Goal: Task Accomplishment & Management: Complete application form

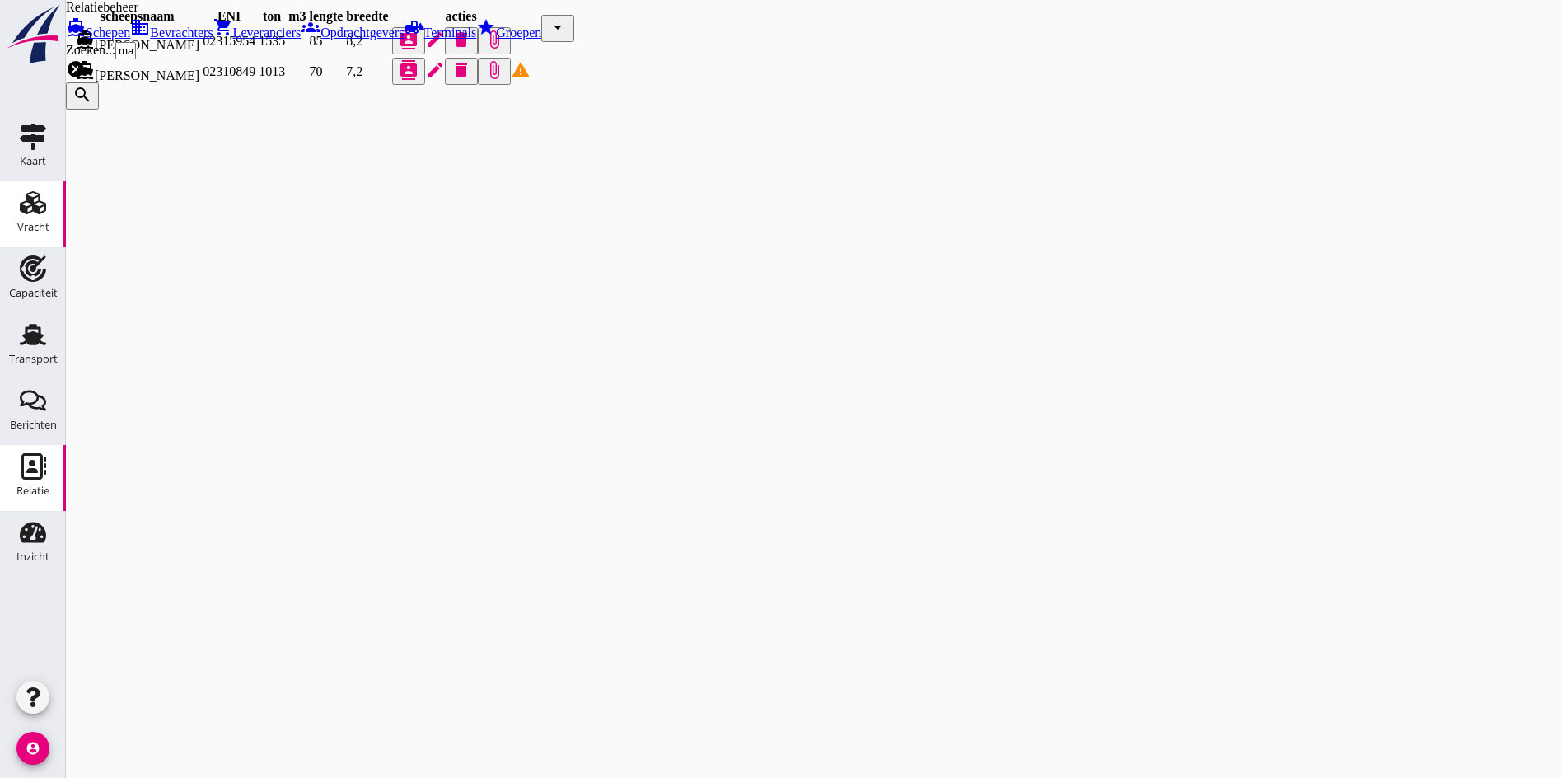
click at [37, 217] on div "Vracht" at bounding box center [33, 227] width 32 height 23
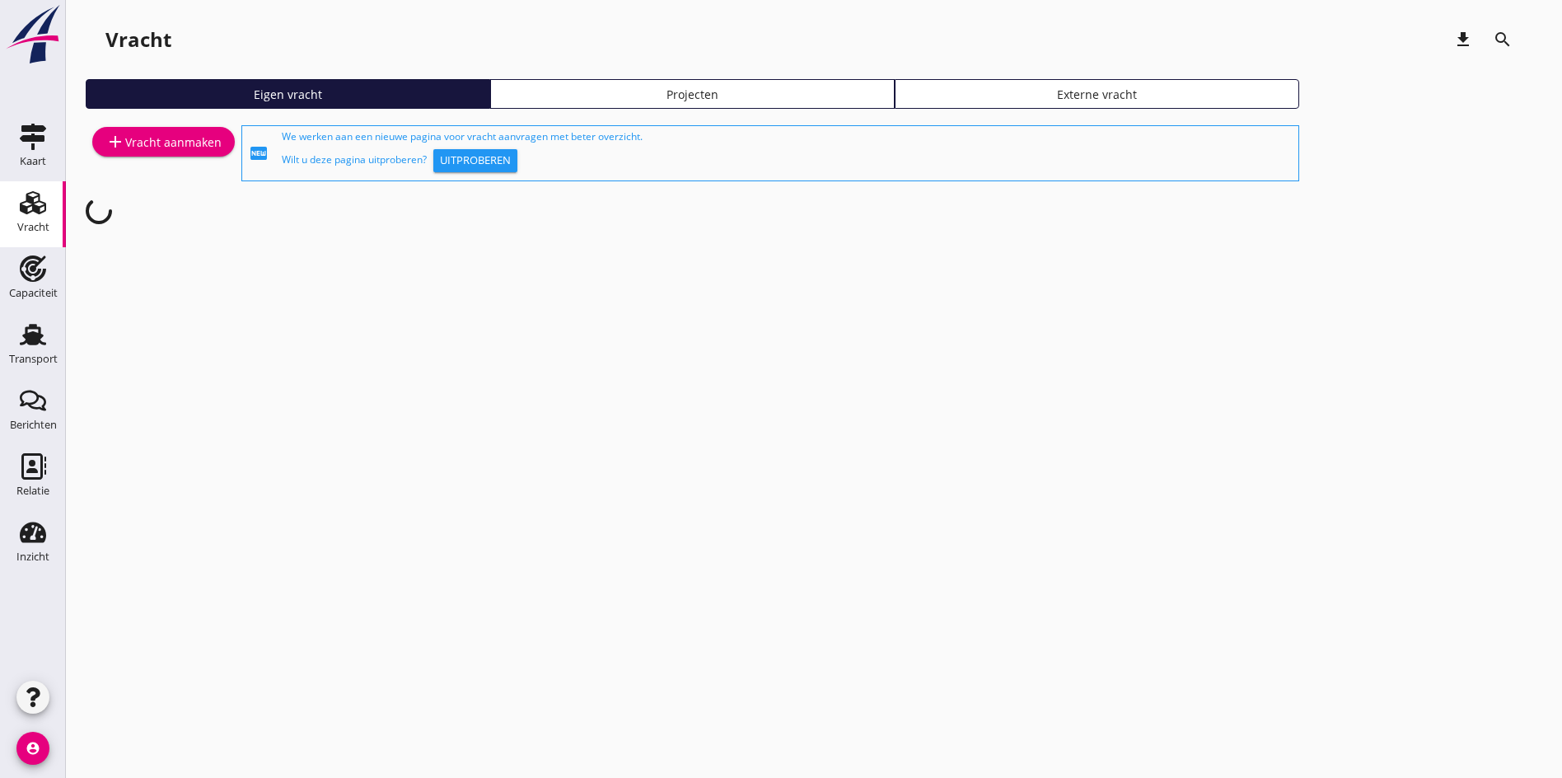
click at [186, 137] on div "add Vracht aanmaken" at bounding box center [163, 142] width 116 height 20
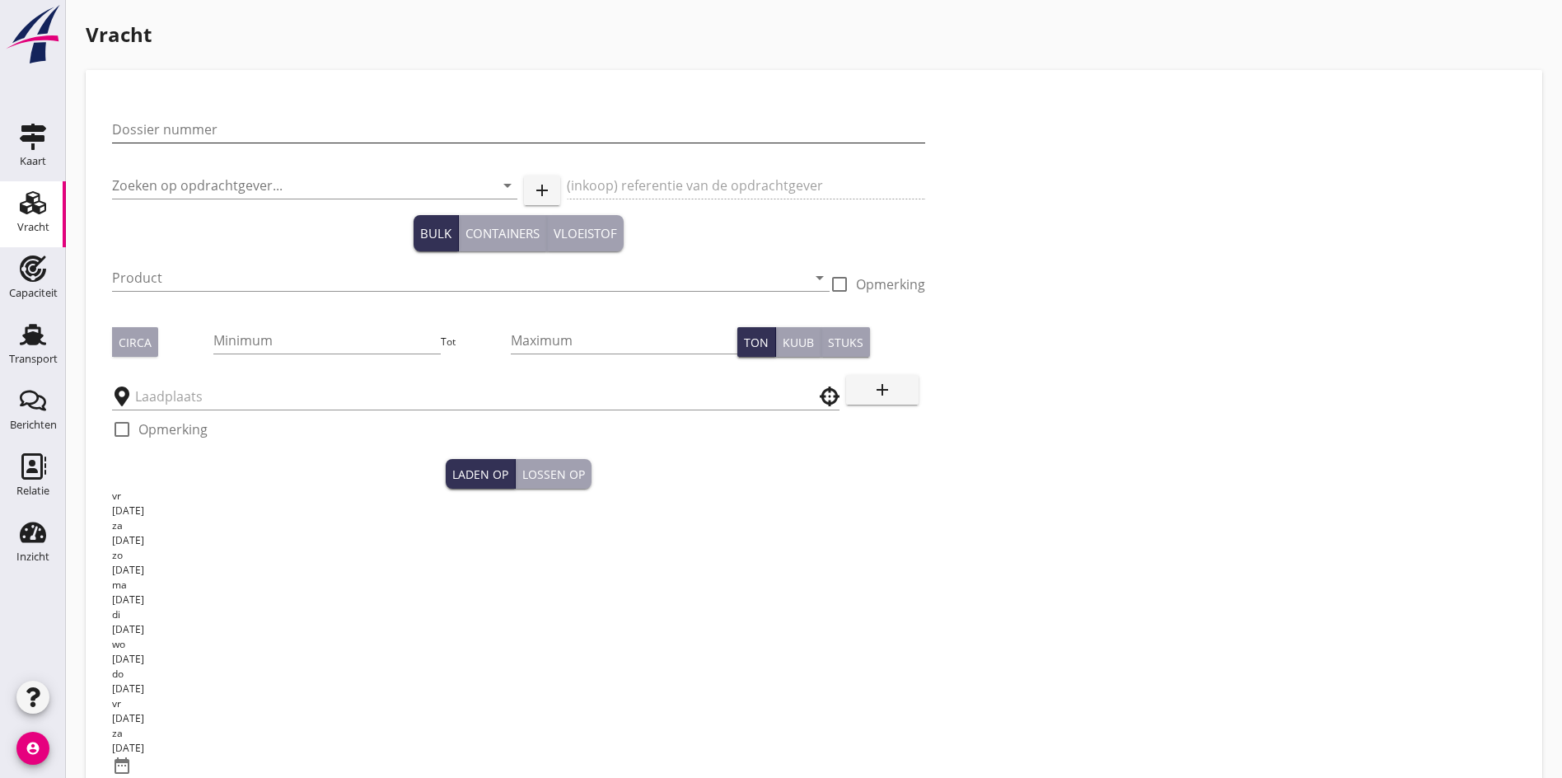
click at [185, 132] on input "Dossier nummer" at bounding box center [518, 129] width 813 height 26
type input "20250742"
click at [171, 166] on div "Zoeken op opdrachtgever... arrow_drop_down" at bounding box center [314, 188] width 405 height 53
click at [159, 185] on input "Zoeken op opdrachtgever..." at bounding box center [291, 185] width 359 height 26
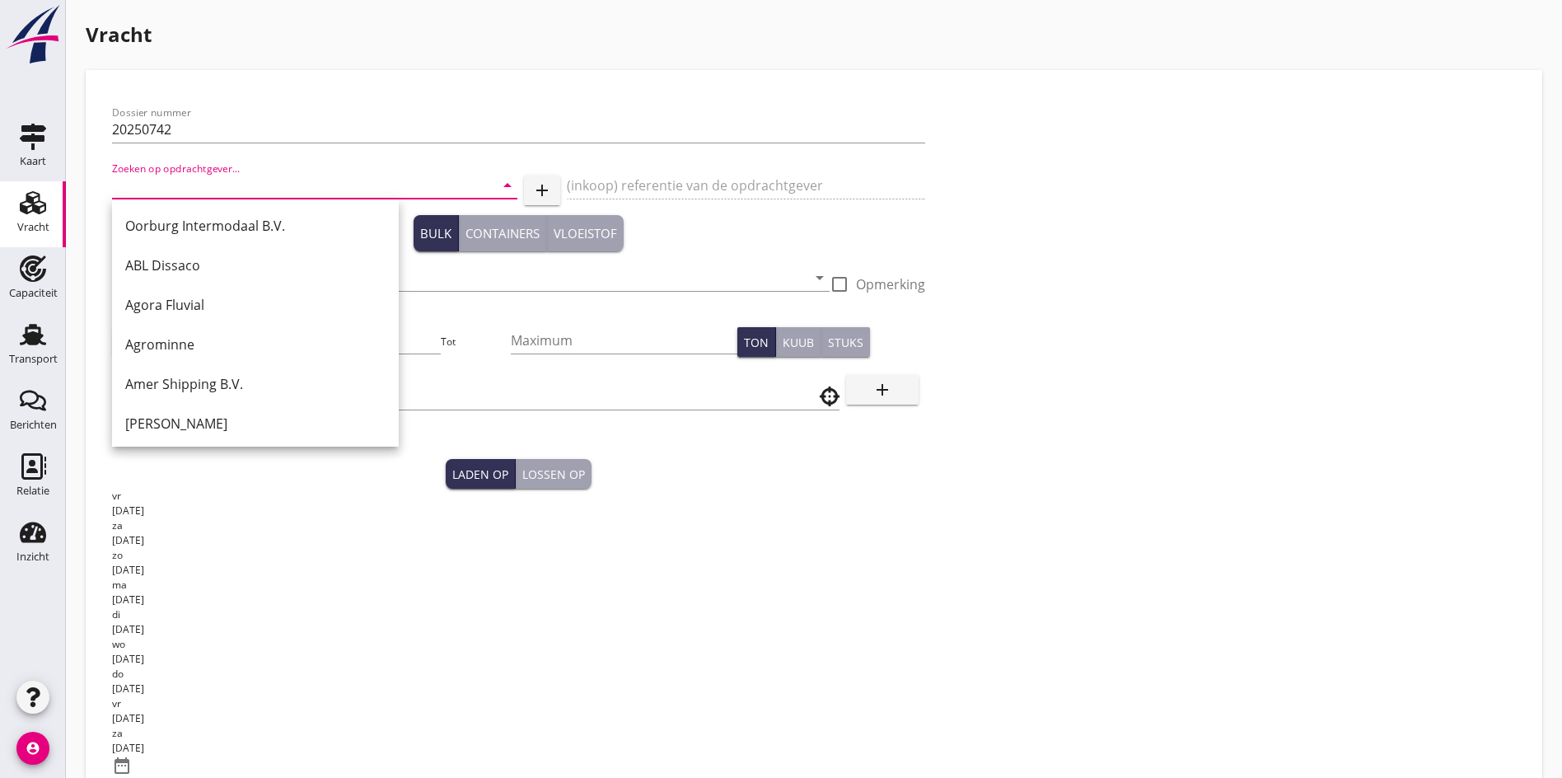
click at [177, 194] on input "Zoeken op opdrachtgever..." at bounding box center [291, 185] width 359 height 26
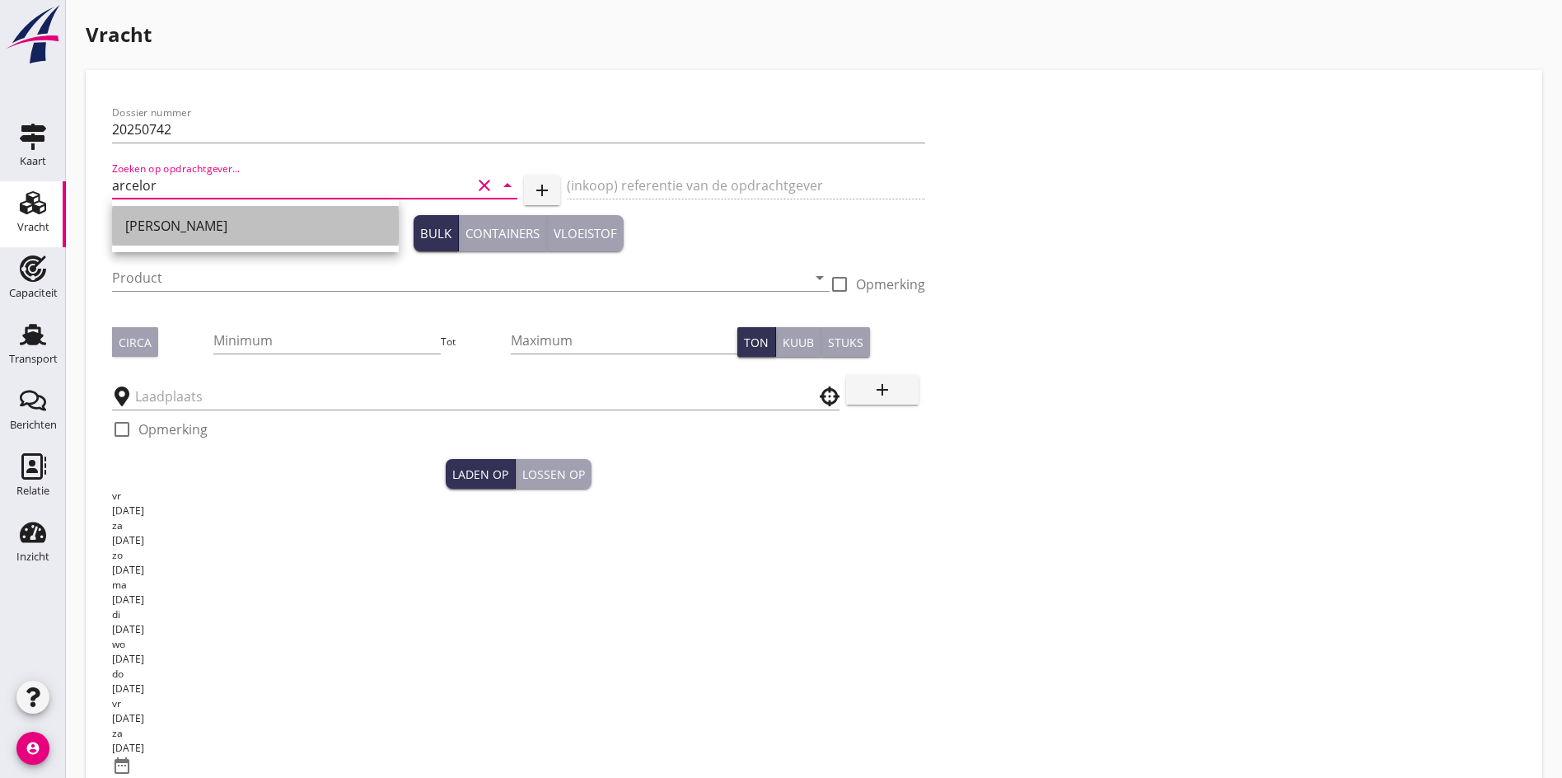
click at [204, 236] on div "[PERSON_NAME]" at bounding box center [255, 226] width 260 height 40
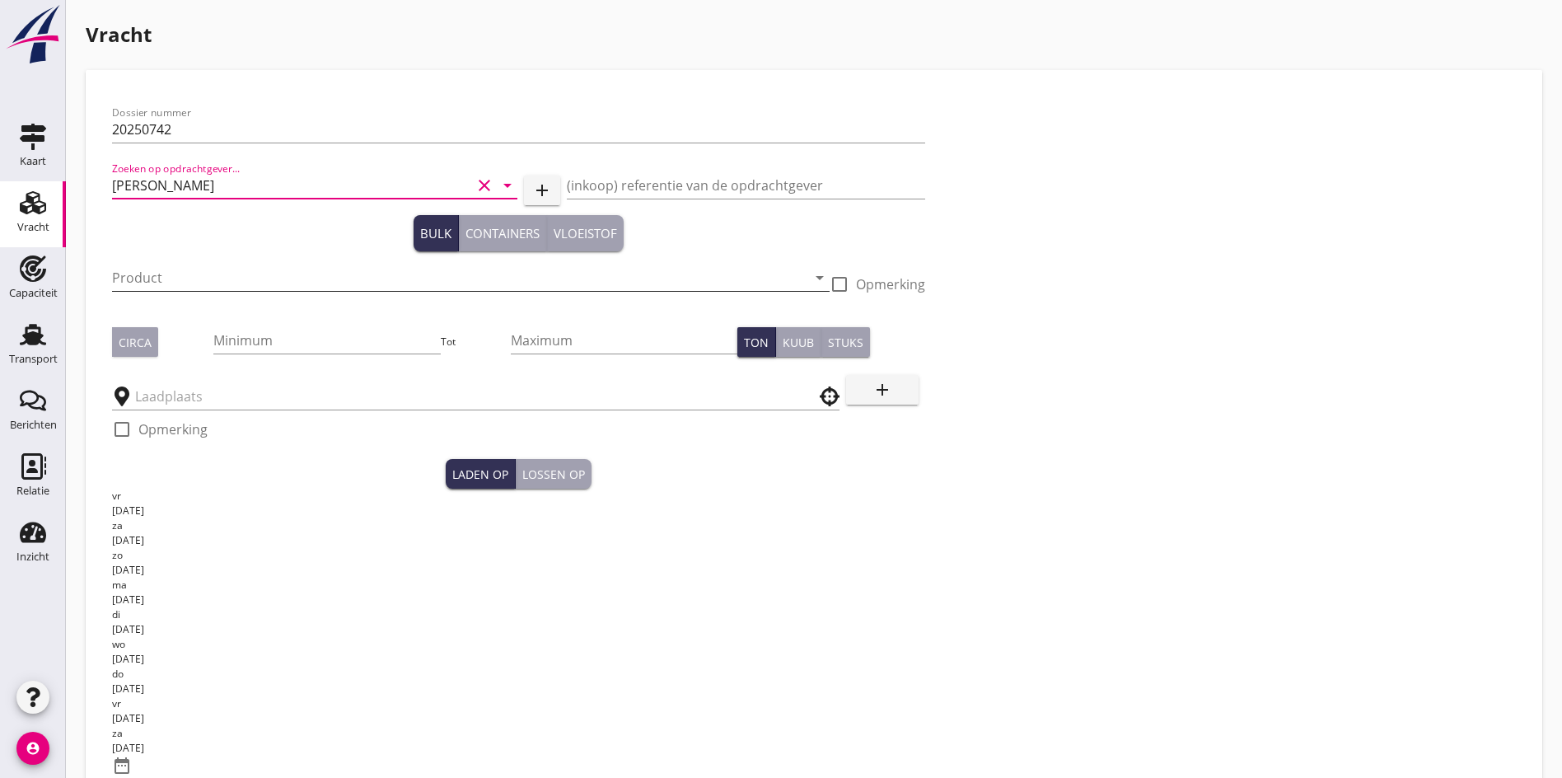
type input "[PERSON_NAME]"
click at [176, 291] on div "Product arrow_drop_down" at bounding box center [471, 277] width 718 height 26
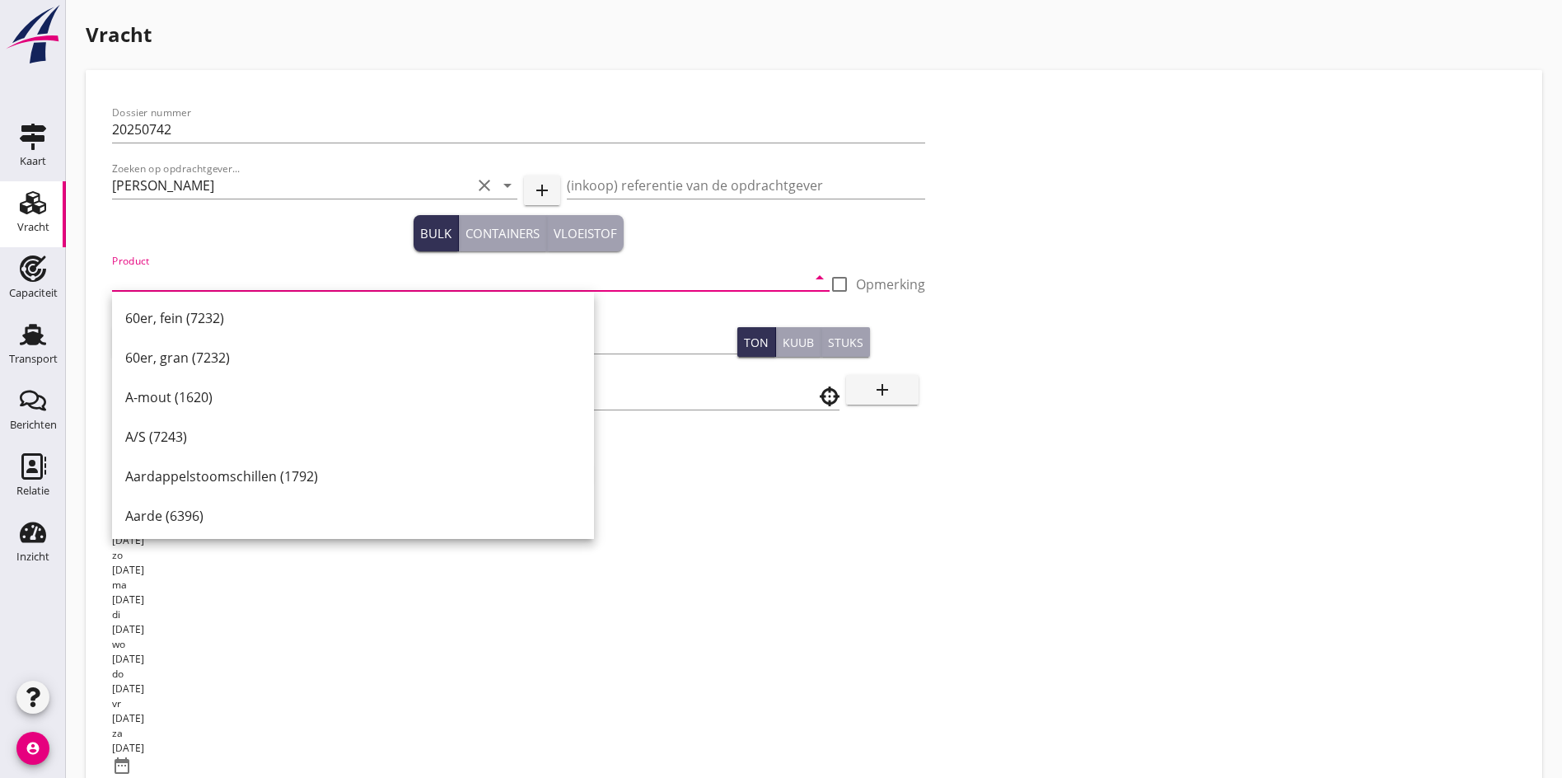
click at [160, 271] on input "Product" at bounding box center [459, 277] width 695 height 26
click at [139, 279] on input "Product" at bounding box center [459, 277] width 695 height 26
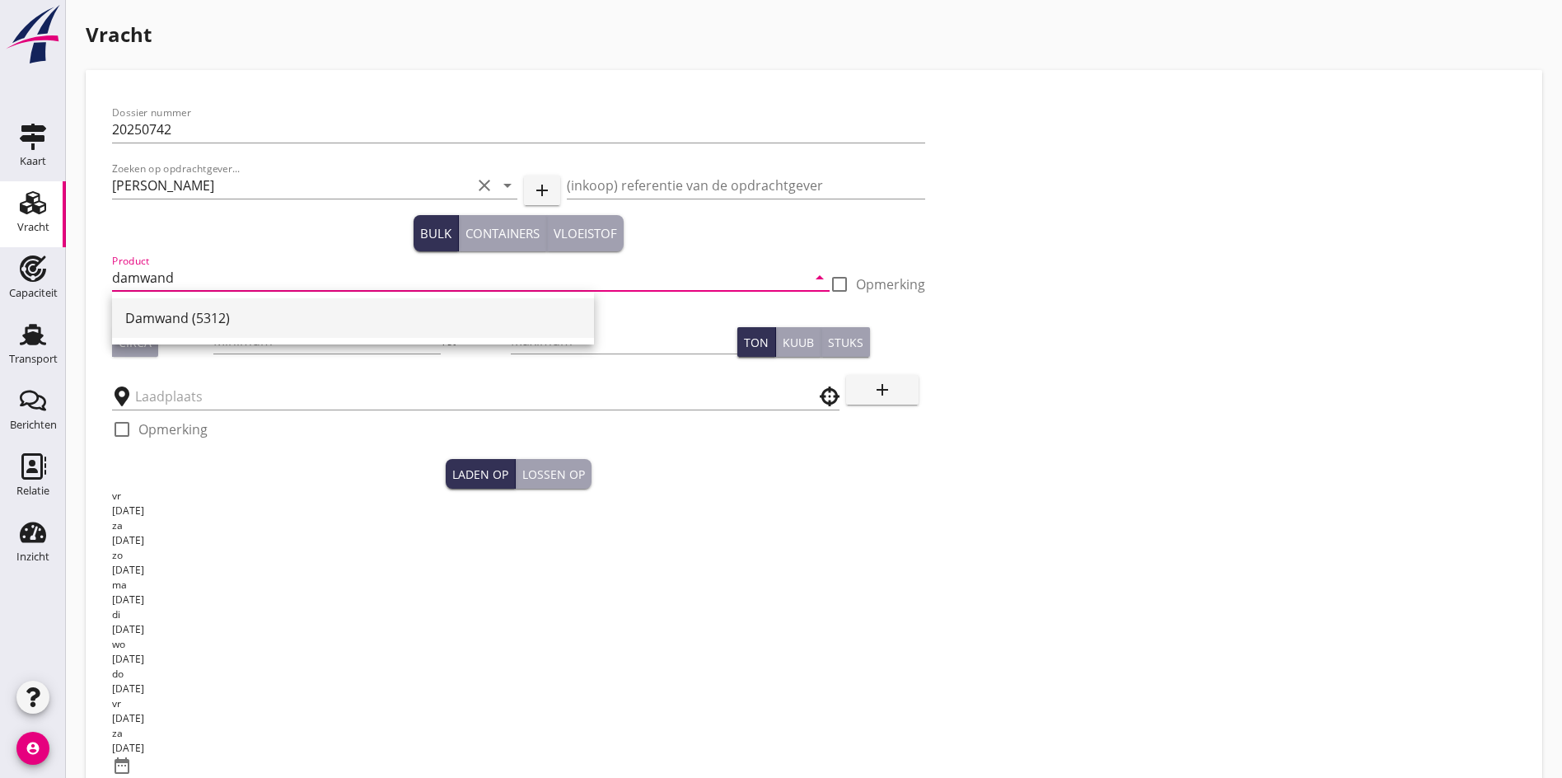
click at [225, 321] on div "Damwand (5312)" at bounding box center [353, 318] width 456 height 20
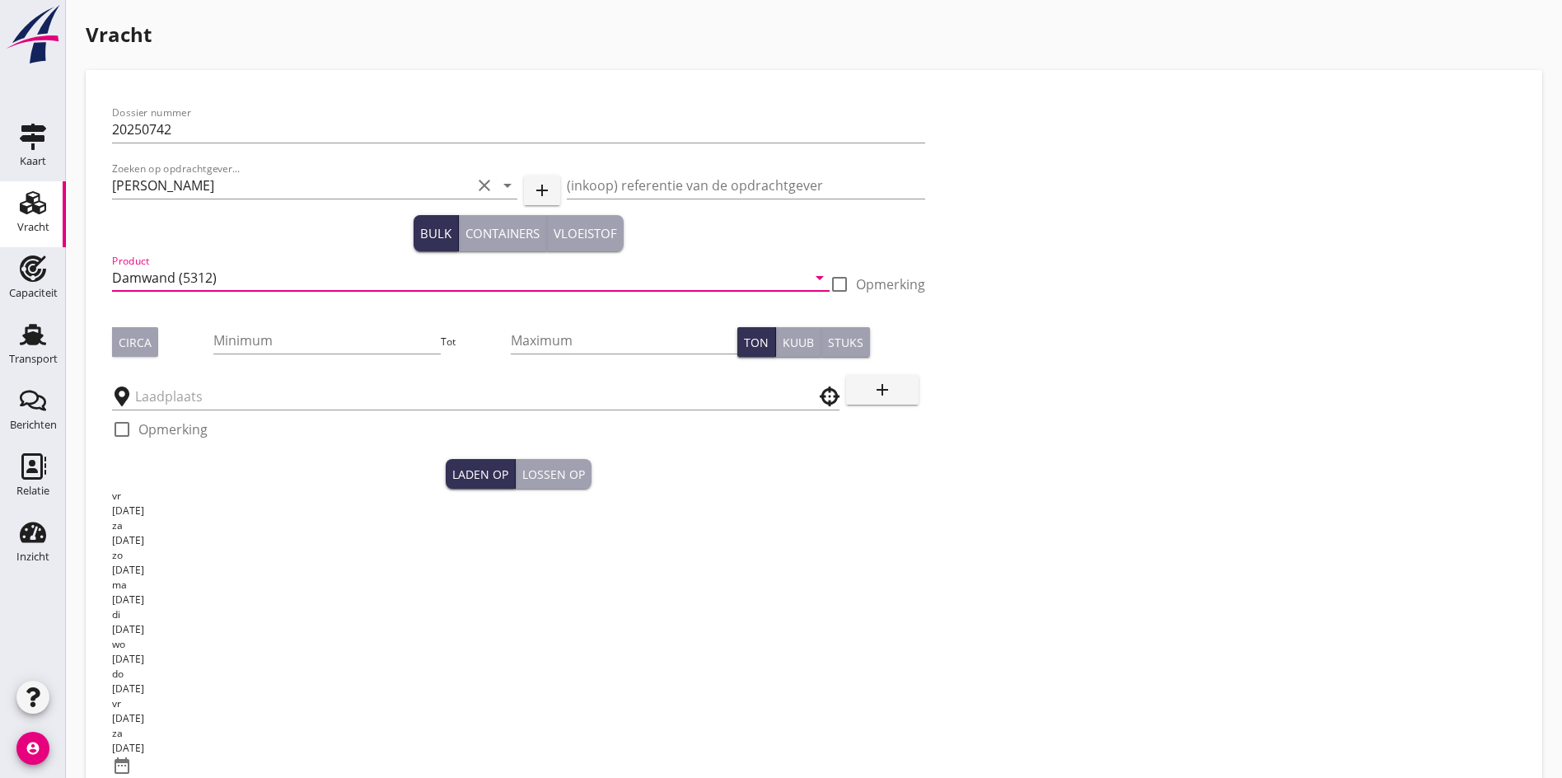
type input "Damwand (5312)"
click at [826, 288] on div at bounding box center [840, 284] width 28 height 28
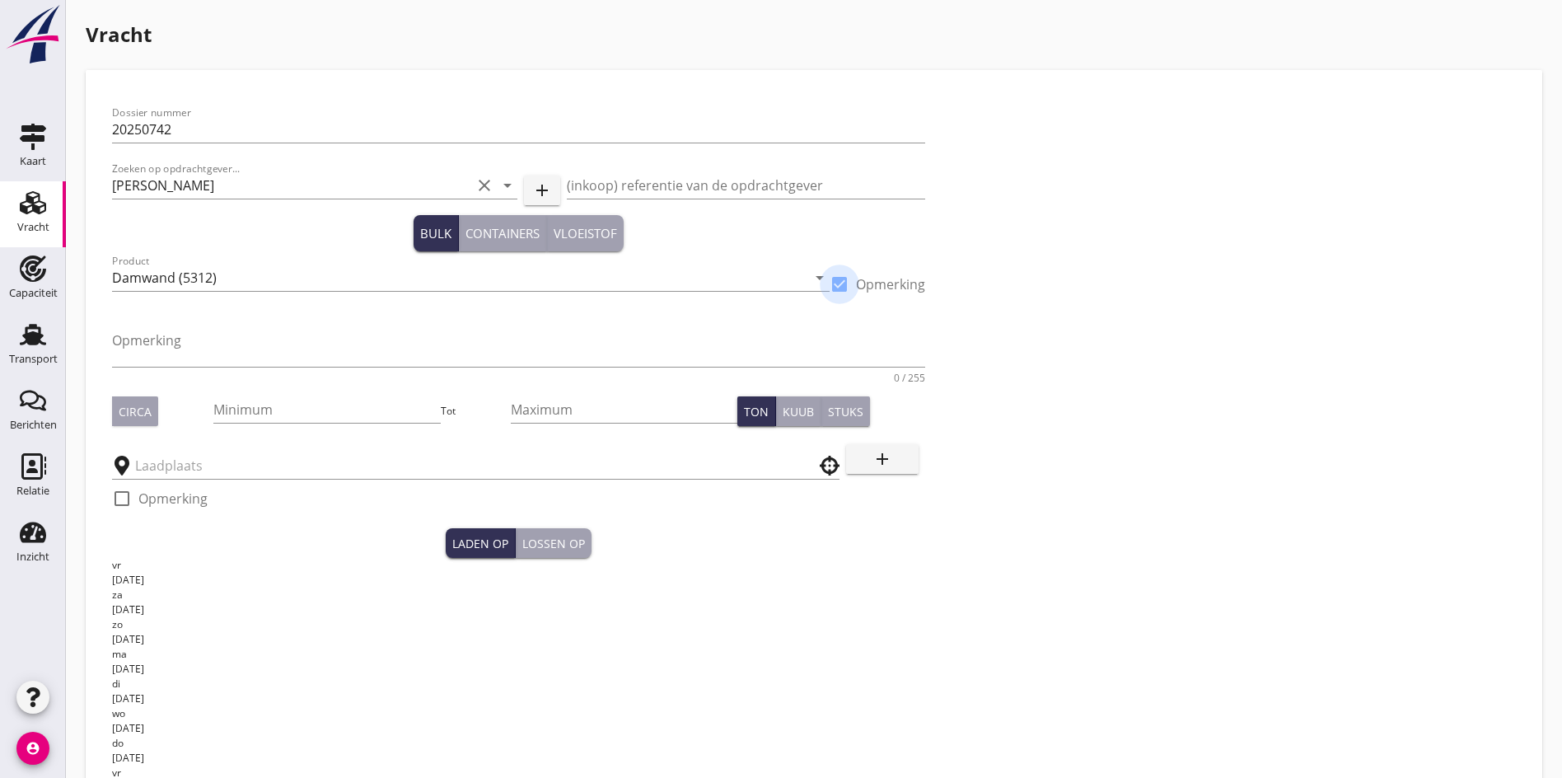
click at [826, 286] on div at bounding box center [840, 284] width 28 height 28
checkbox input "false"
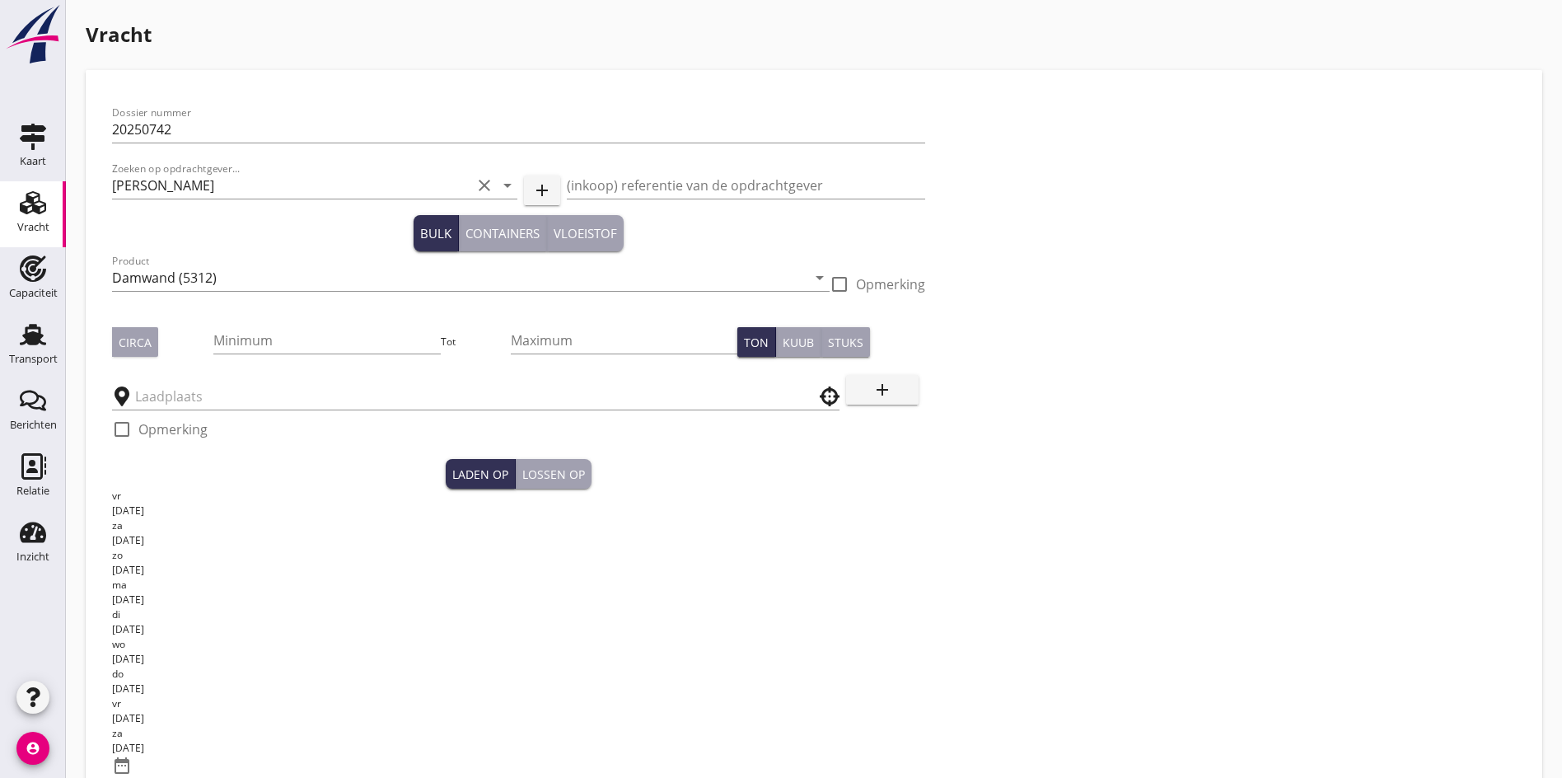
click at [236, 355] on div "Minimum" at bounding box center [326, 348] width 227 height 43
click at [241, 339] on input "Minimum" at bounding box center [326, 340] width 227 height 26
type input "825"
click at [166, 410] on div at bounding box center [476, 390] width 728 height 40
click at [145, 331] on button "Circa" at bounding box center [135, 342] width 46 height 30
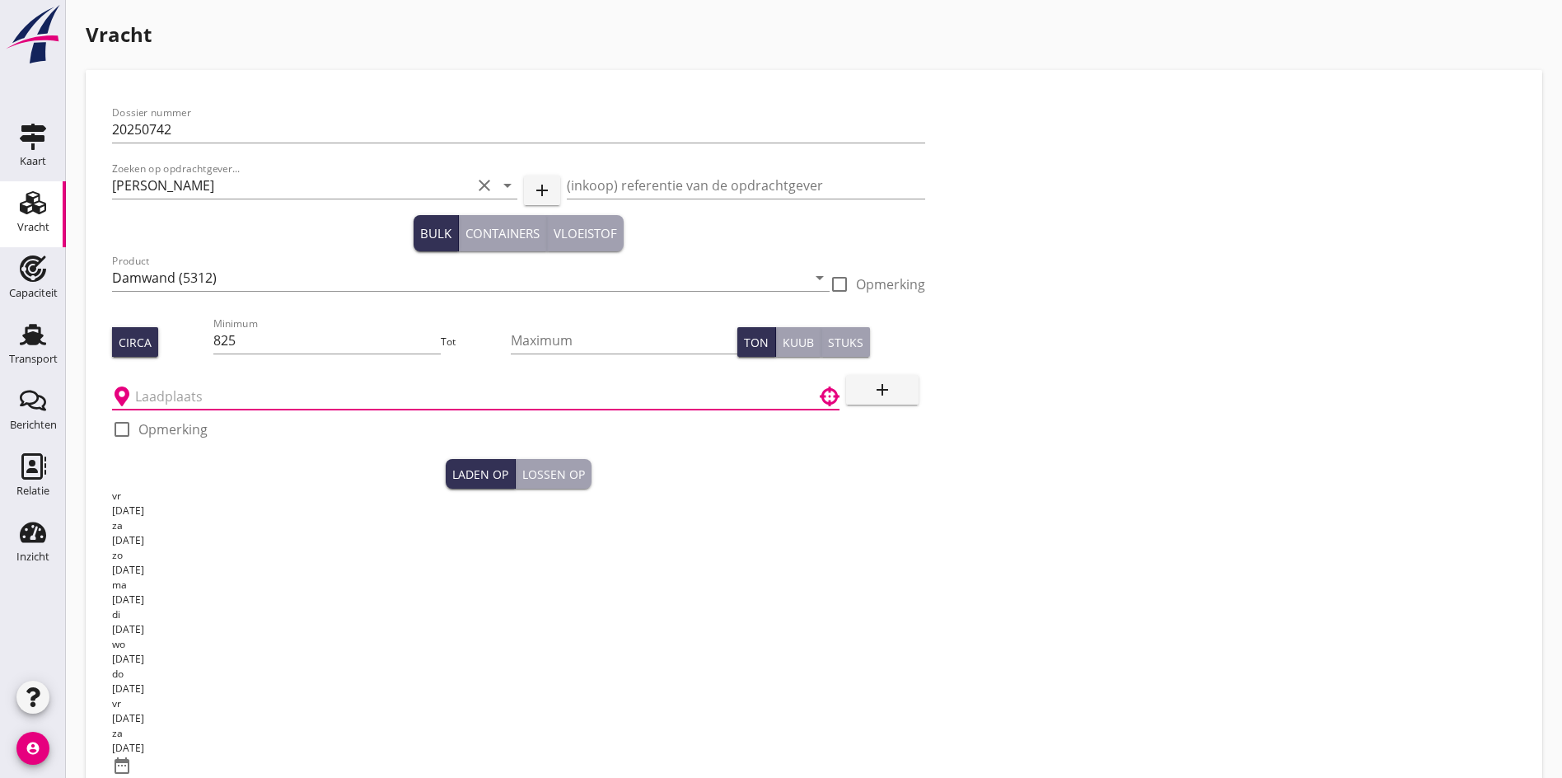
click at [168, 409] on div at bounding box center [476, 396] width 728 height 26
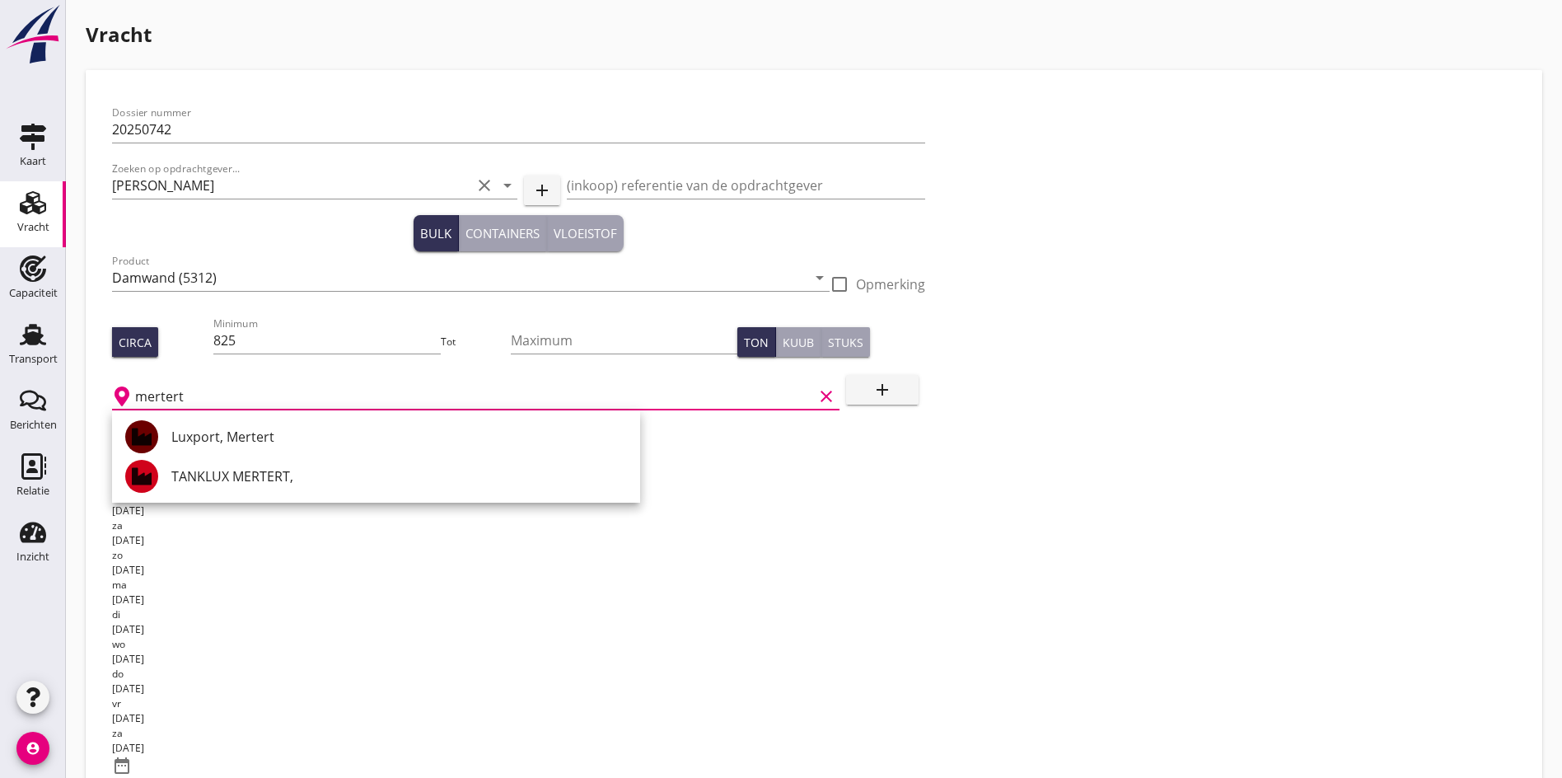
click at [250, 451] on div "Luxport, Mertert" at bounding box center [399, 437] width 456 height 40
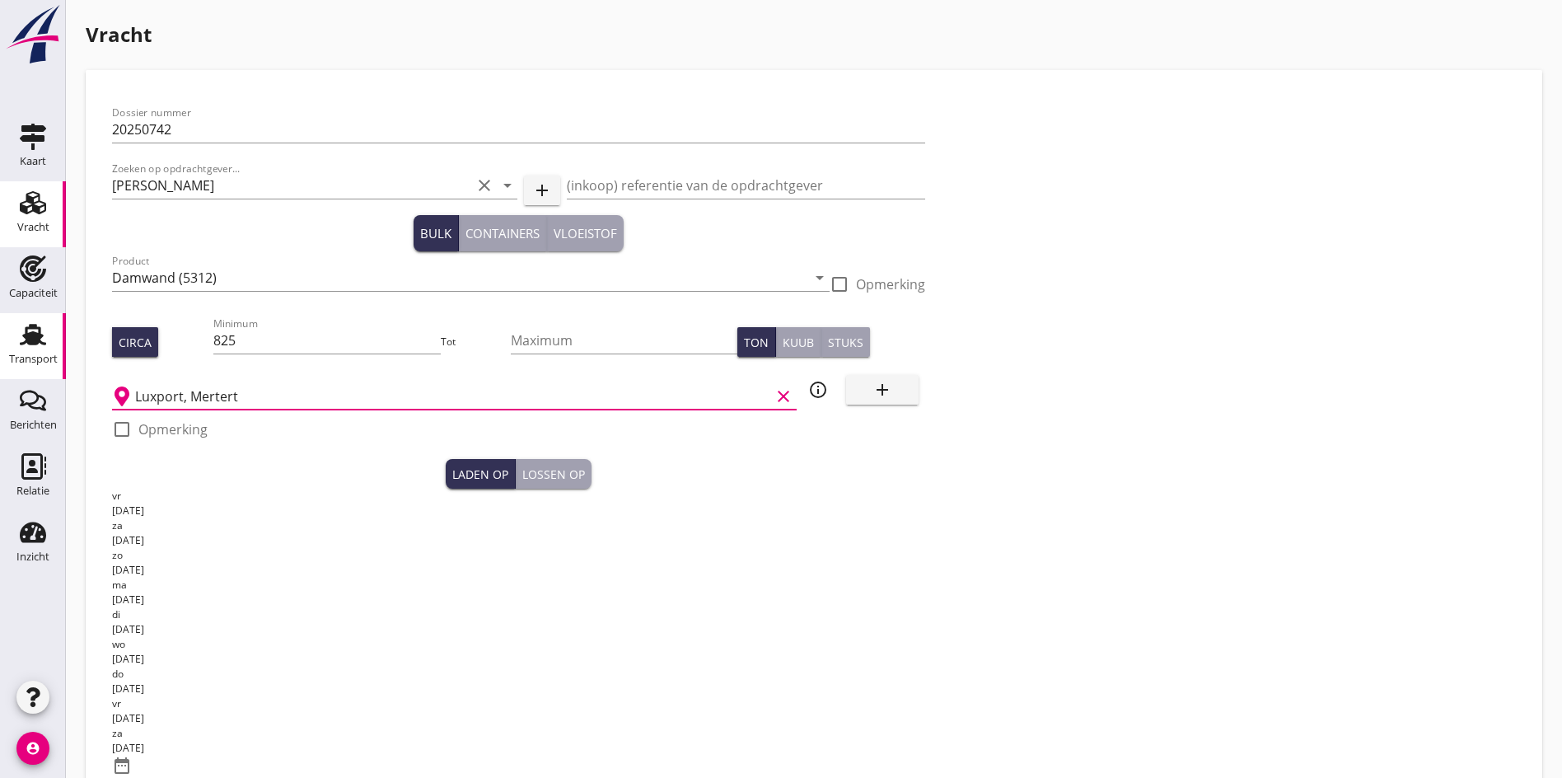
type input "Luxport, Mertert"
click at [610, 756] on div "date_range" at bounding box center [518, 766] width 813 height 21
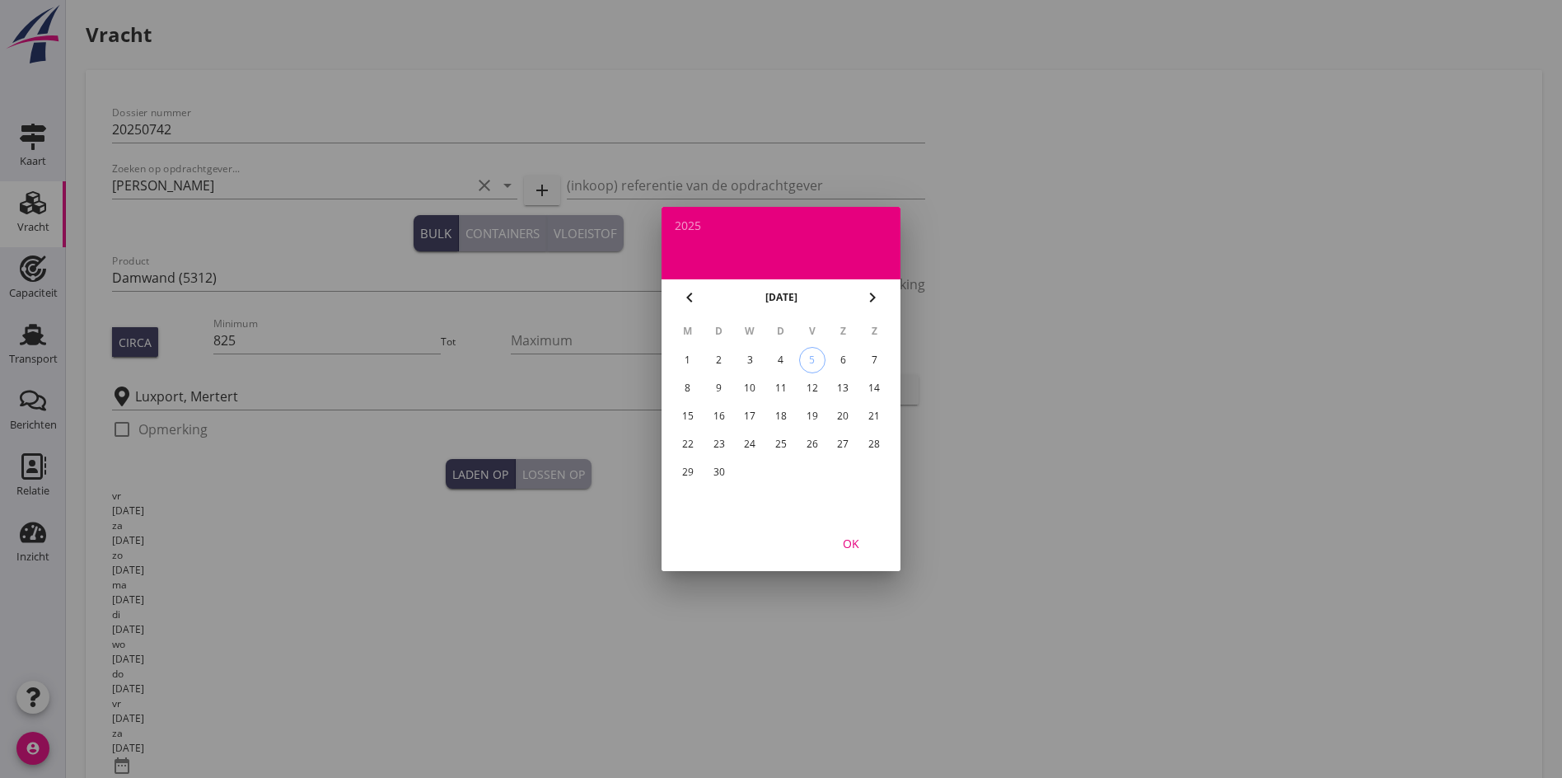
click at [689, 416] on div "15" at bounding box center [688, 416] width 26 height 26
click at [128, 639] on div at bounding box center [781, 389] width 1562 height 778
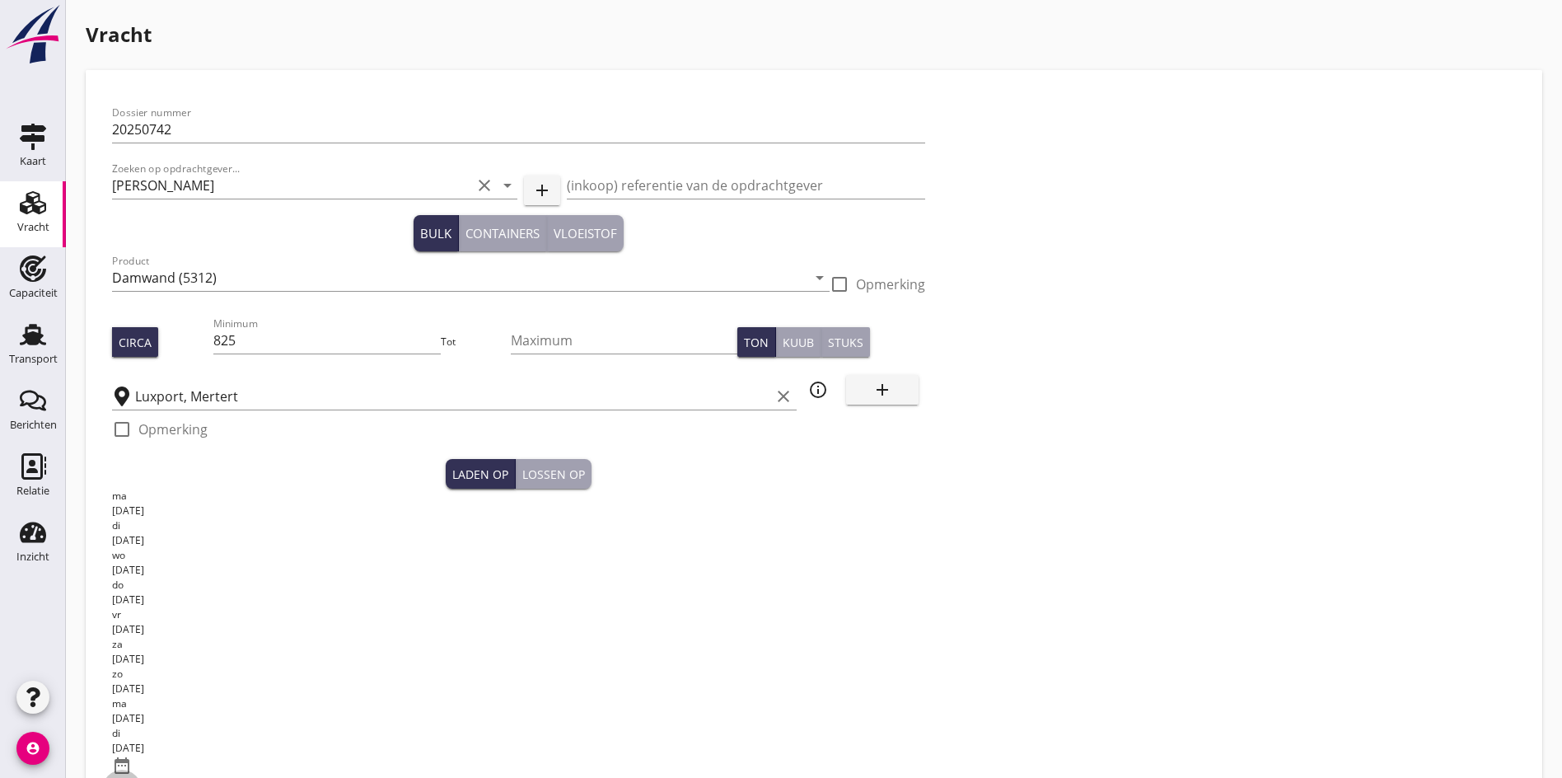
click at [115, 775] on div at bounding box center [122, 789] width 28 height 28
checkbox input "true"
type input "20:00"
click at [516, 475] on button "Lossen op" at bounding box center [554, 474] width 76 height 30
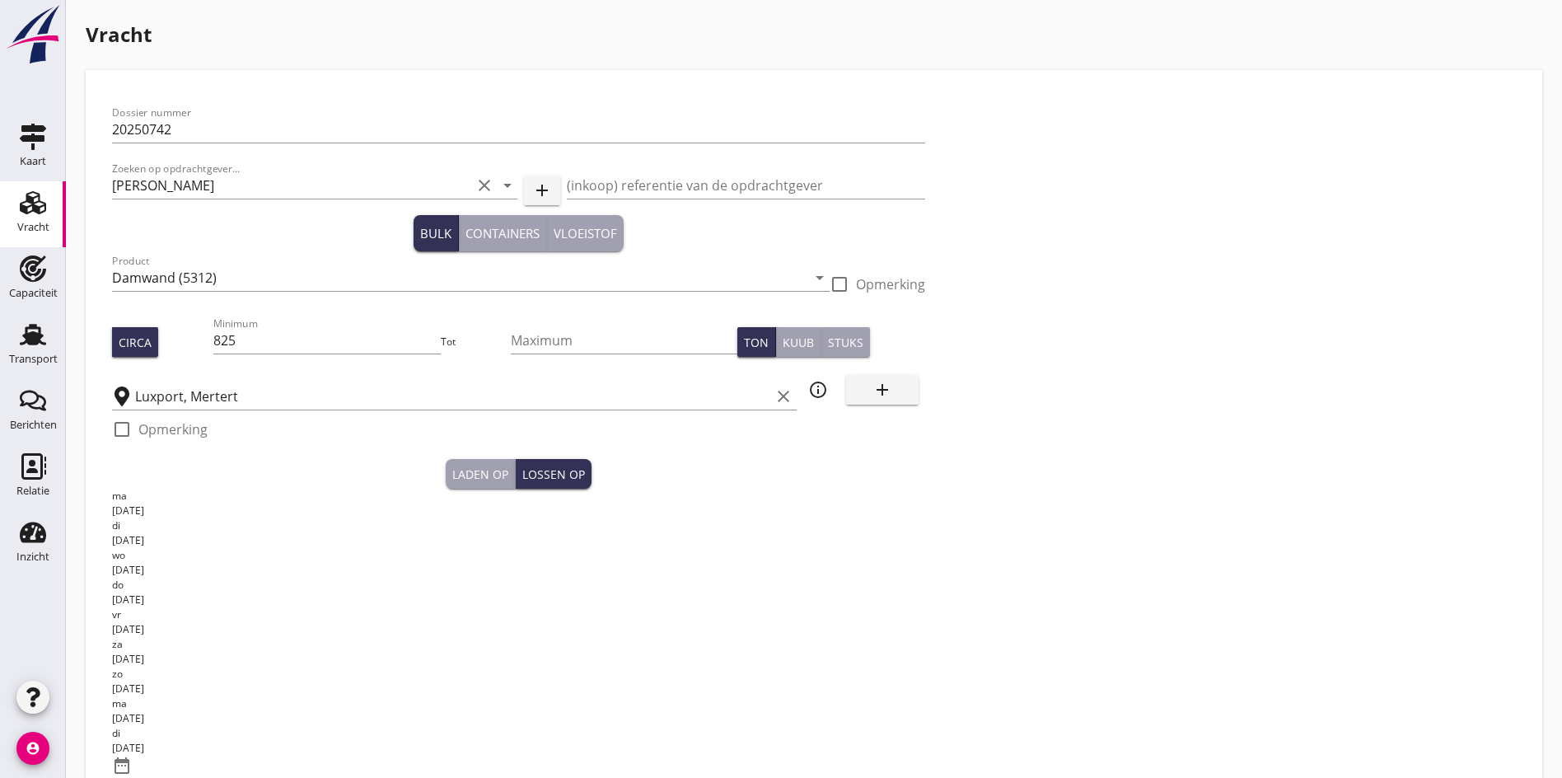
click at [413, 711] on div "[DATE]" at bounding box center [518, 718] width 813 height 15
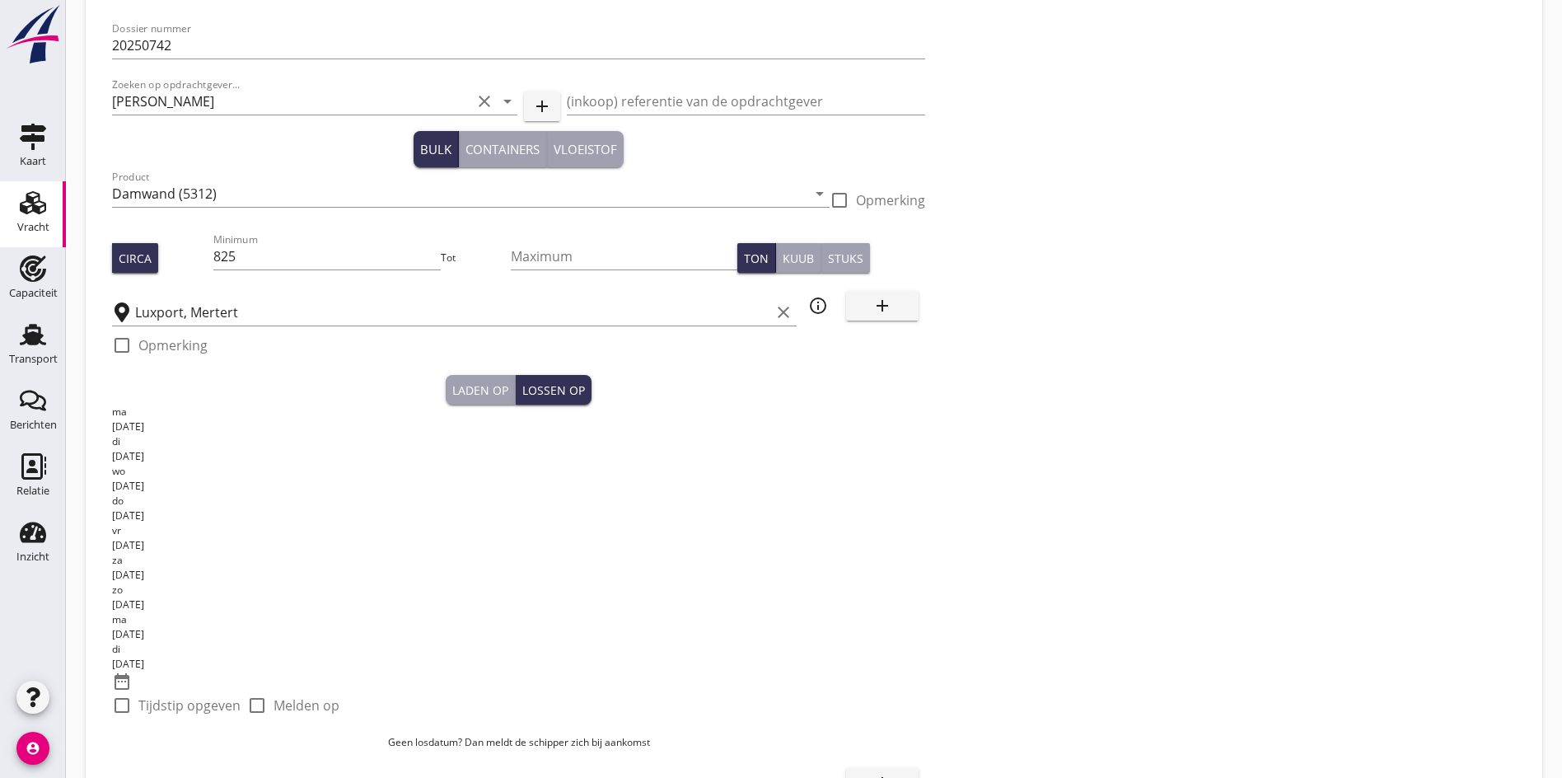
scroll to position [158, 0]
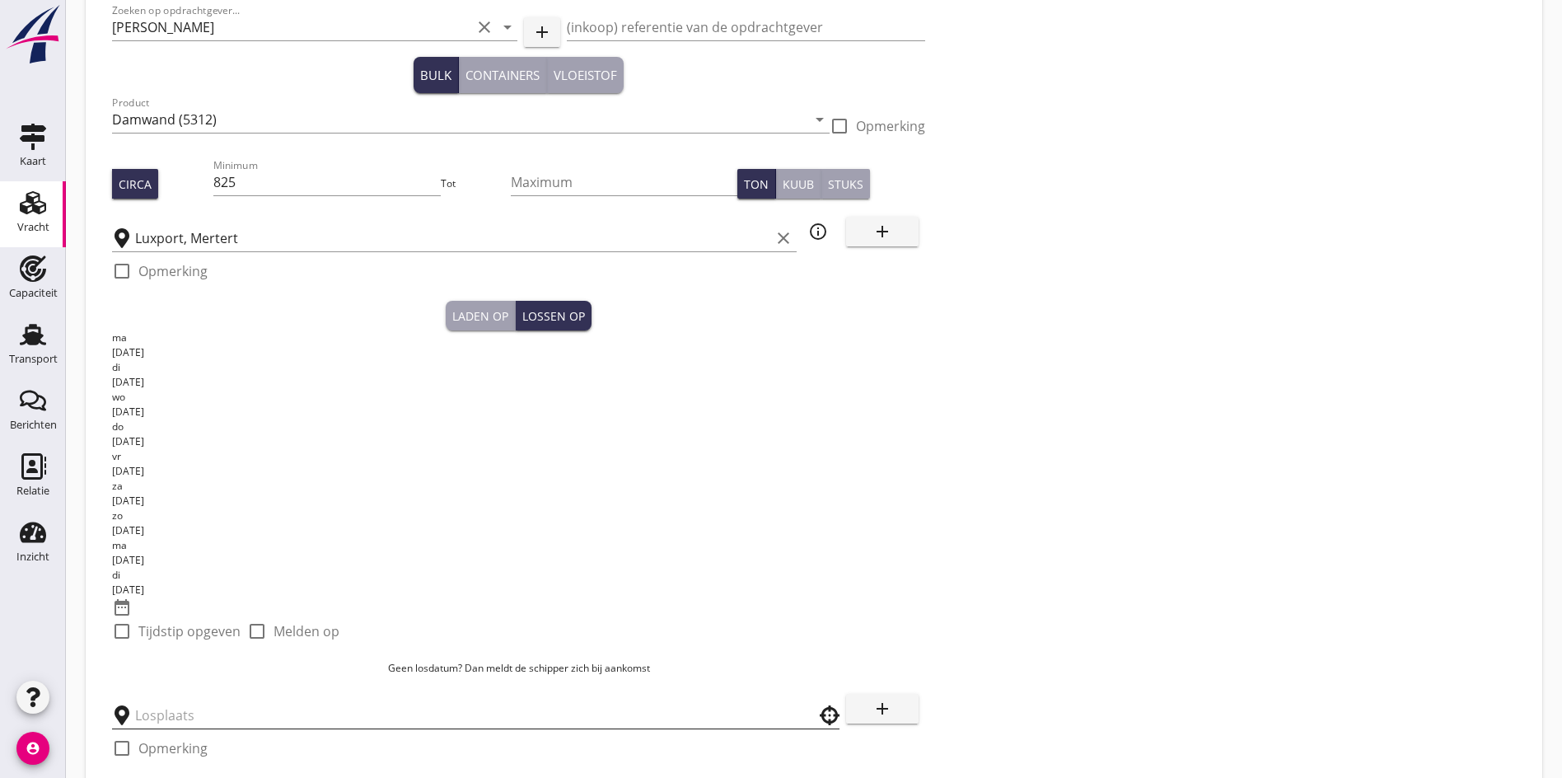
click at [176, 702] on input "text" at bounding box center [464, 715] width 658 height 26
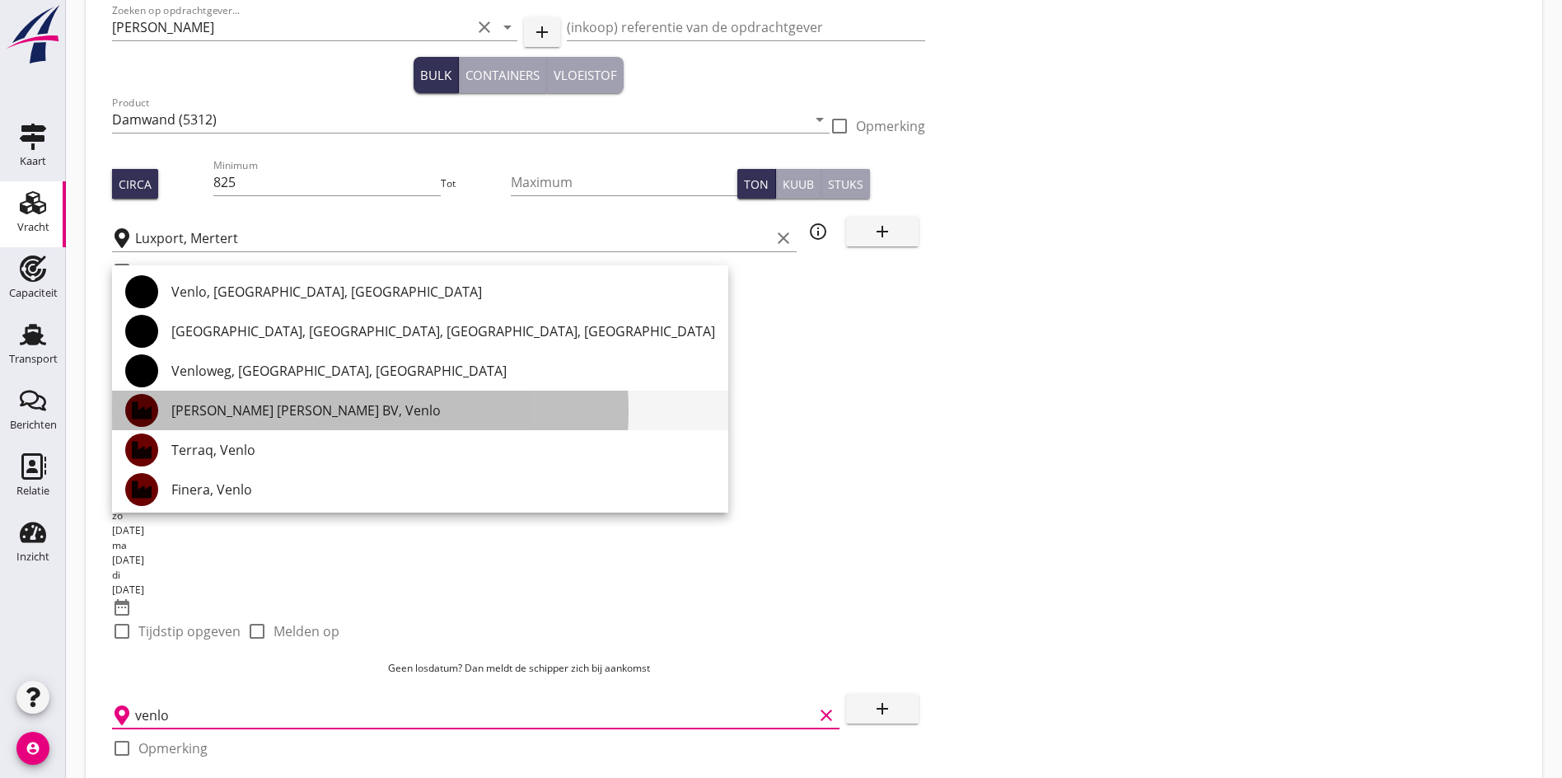
click at [203, 413] on div "[PERSON_NAME] [PERSON_NAME] BV, Venlo" at bounding box center [443, 410] width 544 height 20
type input "[PERSON_NAME] [PERSON_NAME] BV, Venlo"
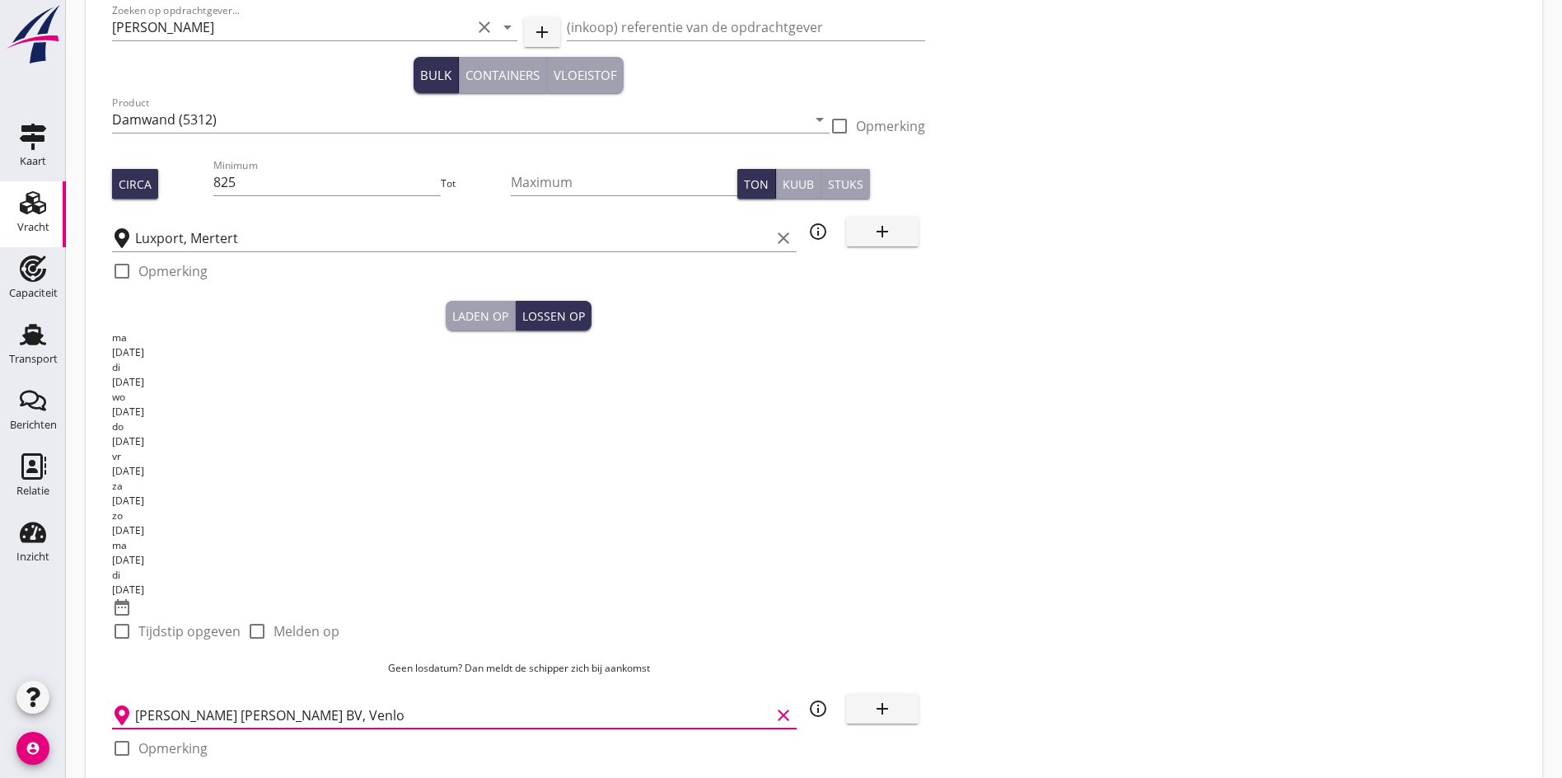
click at [115, 777] on div at bounding box center [122, 791] width 28 height 28
checkbox input "true"
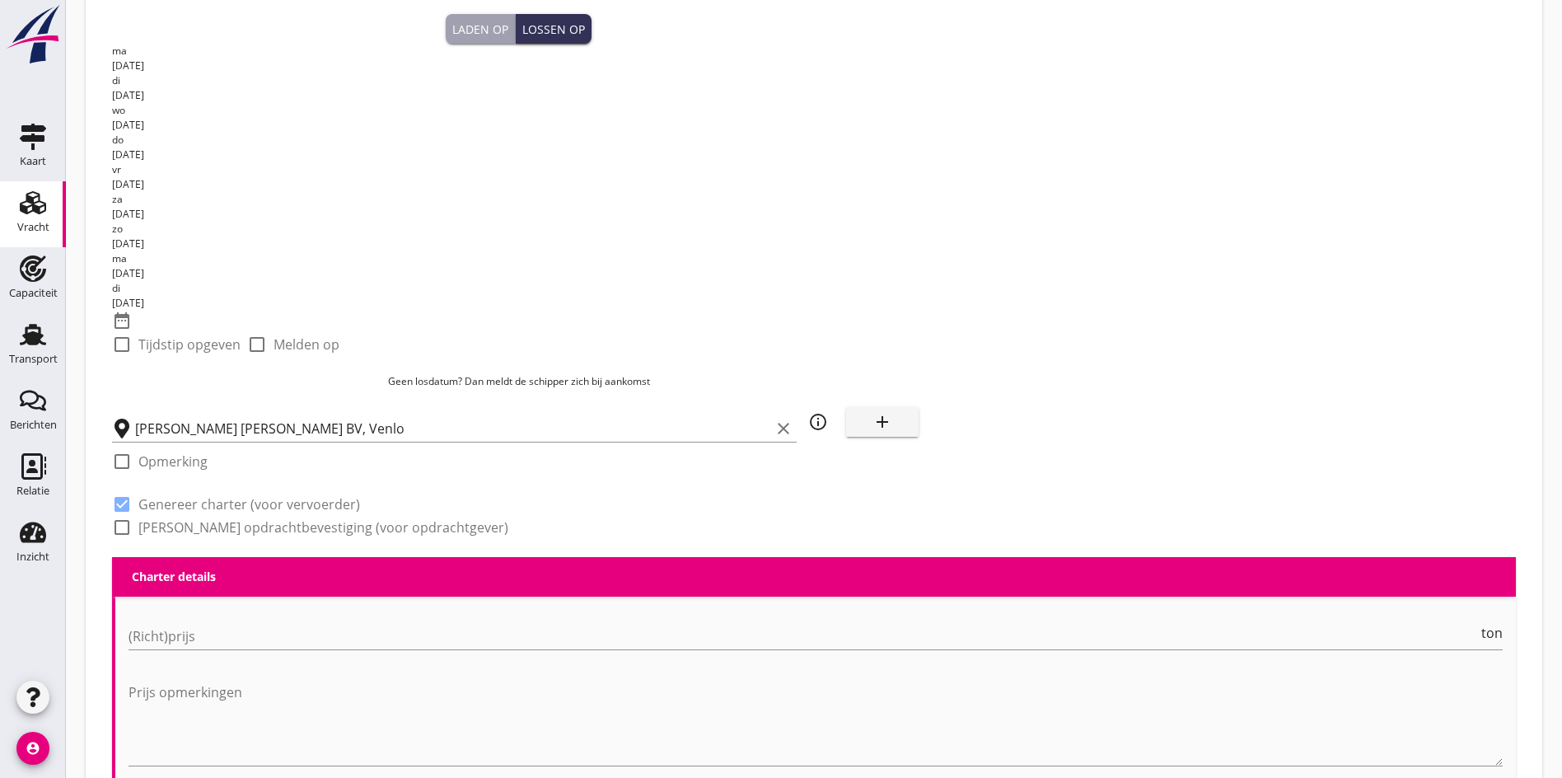
scroll to position [455, 0]
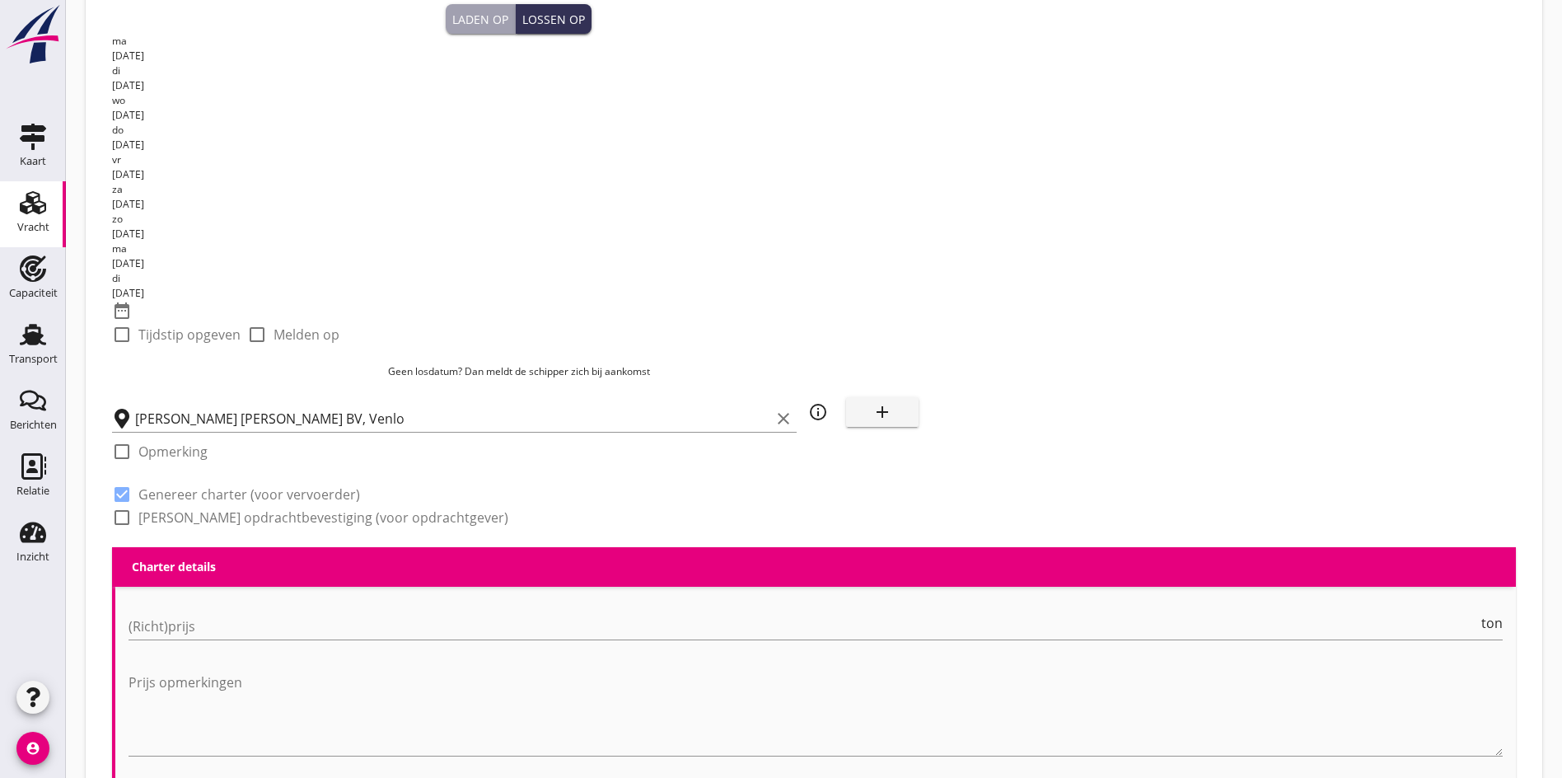
click at [236, 603] on div "(Richt)prijs ton" at bounding box center [816, 629] width 1374 height 53
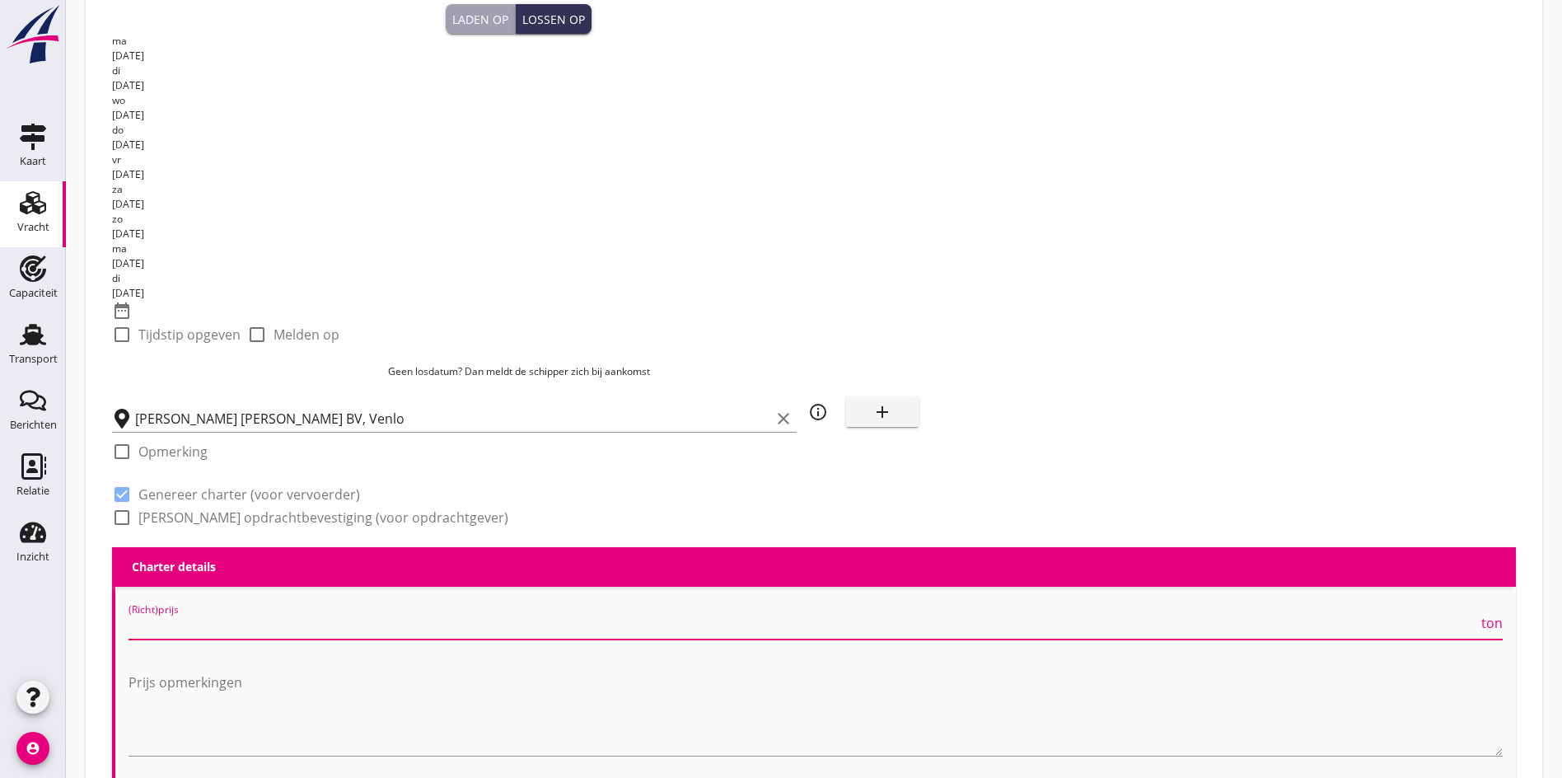
click at [196, 613] on input "(Richt)prijs" at bounding box center [804, 626] width 1350 height 26
type input "24000"
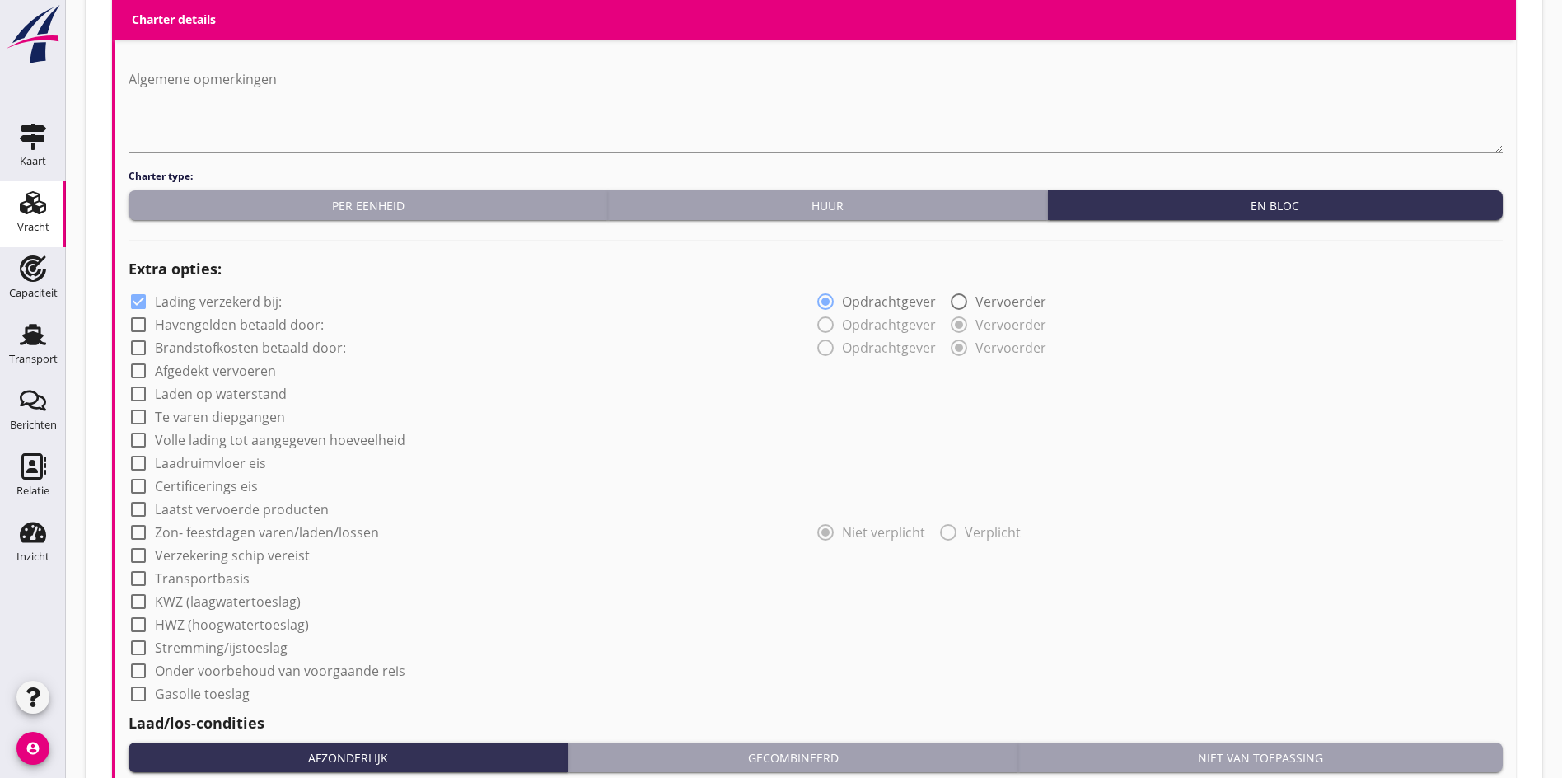
scroll to position [1196, 0]
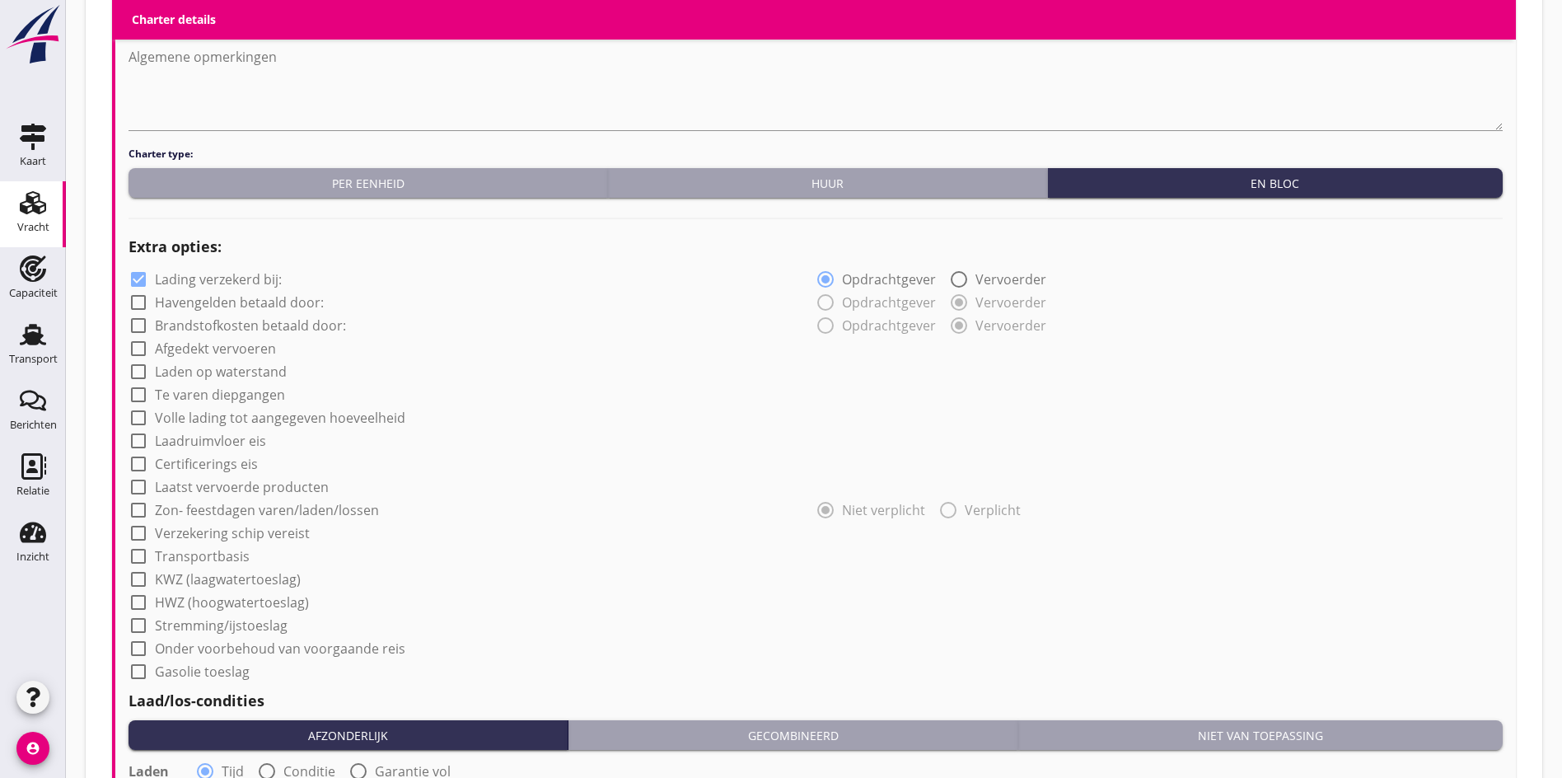
click at [267, 757] on div at bounding box center [267, 771] width 28 height 28
radio input "false"
click at [359, 757] on div at bounding box center [358, 771] width 28 height 28
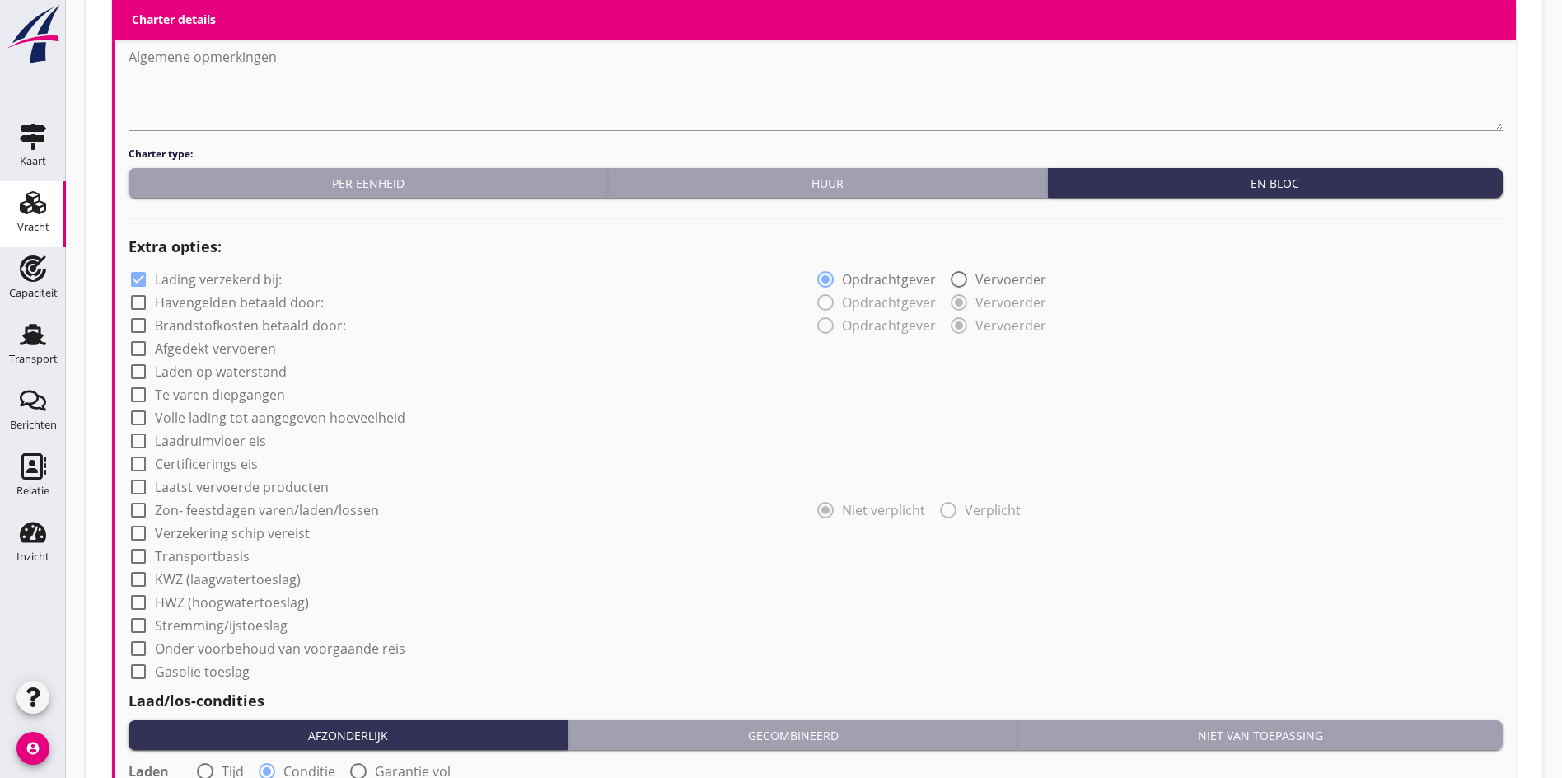
radio input "false"
radio input "true"
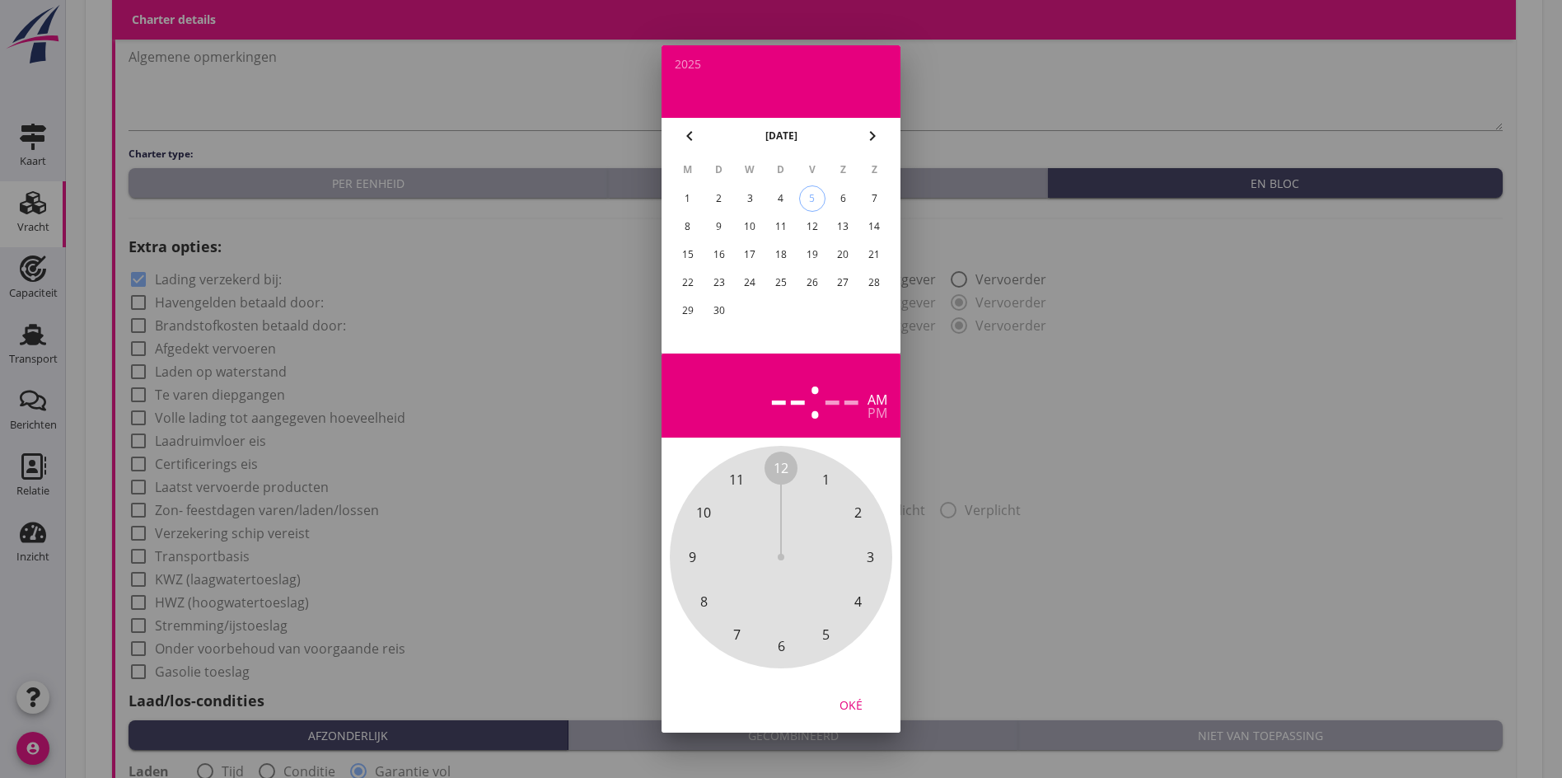
click at [719, 250] on div "16" at bounding box center [719, 254] width 26 height 26
click at [876, 410] on div "pm" at bounding box center [878, 412] width 20 height 13
click at [755, 478] on div "12 1 2 3 4 5 6 7 8 9 10 11" at bounding box center [781, 557] width 178 height 178
click at [767, 469] on div "00 05 10 15 20 25 30 35 40 45 50 55" at bounding box center [781, 557] width 178 height 178
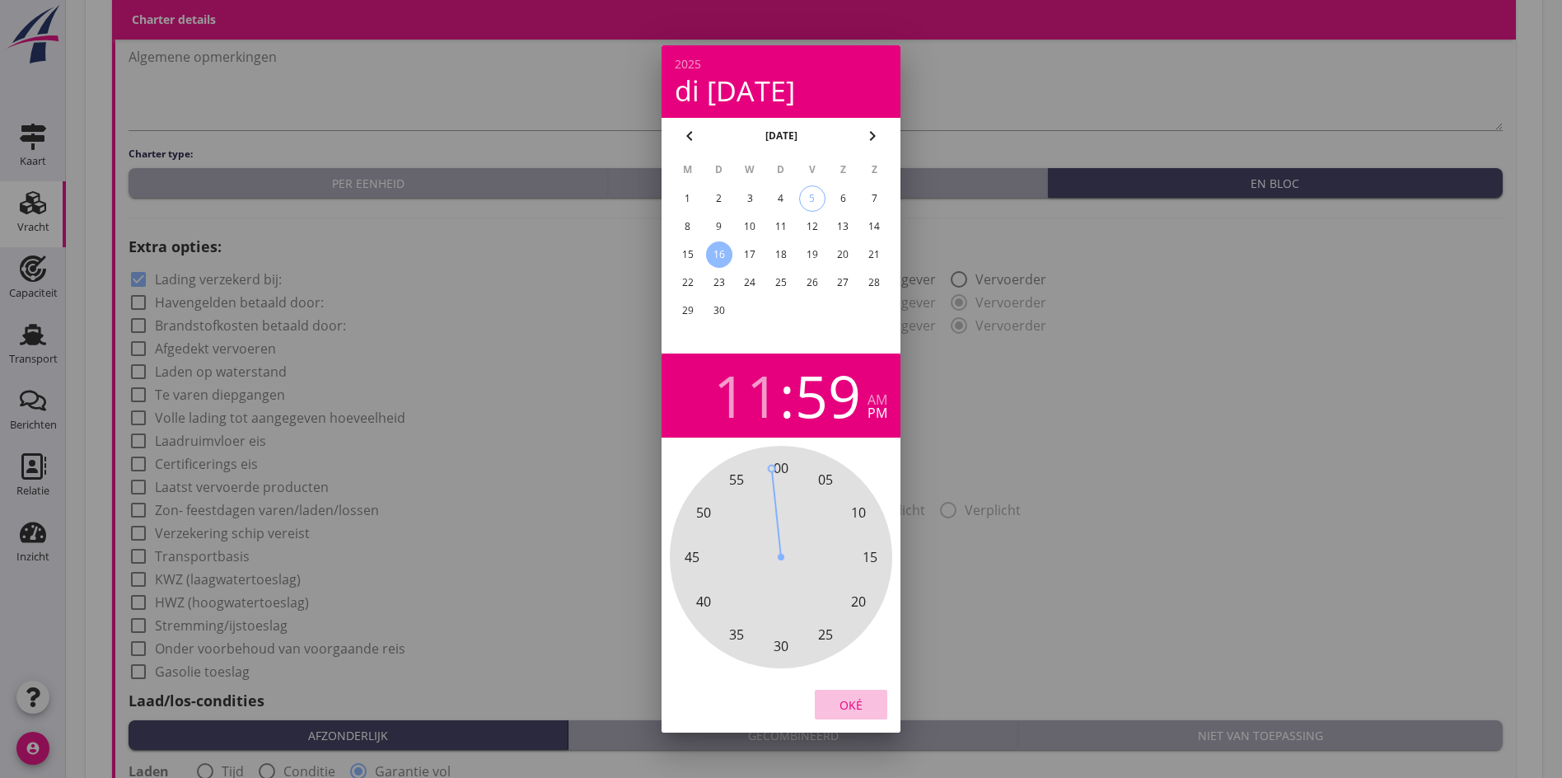
click at [862, 707] on div "Oké" at bounding box center [851, 704] width 46 height 17
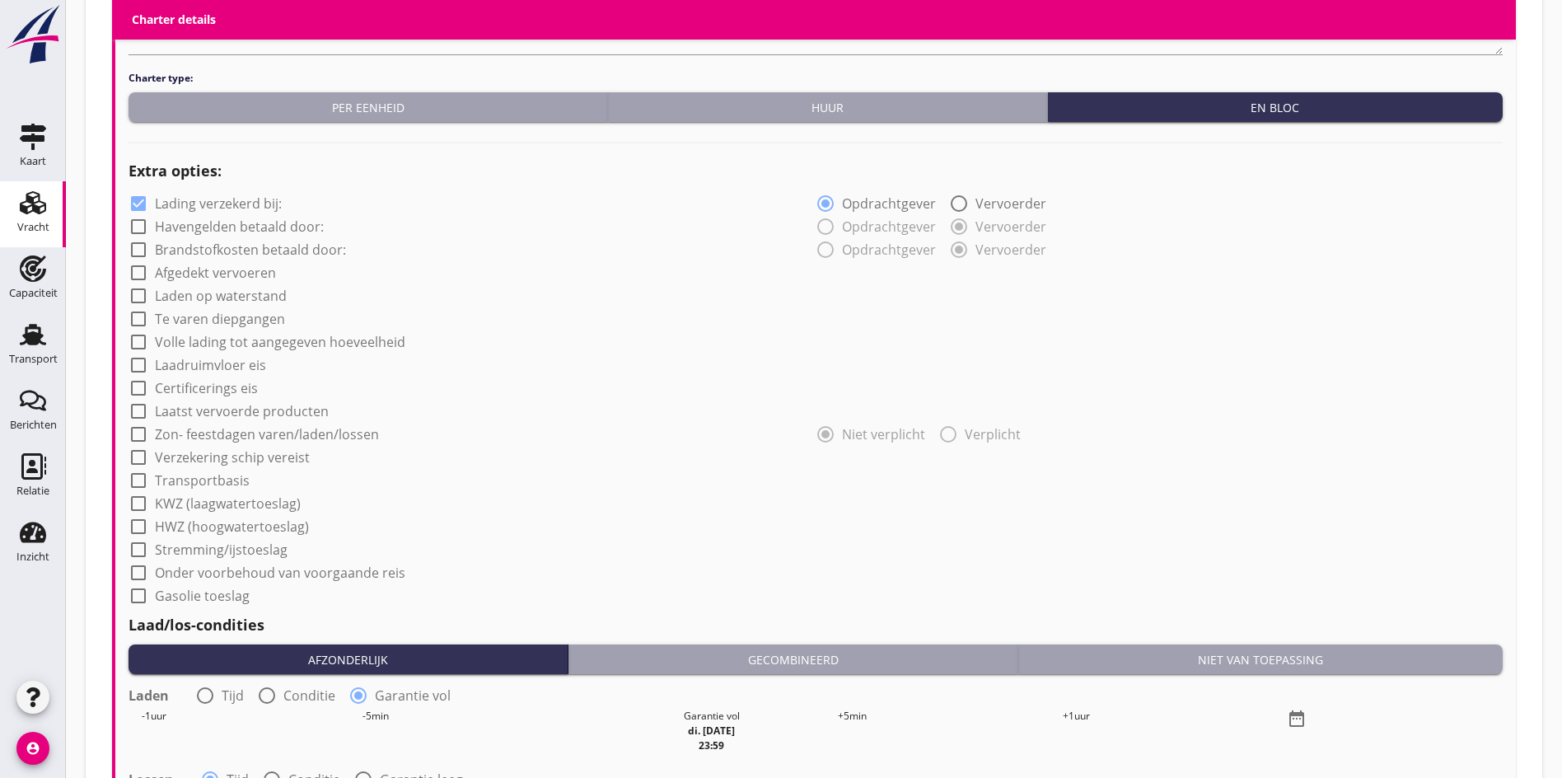
scroll to position [1279, 0]
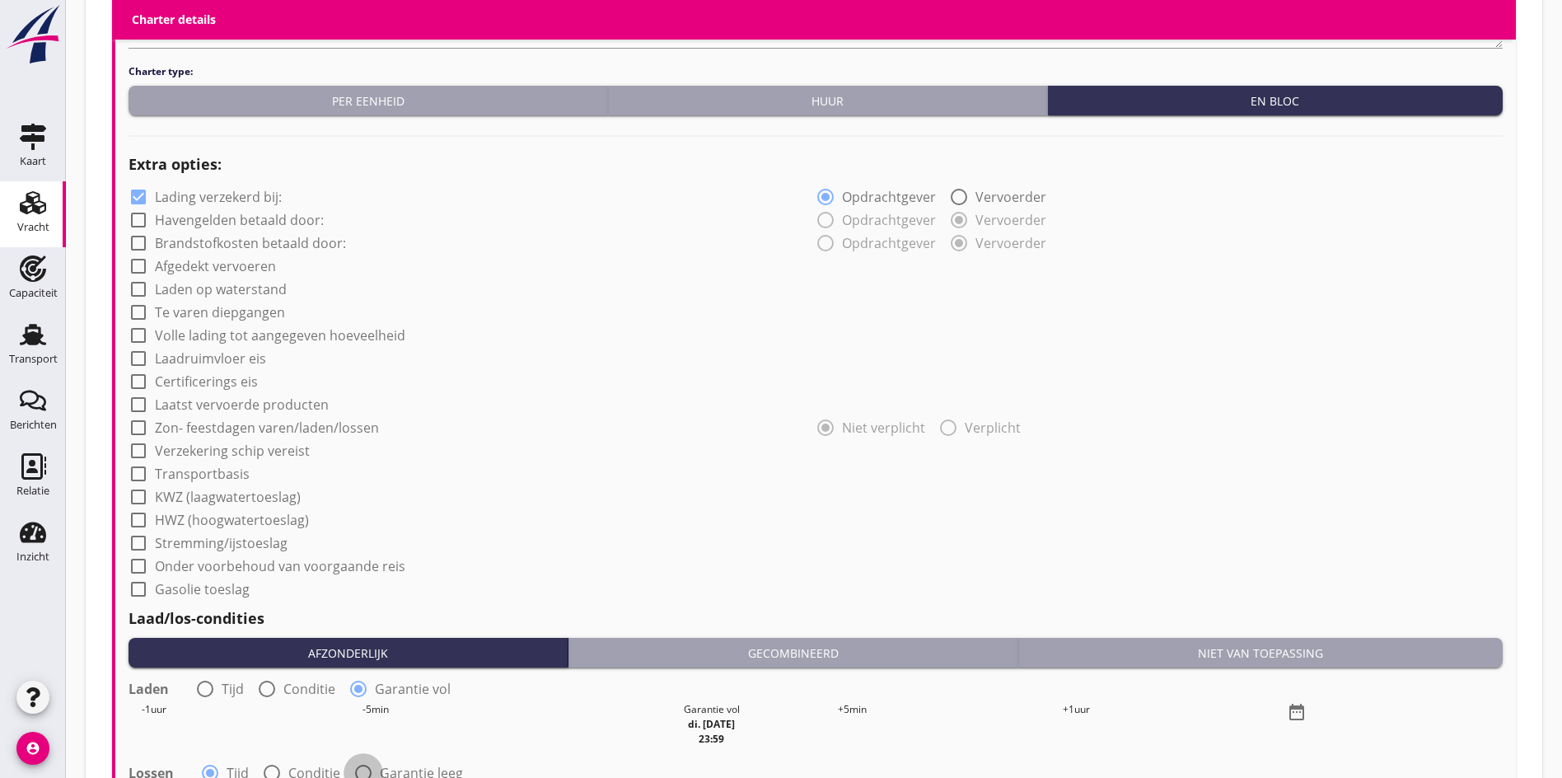
click at [362, 759] on div at bounding box center [363, 773] width 28 height 28
radio input "false"
radio input "true"
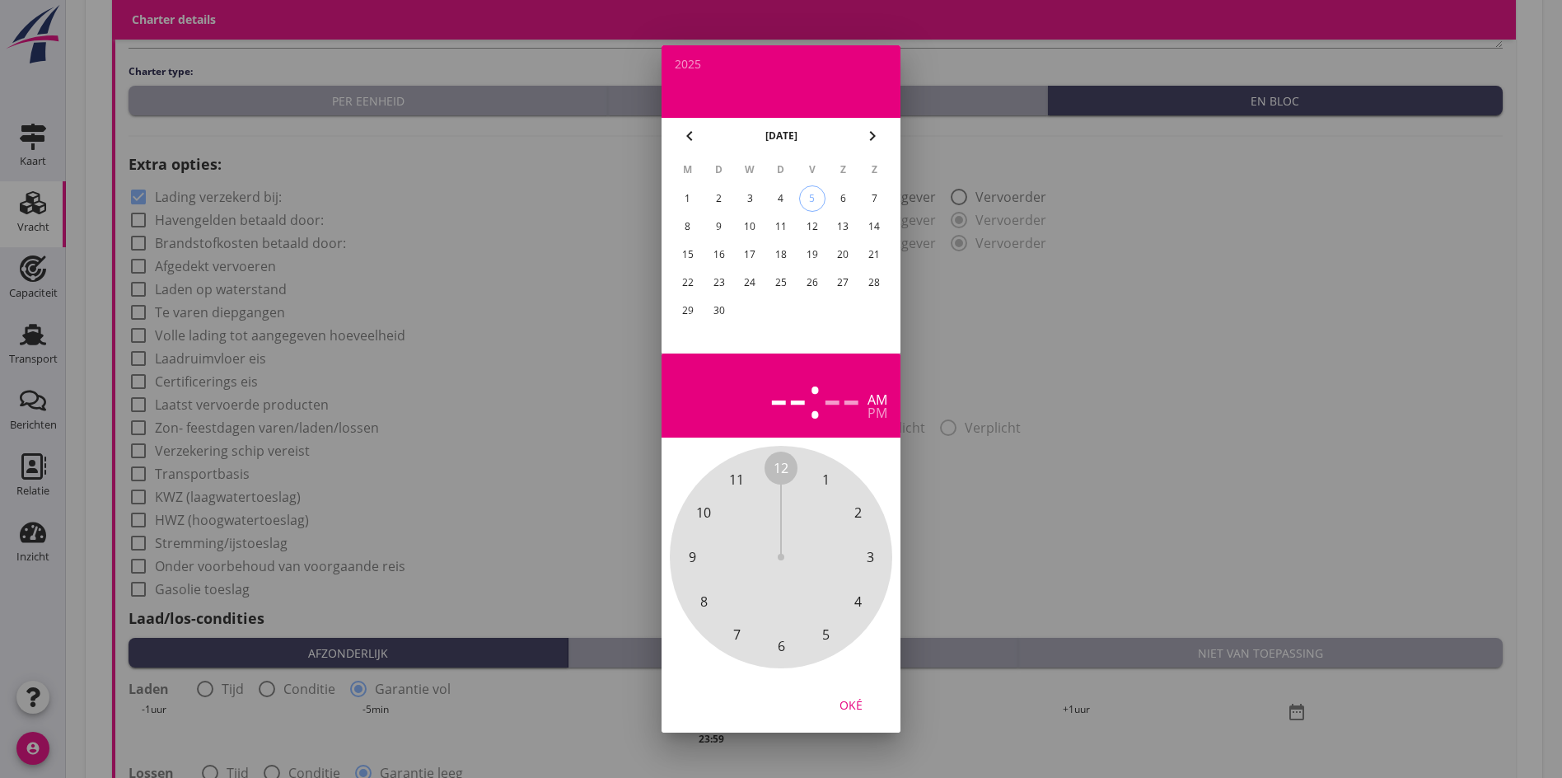
click at [716, 279] on div "23" at bounding box center [719, 282] width 26 height 26
click at [876, 413] on div "pm" at bounding box center [878, 412] width 20 height 13
click at [737, 489] on span "11" at bounding box center [736, 480] width 15 height 20
click at [779, 471] on span "00" at bounding box center [781, 468] width 15 height 20
click at [771, 471] on div "00 05 10 15 20 25 30 35 40 45 50 55" at bounding box center [781, 557] width 178 height 178
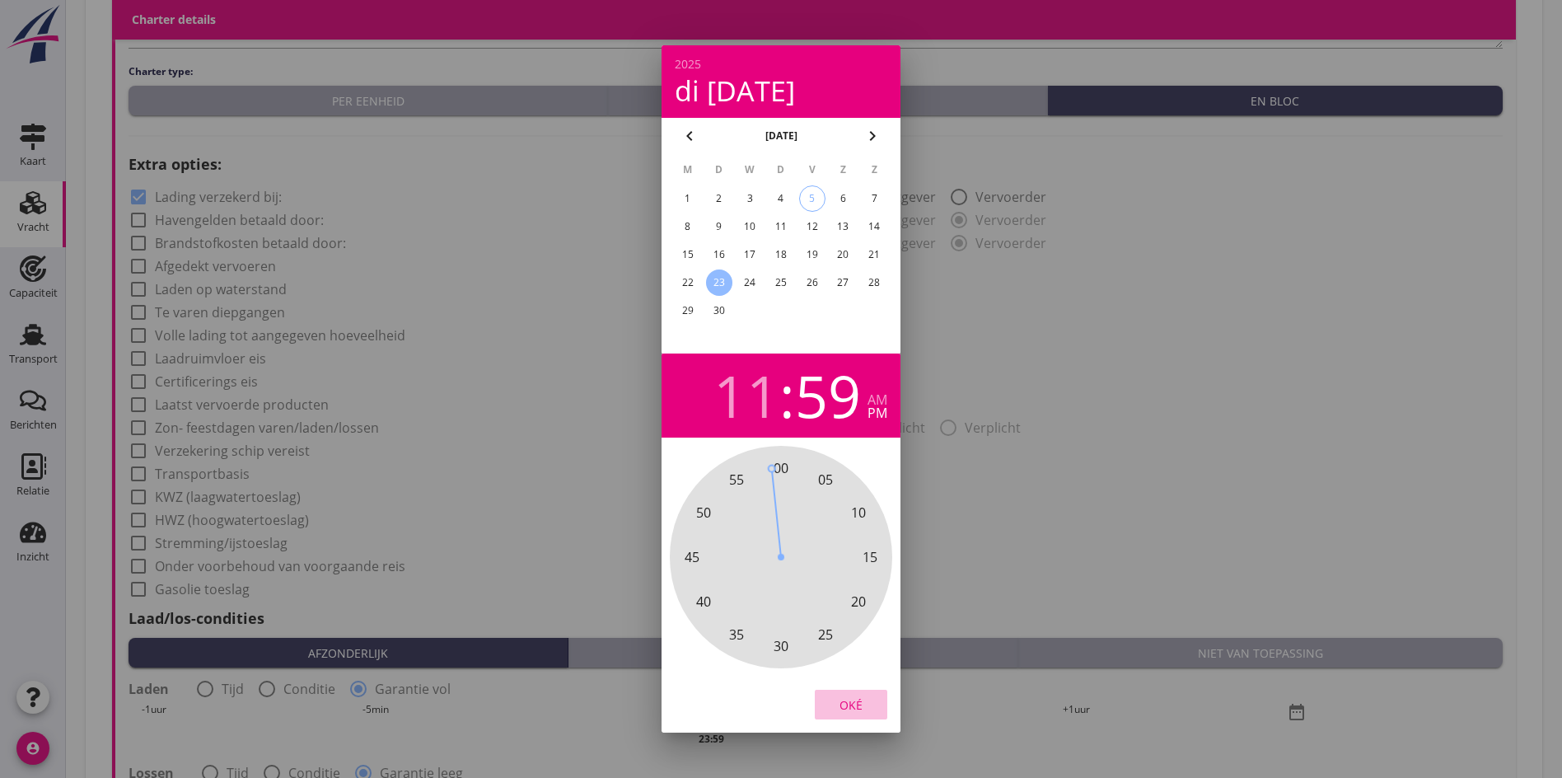
click at [847, 709] on div "Oké" at bounding box center [851, 704] width 46 height 17
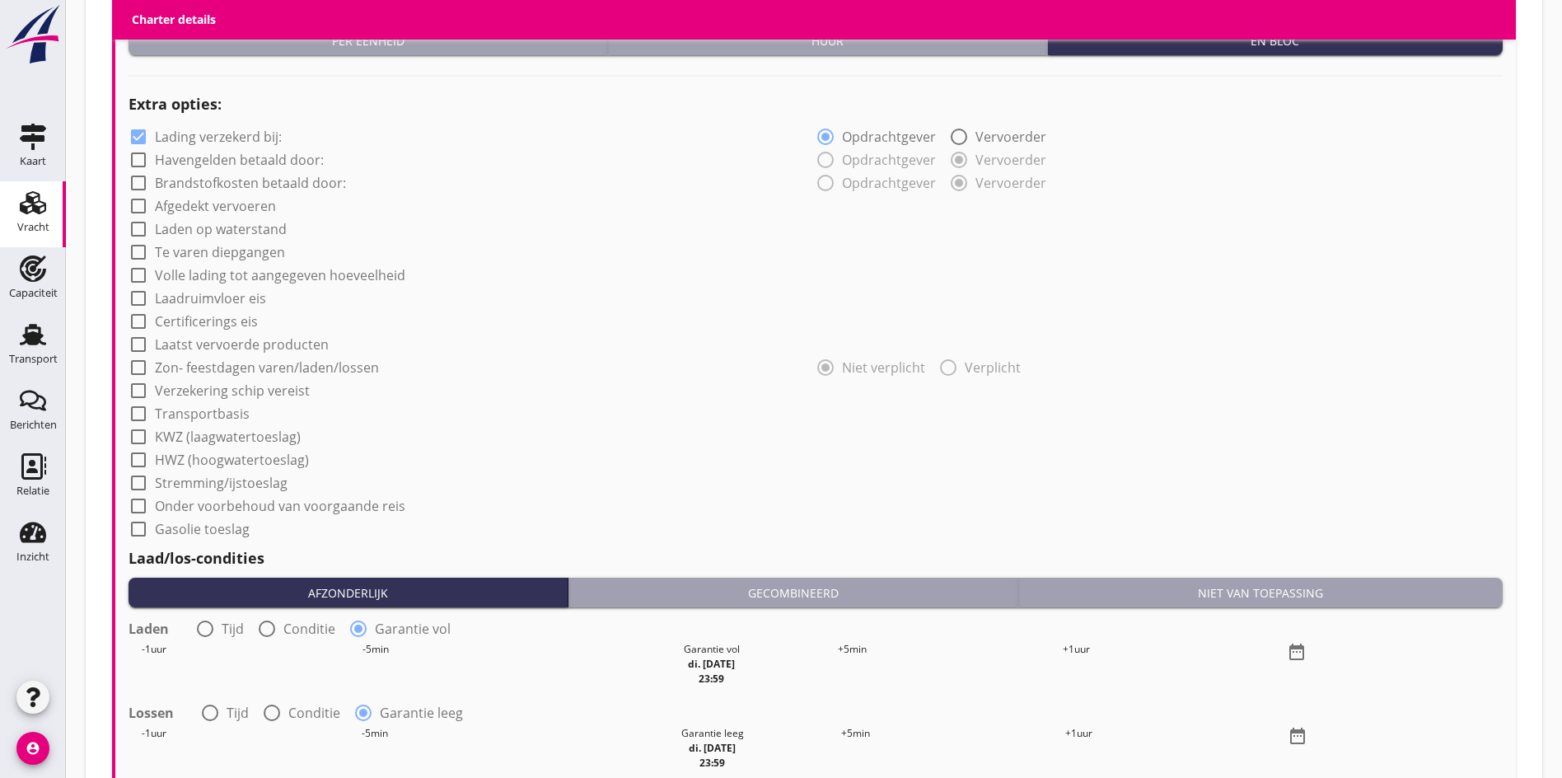
scroll to position [1526, 0]
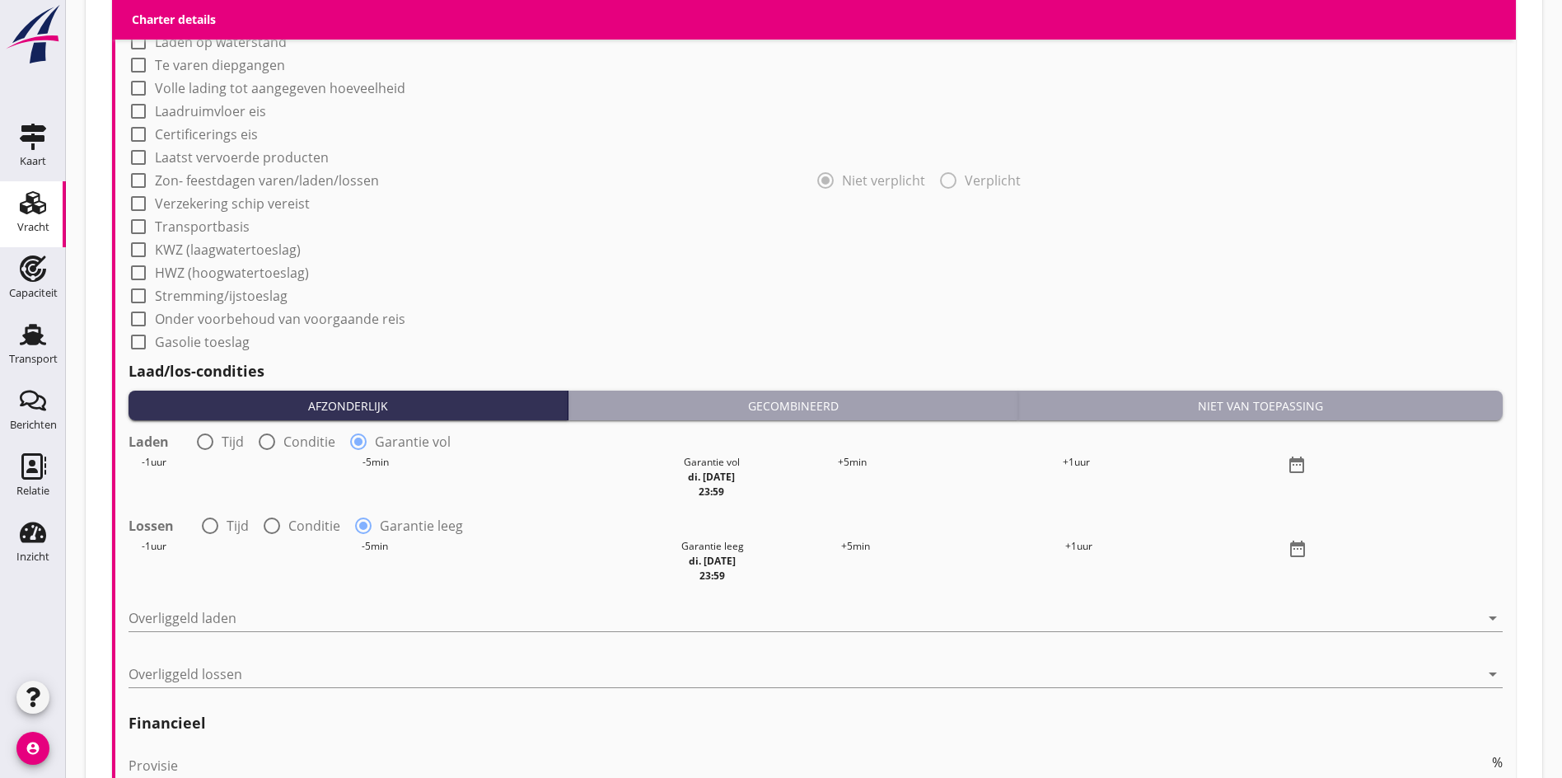
click at [210, 605] on div "Overliggeld laden arrow_drop_down" at bounding box center [816, 626] width 1374 height 43
click at [194, 605] on div at bounding box center [804, 618] width 1351 height 26
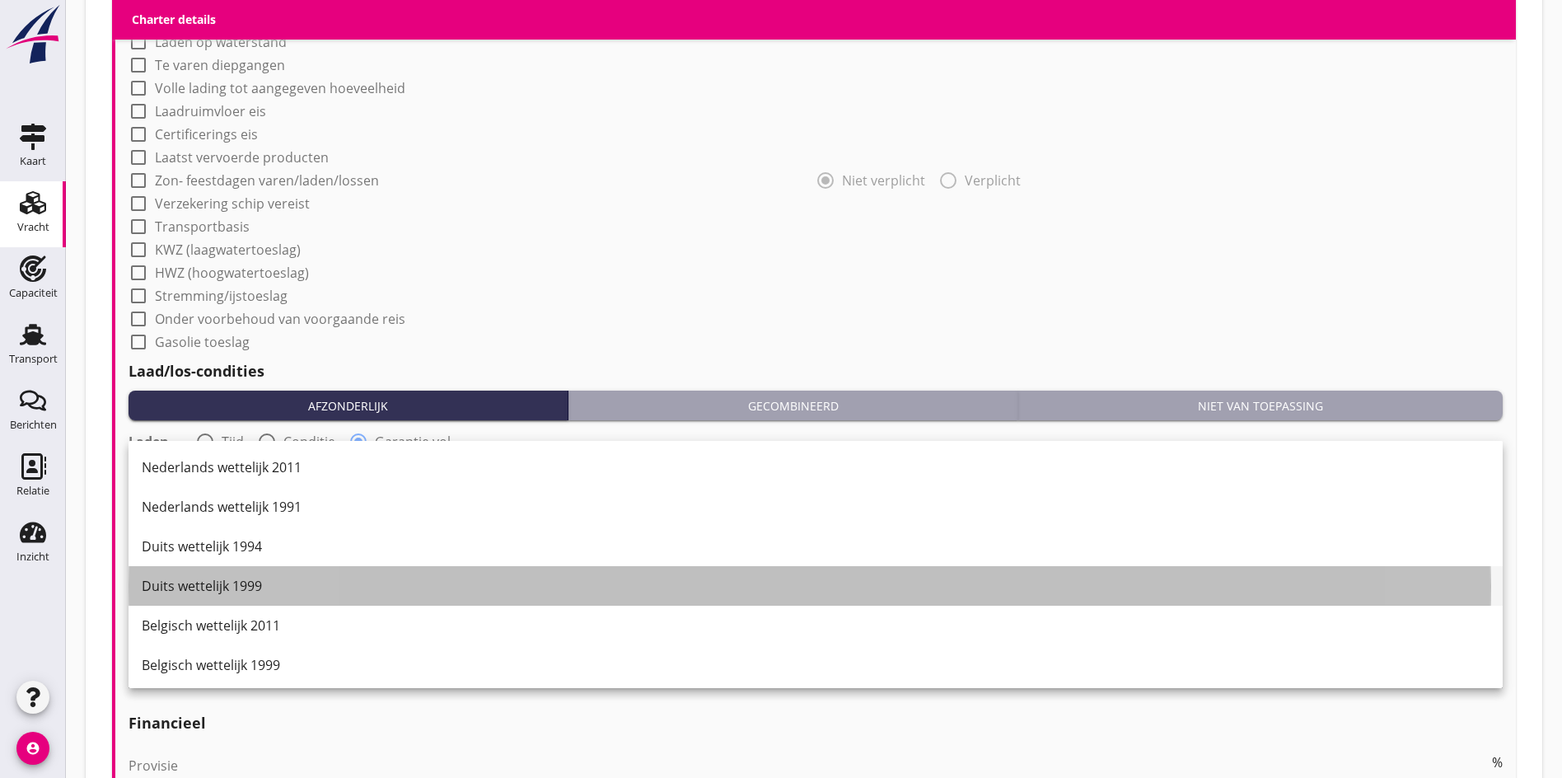
click at [198, 578] on div "Duits wettelijk 1999" at bounding box center [816, 586] width 1348 height 20
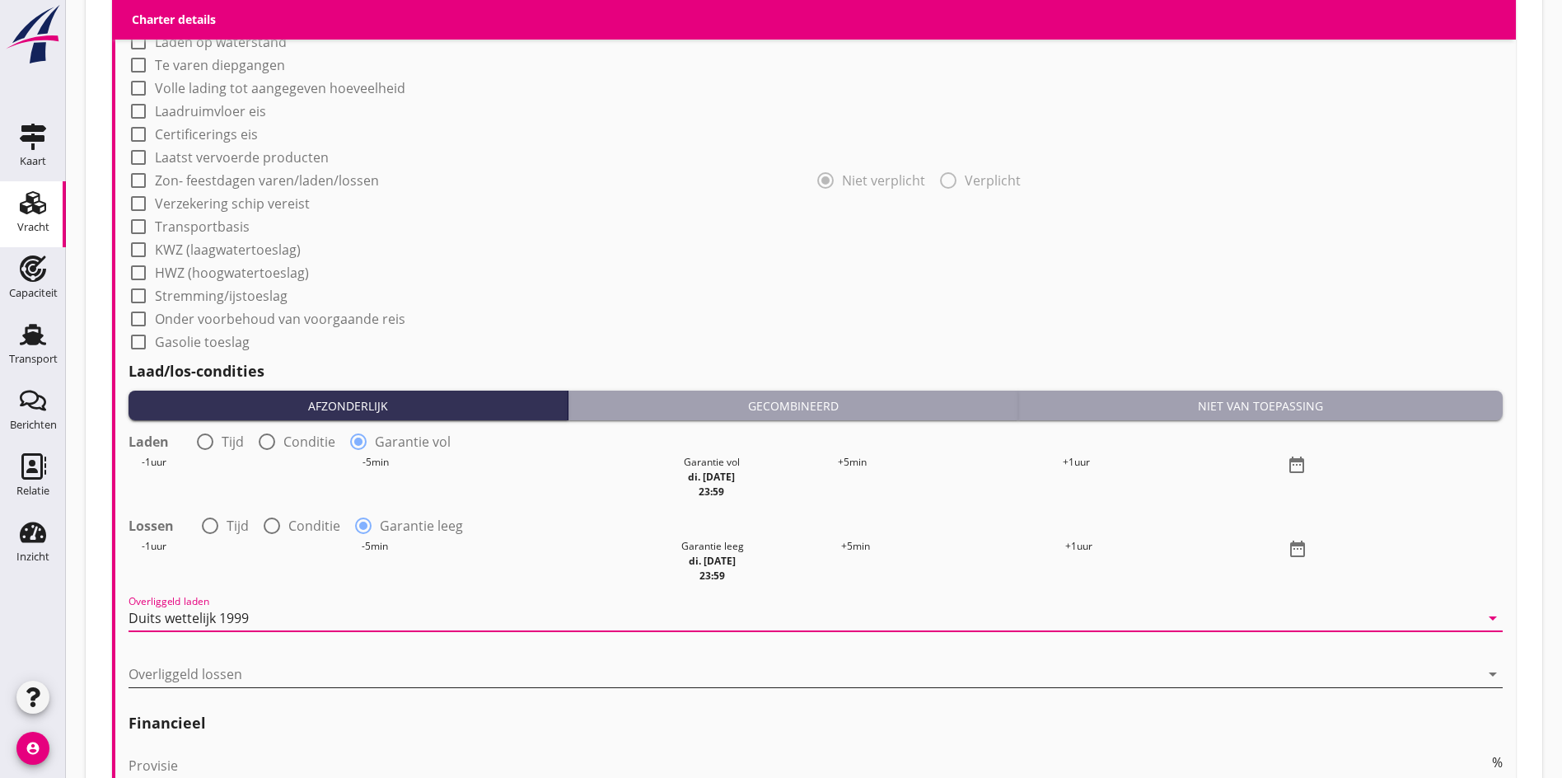
click at [180, 661] on div at bounding box center [804, 674] width 1351 height 26
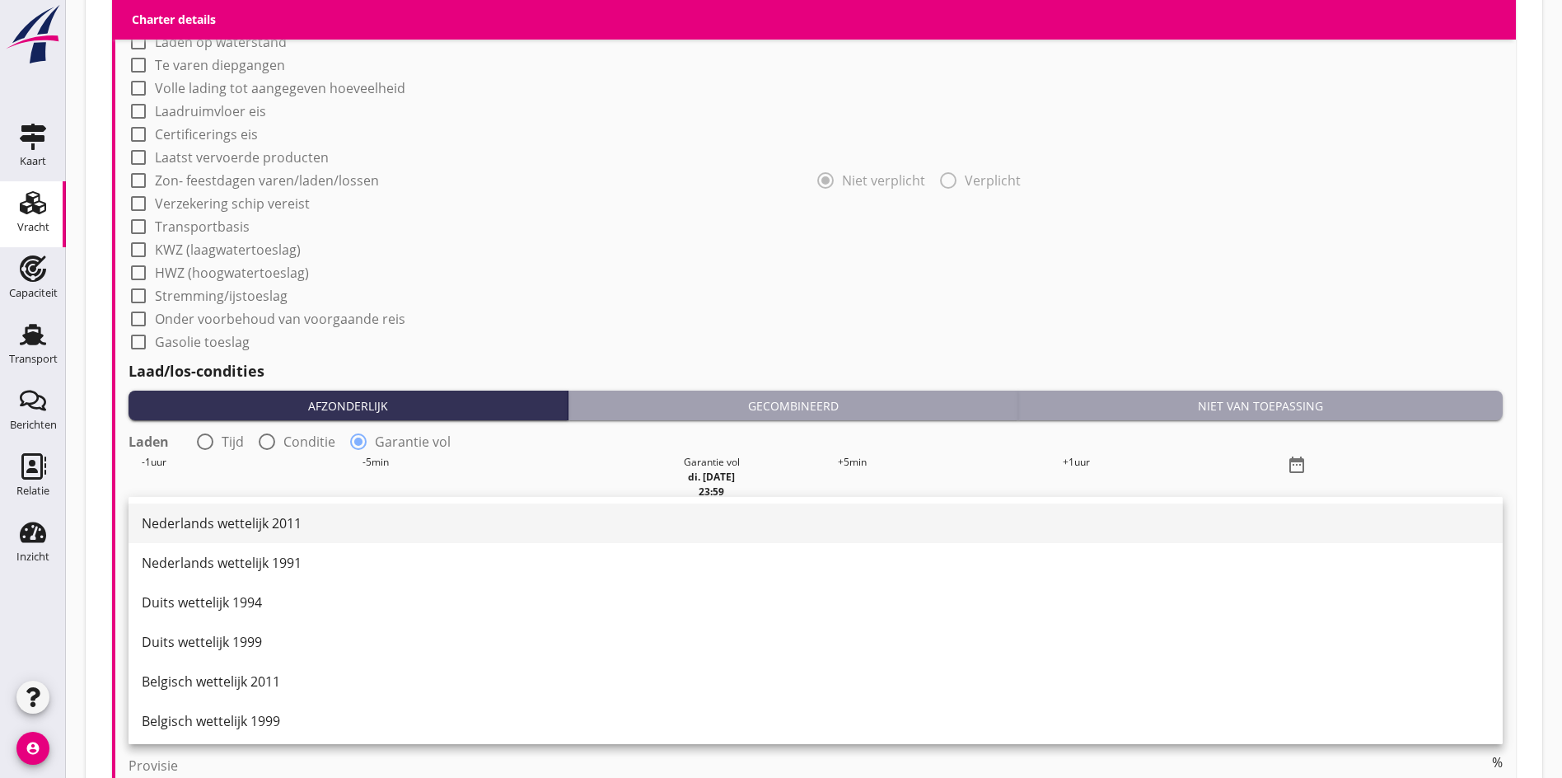
click at [182, 521] on div "Nederlands wettelijk 2011" at bounding box center [816, 523] width 1348 height 20
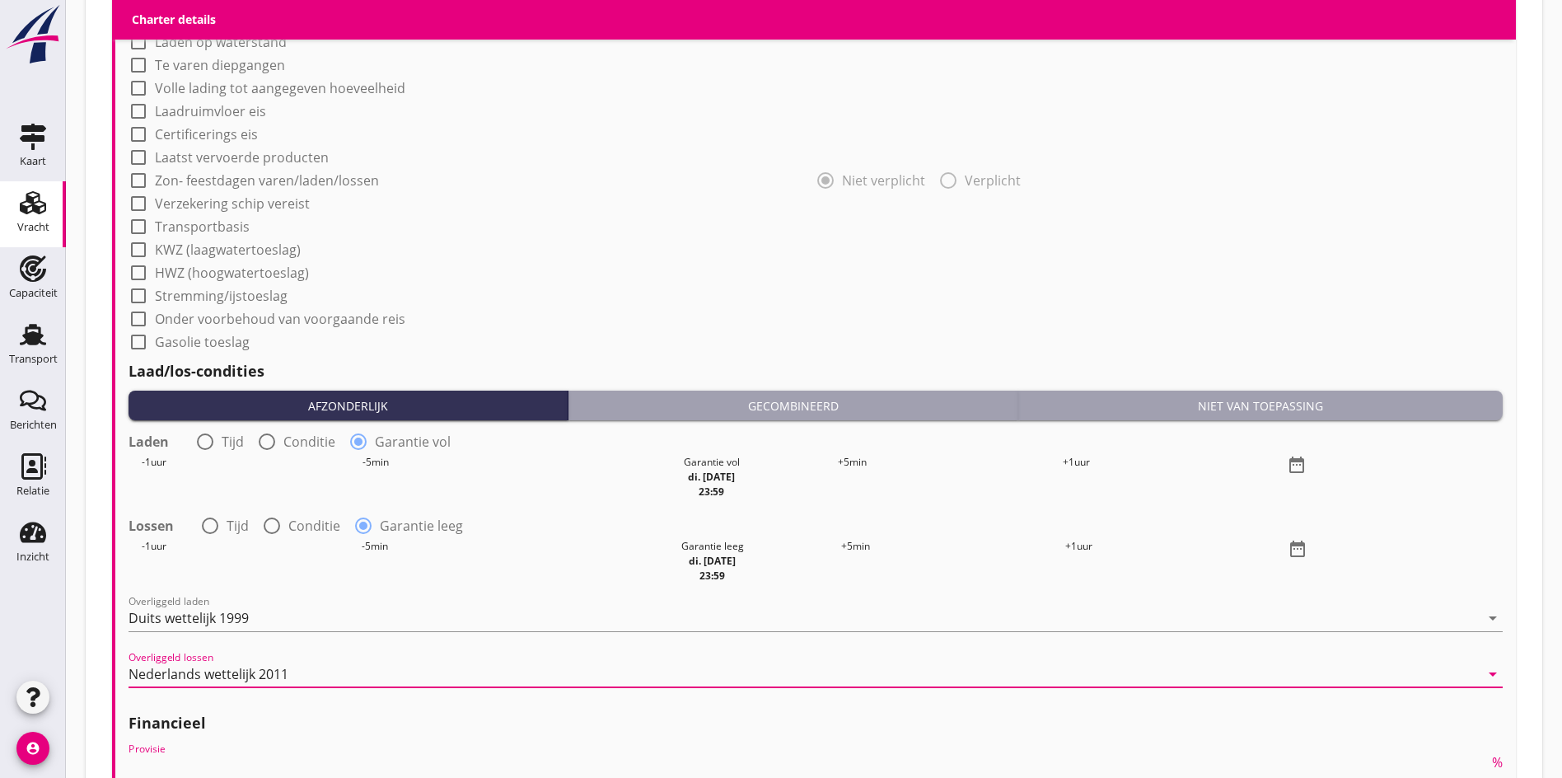
click at [161, 752] on input "Provisie" at bounding box center [809, 765] width 1360 height 26
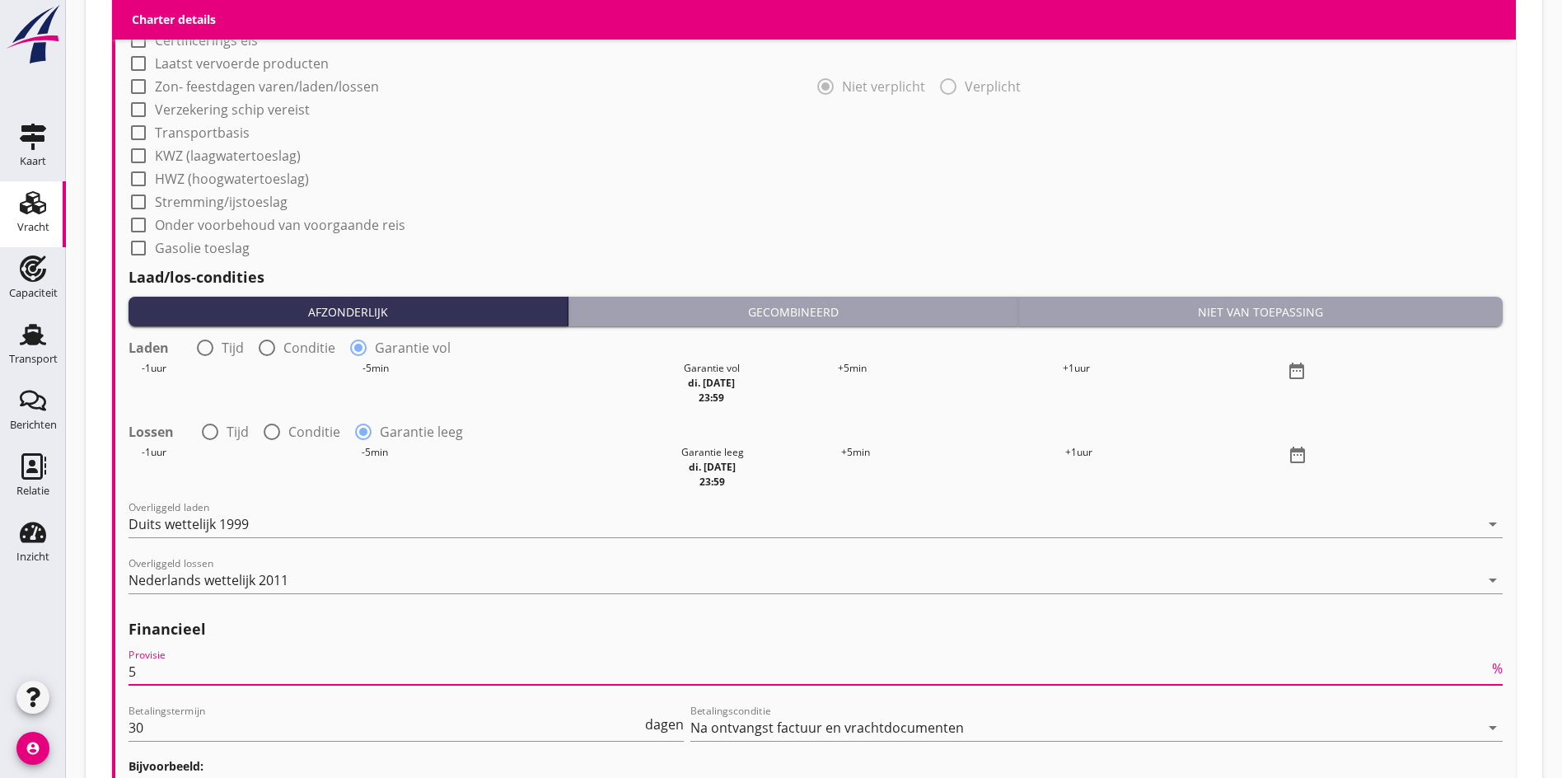
scroll to position [1631, 0]
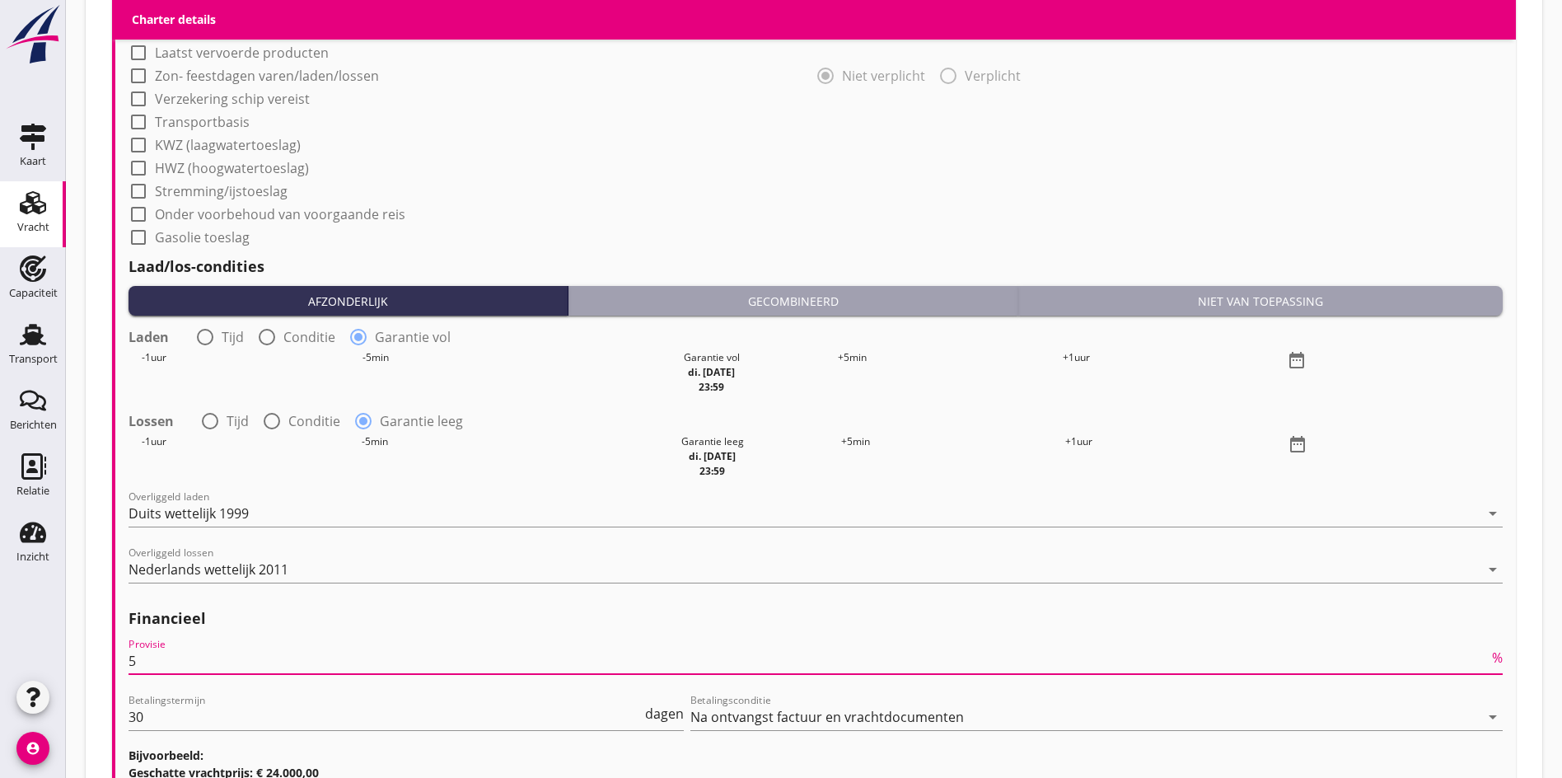
type input "5"
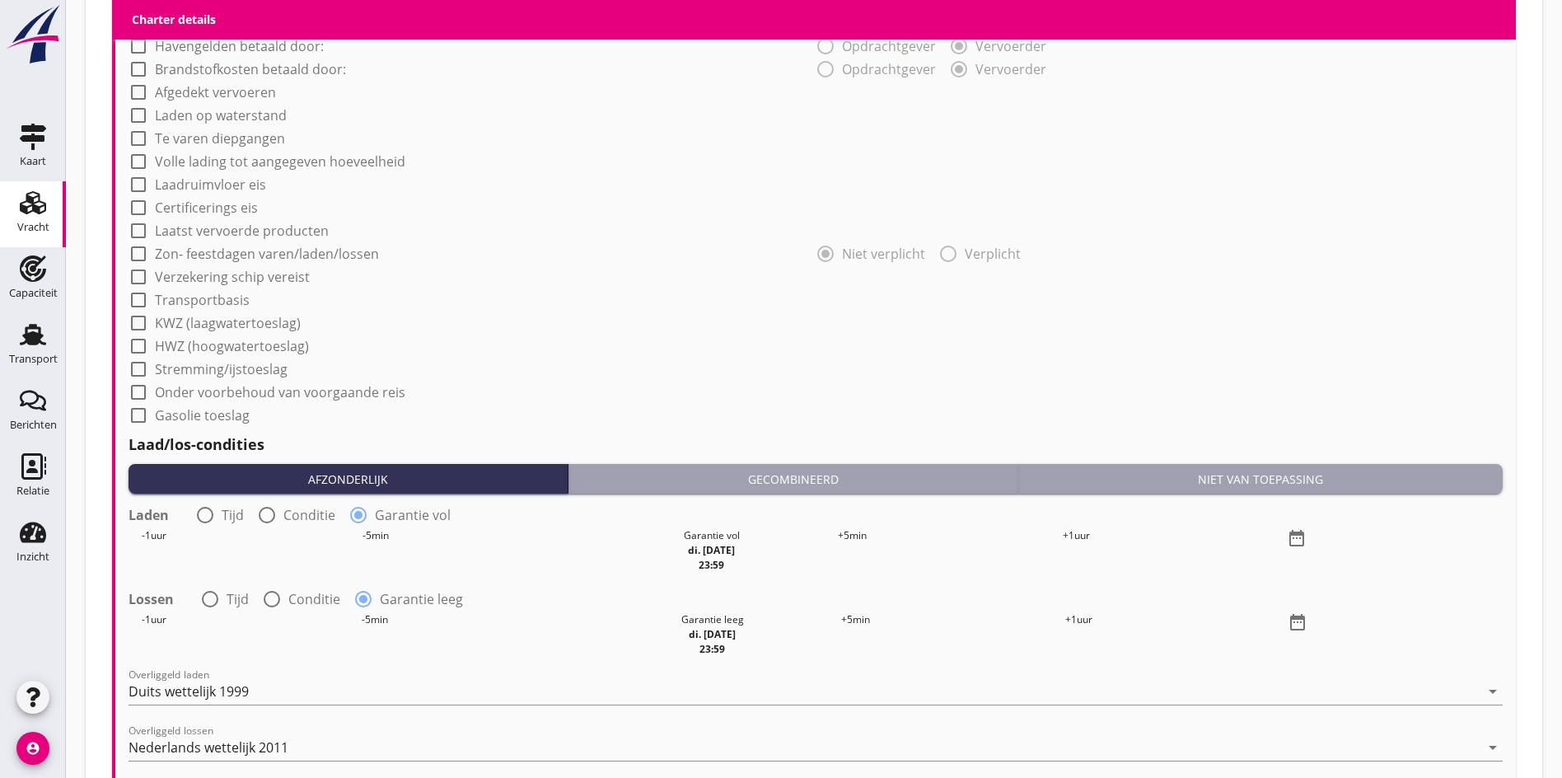
scroll to position [1233, 0]
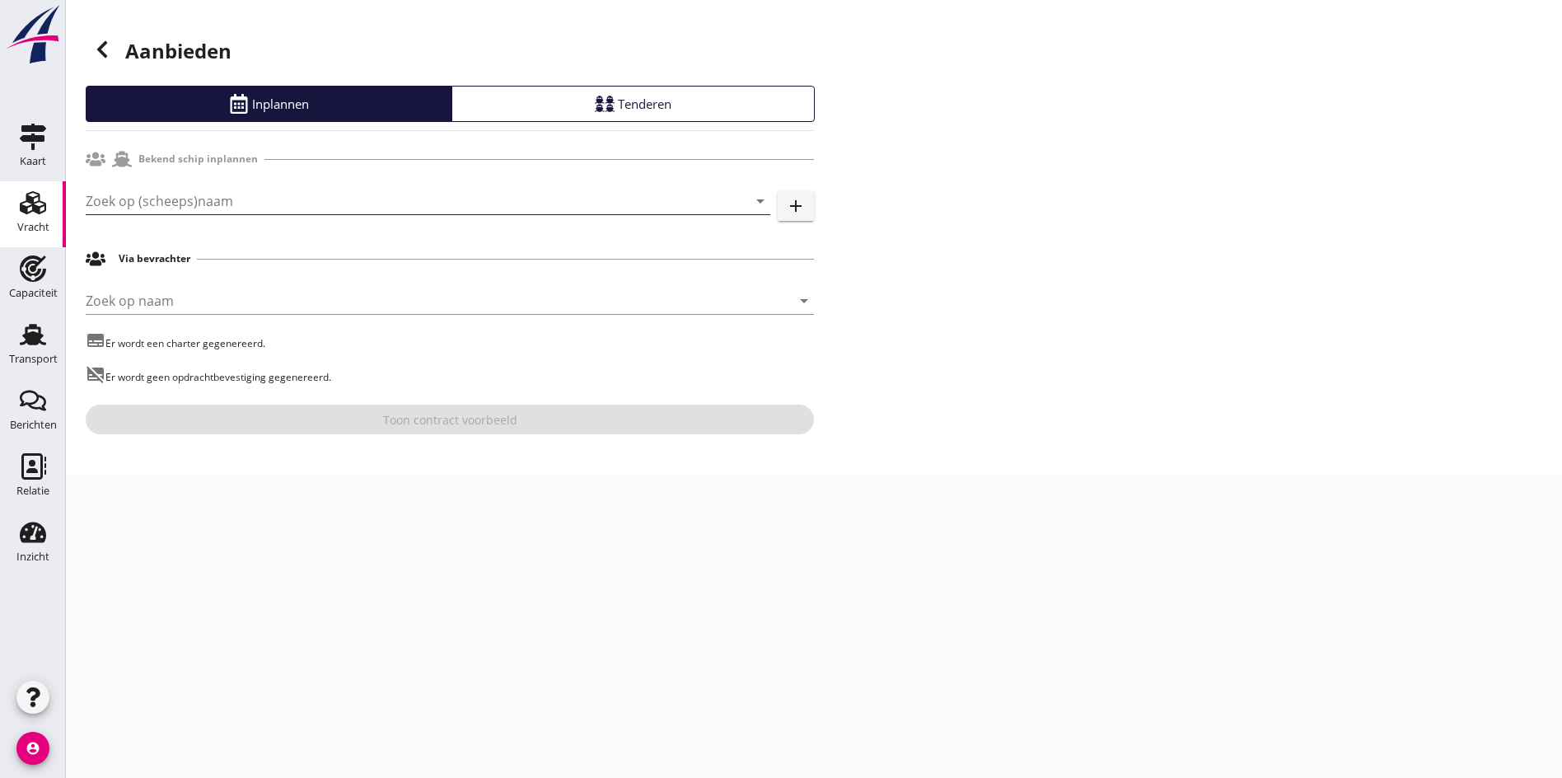
click at [180, 204] on input "Zoek op (scheeps)naam" at bounding box center [405, 201] width 639 height 26
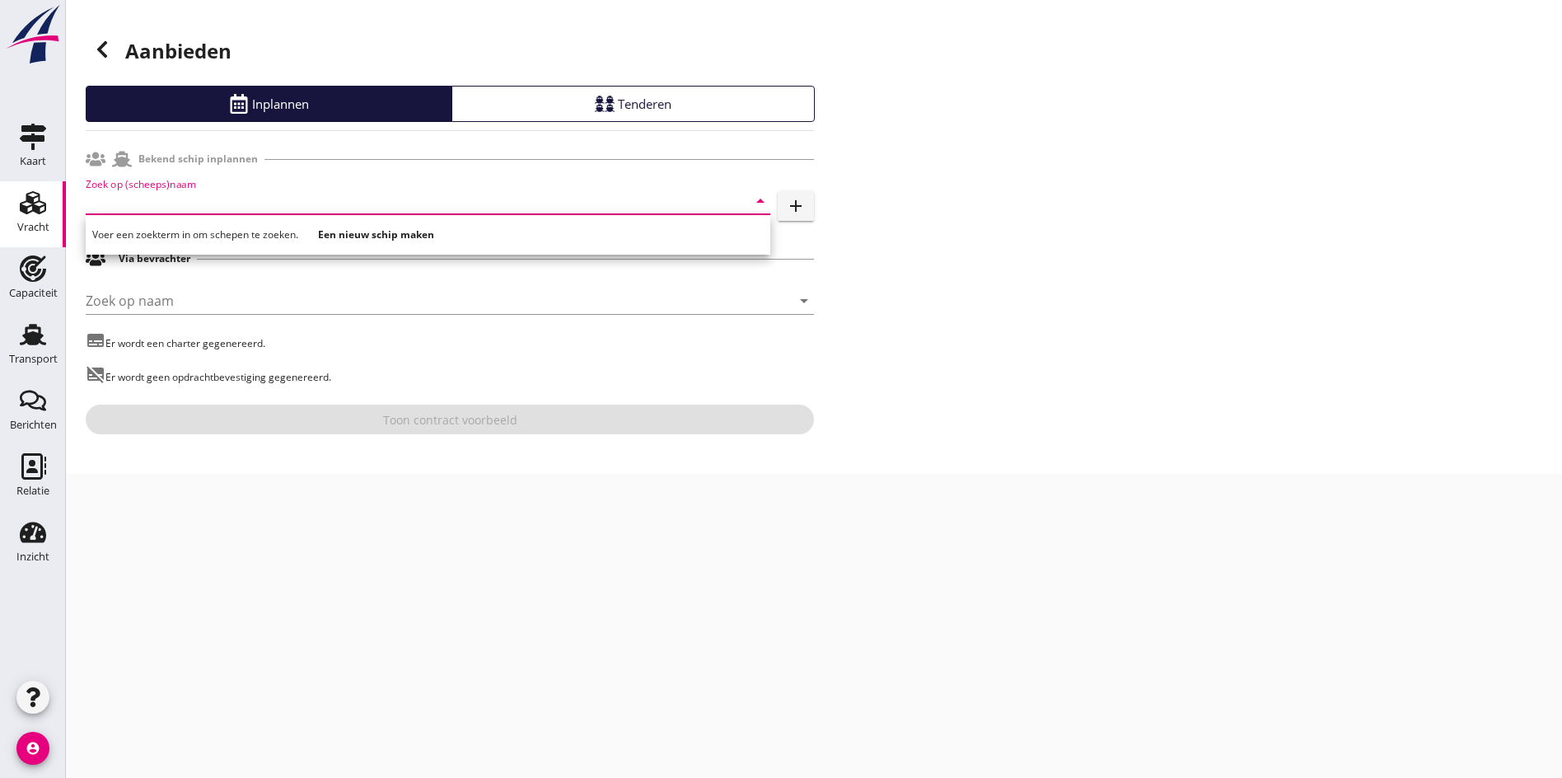
type input "h"
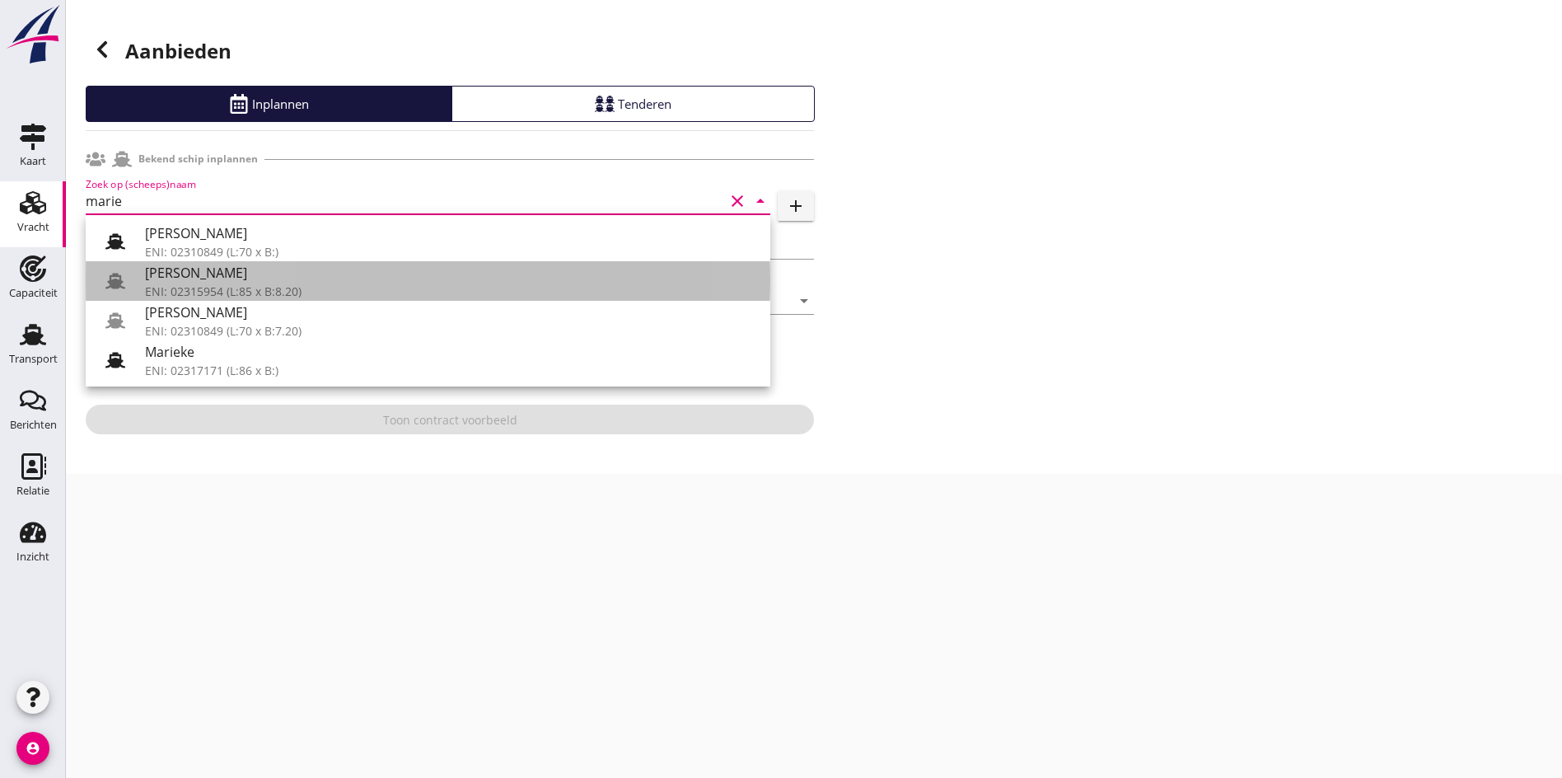
click at [213, 283] on div "ENI: 02315954 (L:85 x B:8.20)" at bounding box center [451, 291] width 612 height 17
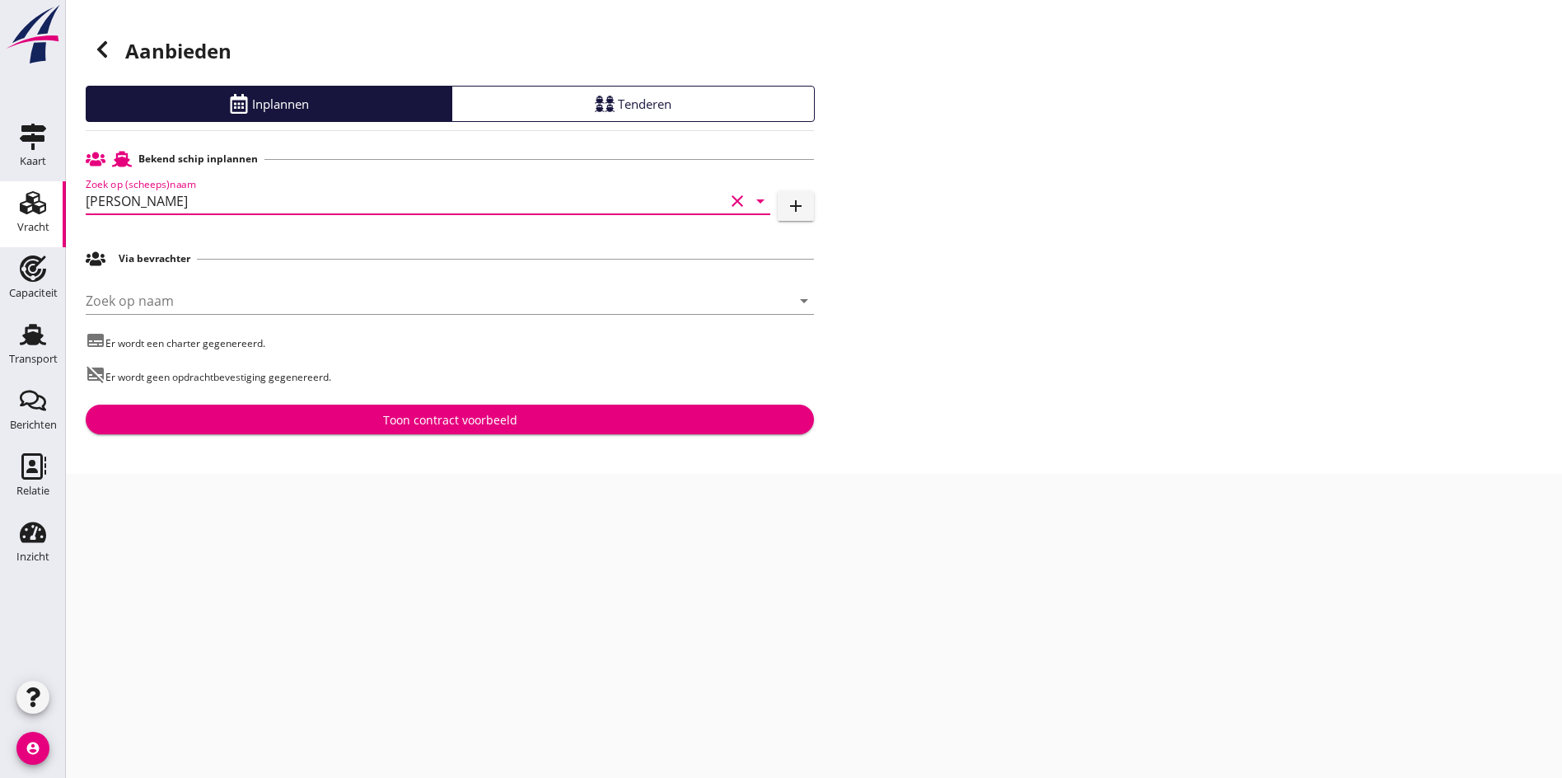
type input "[PERSON_NAME]"
click at [314, 427] on div "Toon contract voorbeeld" at bounding box center [450, 419] width 702 height 17
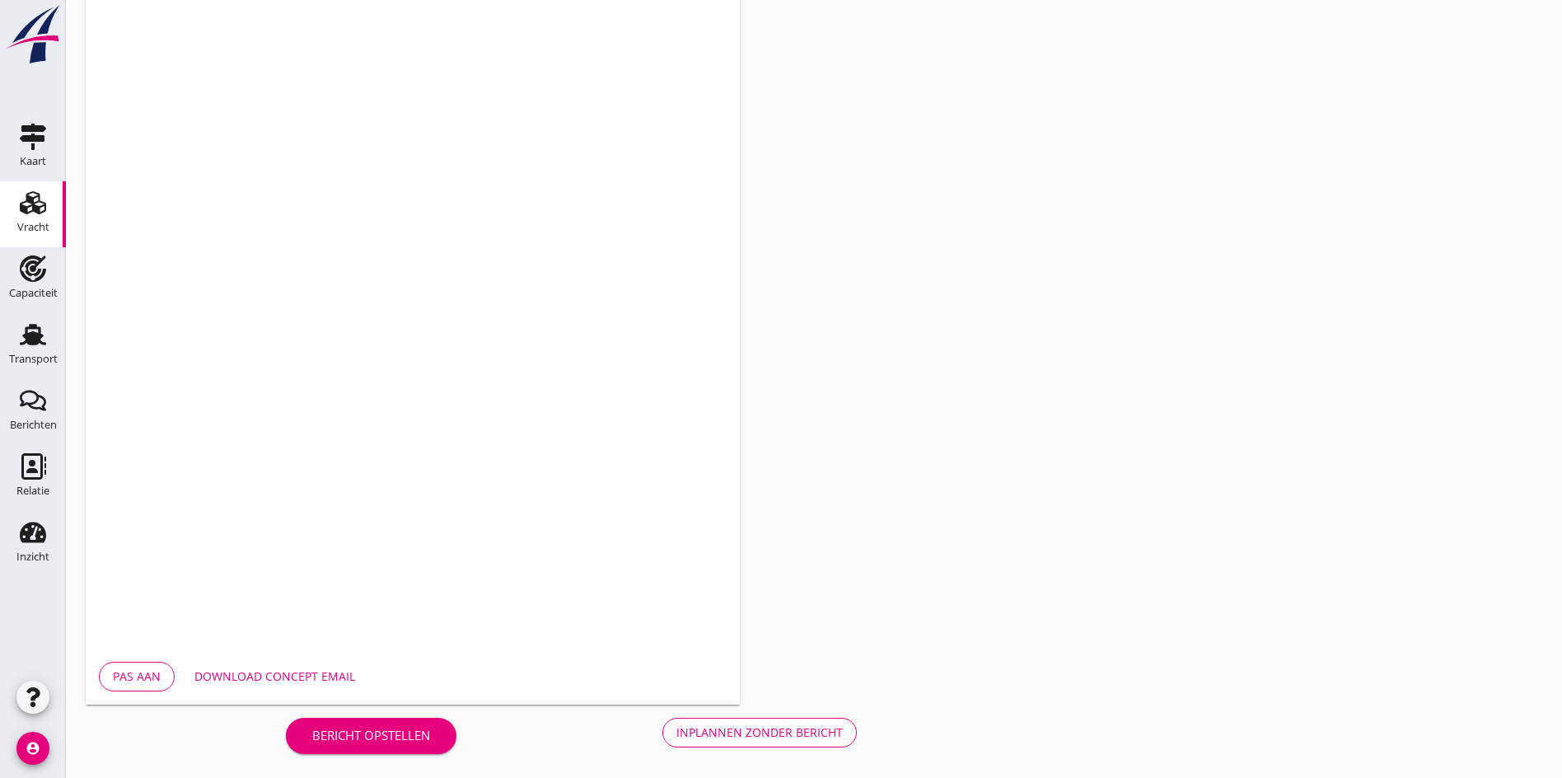
scroll to position [442, 0]
click at [676, 733] on div "Inplannen zonder bericht" at bounding box center [759, 731] width 166 height 17
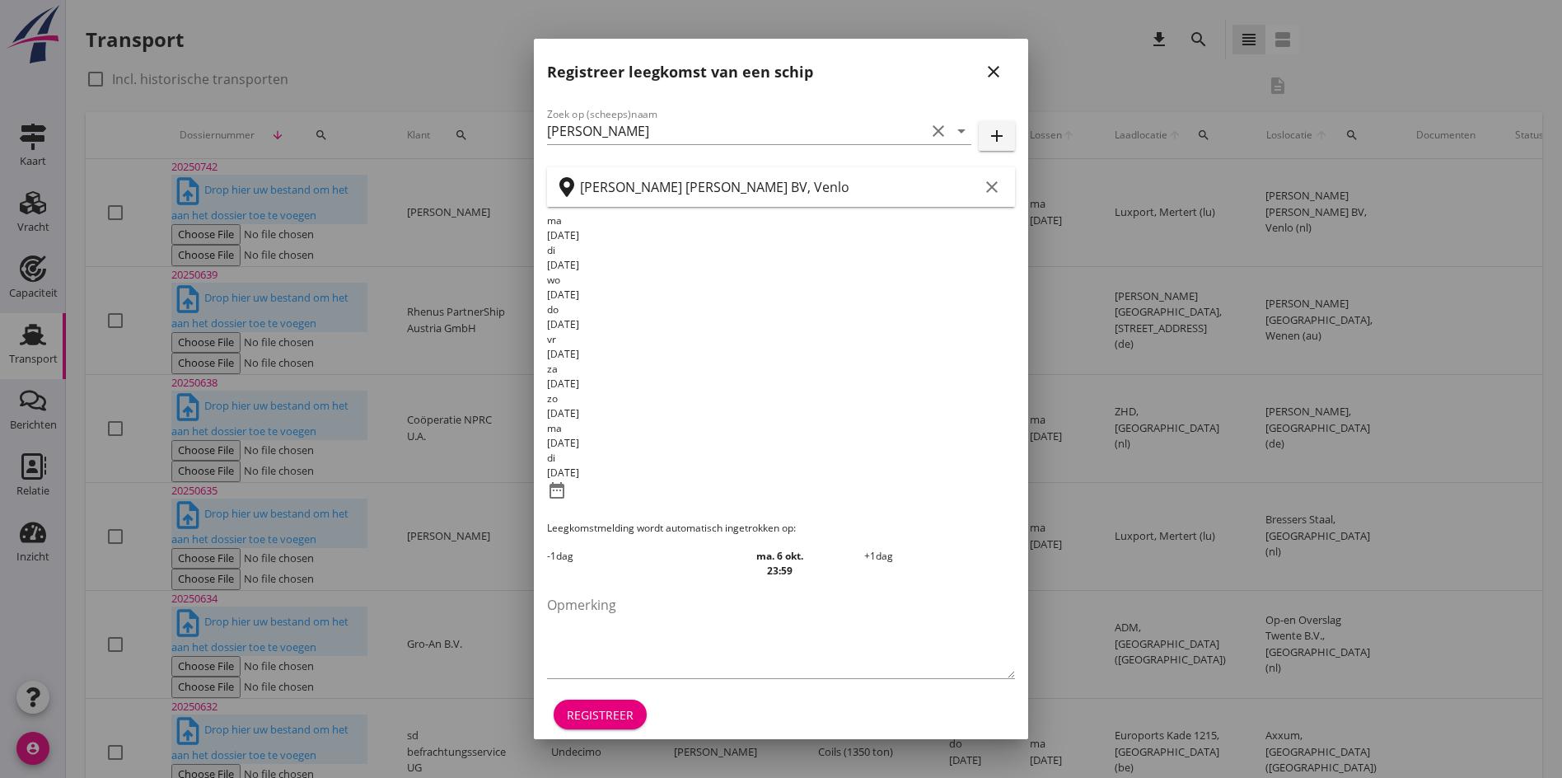
click at [995, 82] on icon "close" at bounding box center [994, 72] width 20 height 20
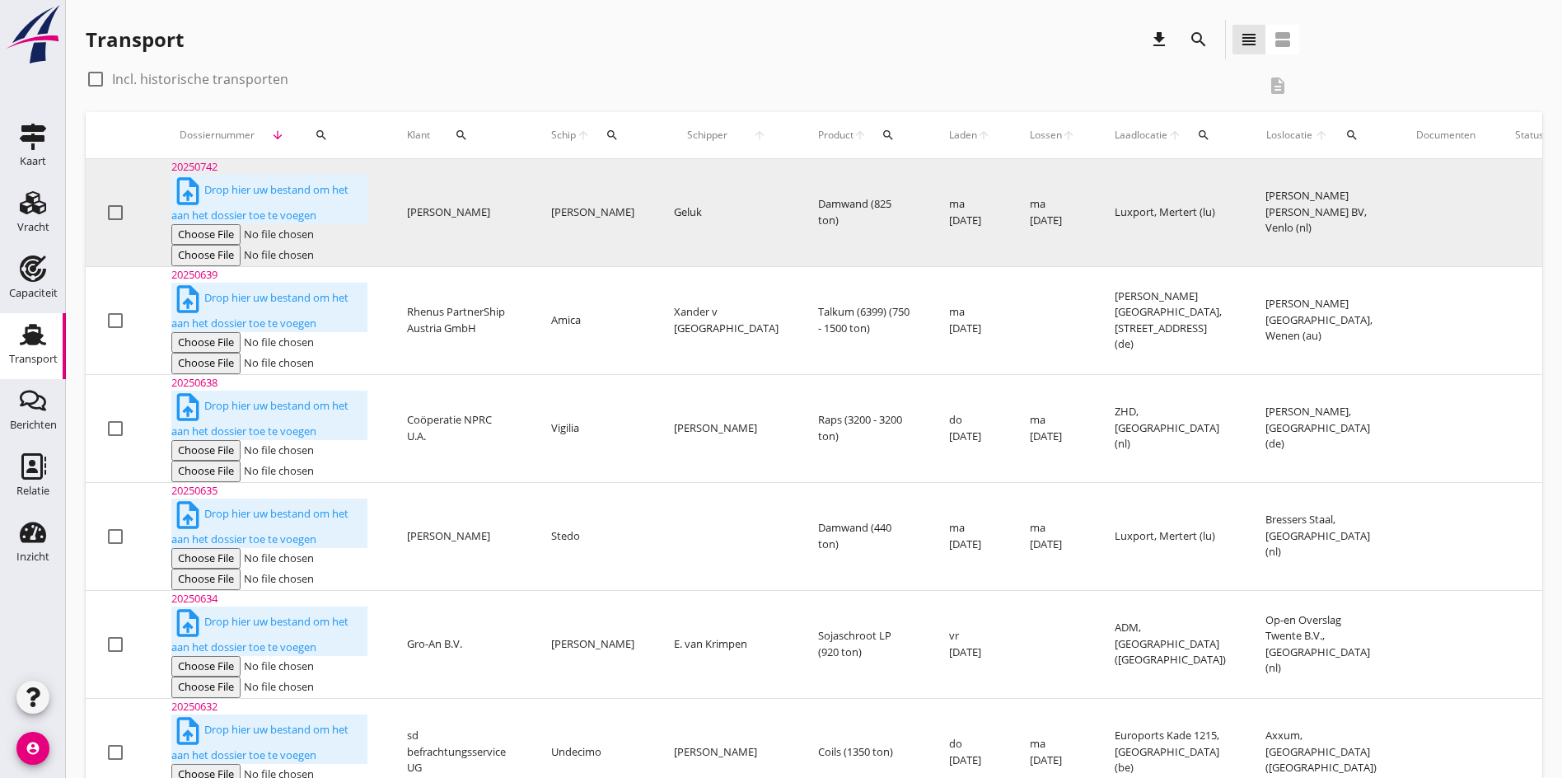
click at [200, 176] on div "20250742" at bounding box center [269, 167] width 196 height 16
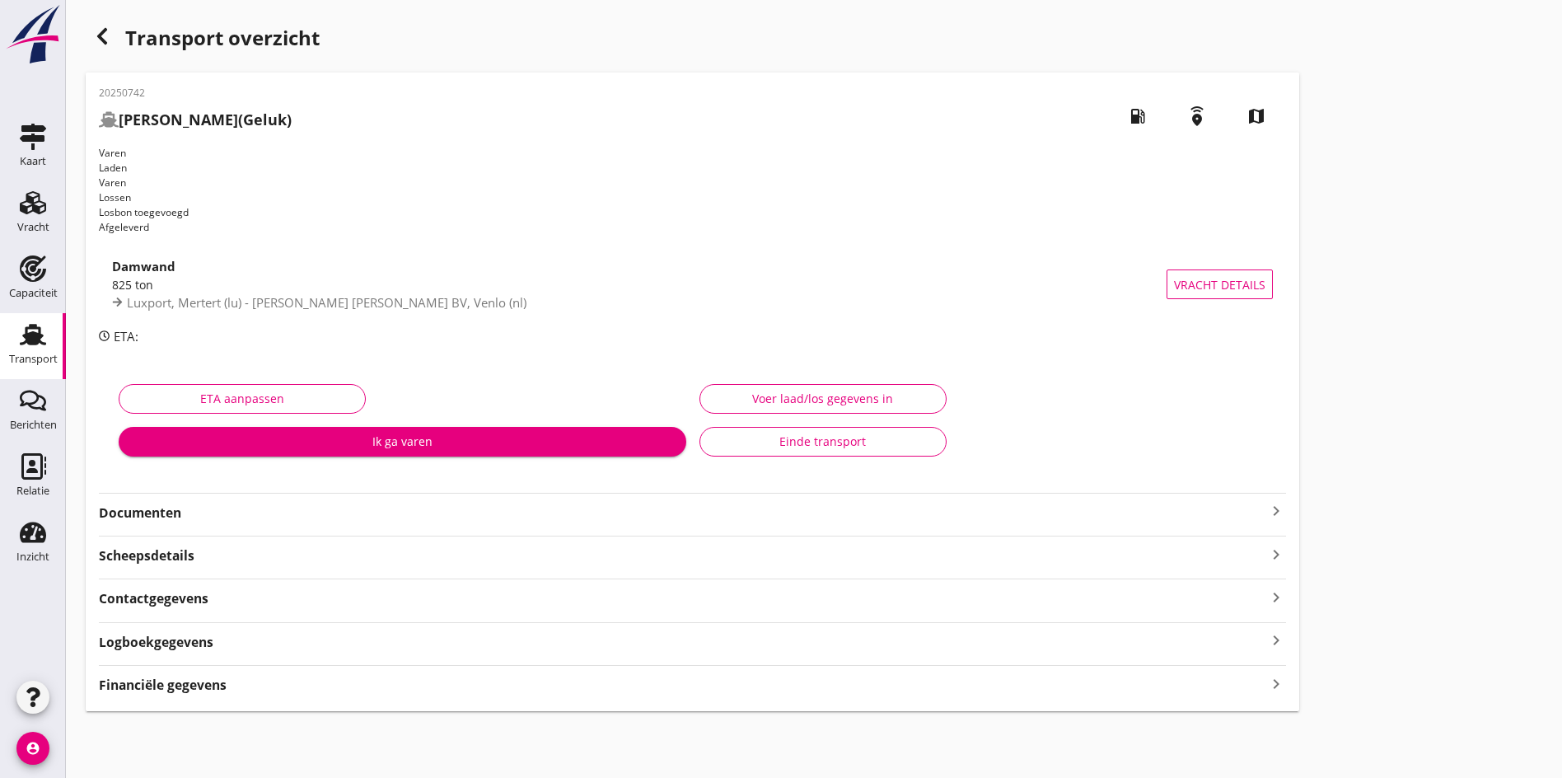
click at [1266, 501] on icon "keyboard_arrow_right" at bounding box center [1276, 511] width 20 height 20
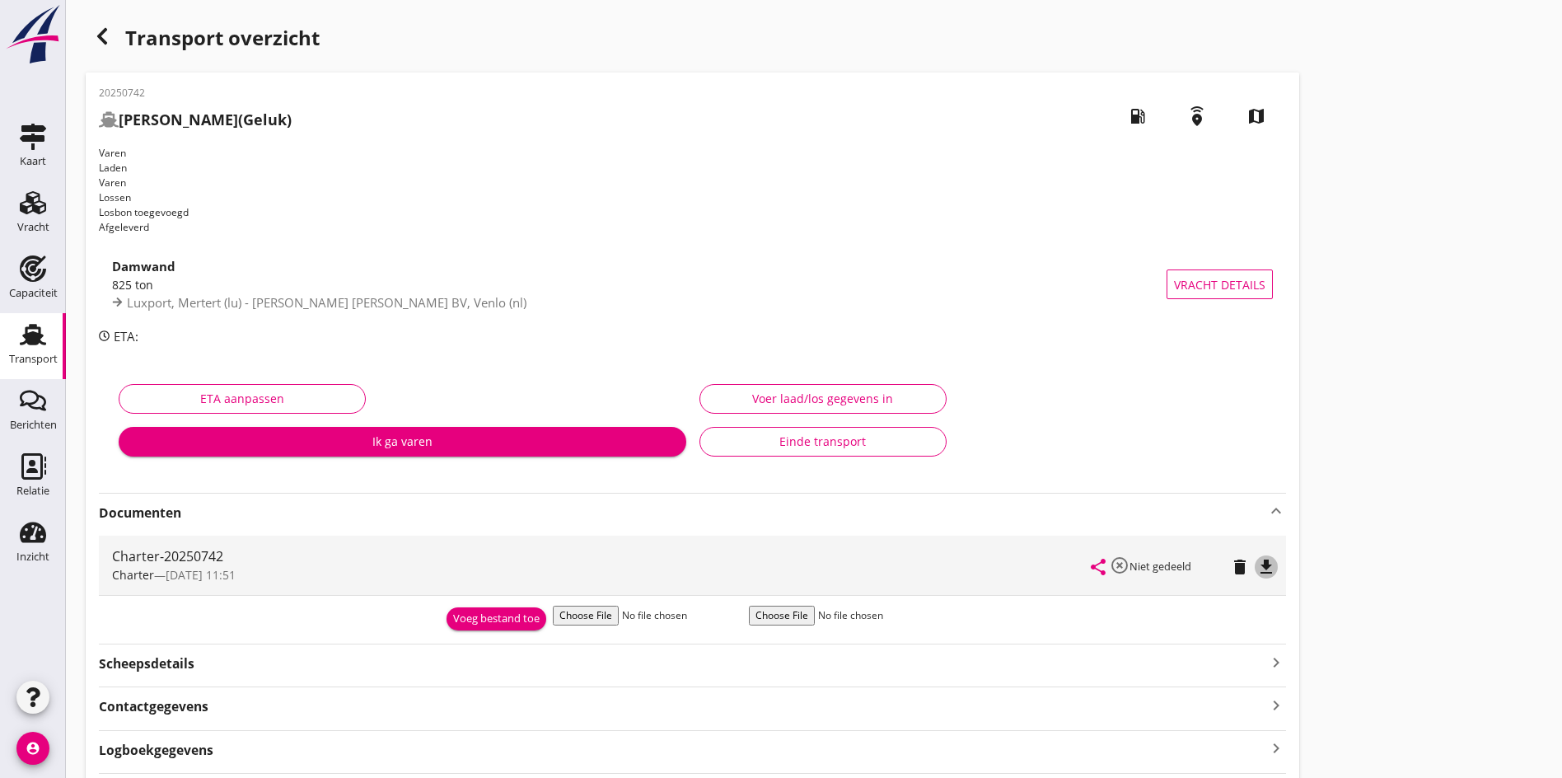
click at [1257, 557] on icon "file_download" at bounding box center [1267, 567] width 20 height 20
drag, startPoint x: 1456, startPoint y: 248, endPoint x: 1301, endPoint y: 159, distance: 178.6
click at [1456, 248] on div "Transport overzicht 20250742 [PERSON_NAME] (Geluk) local_gas_station emergency_…" at bounding box center [814, 419] width 1496 height 839
click at [43, 208] on icon "Vracht" at bounding box center [33, 203] width 26 height 26
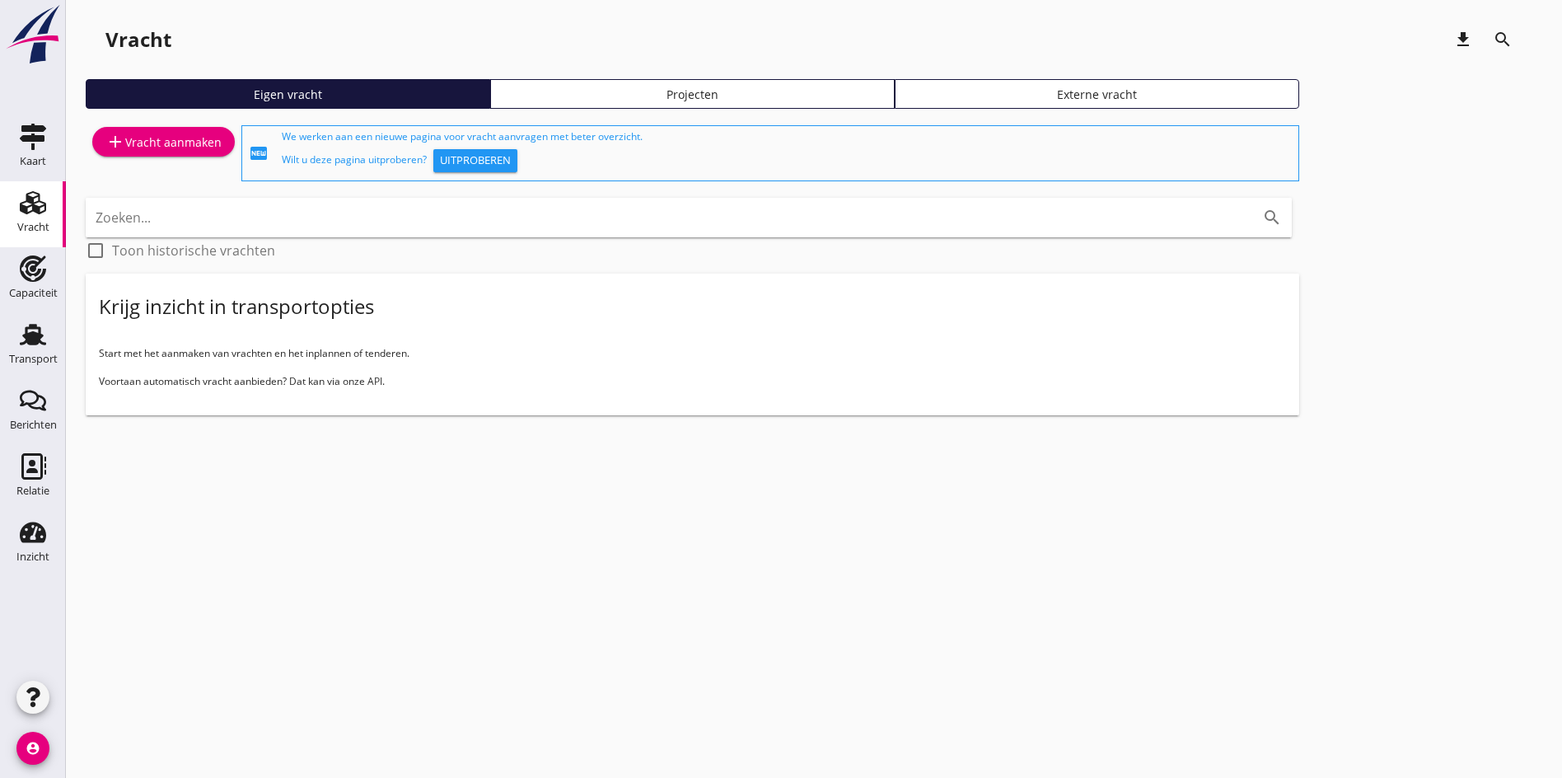
drag, startPoint x: 26, startPoint y: 213, endPoint x: 44, endPoint y: 206, distance: 19.3
click at [26, 213] on use at bounding box center [33, 202] width 26 height 23
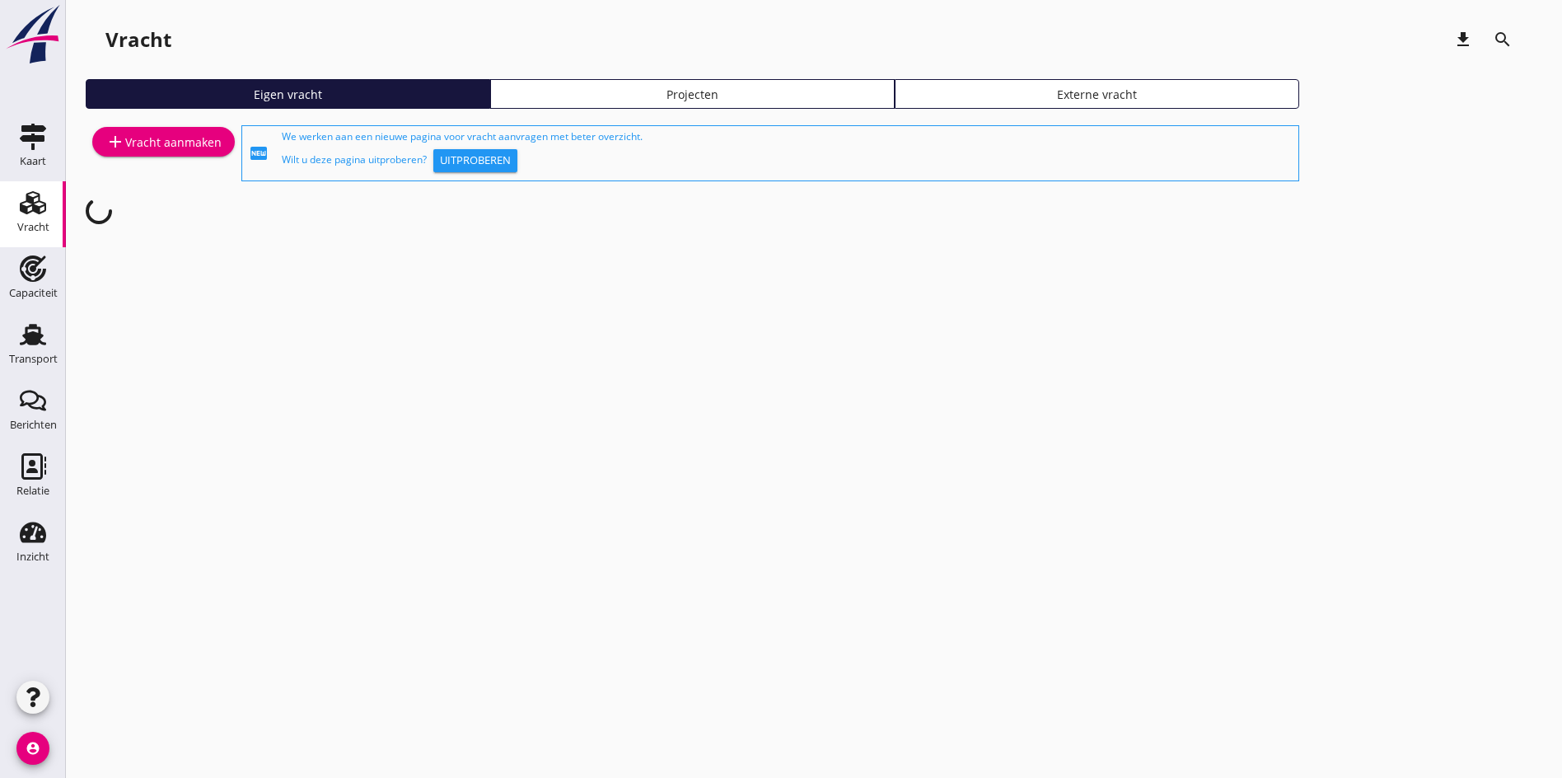
click at [119, 152] on link "add Vracht aanmaken" at bounding box center [163, 142] width 143 height 30
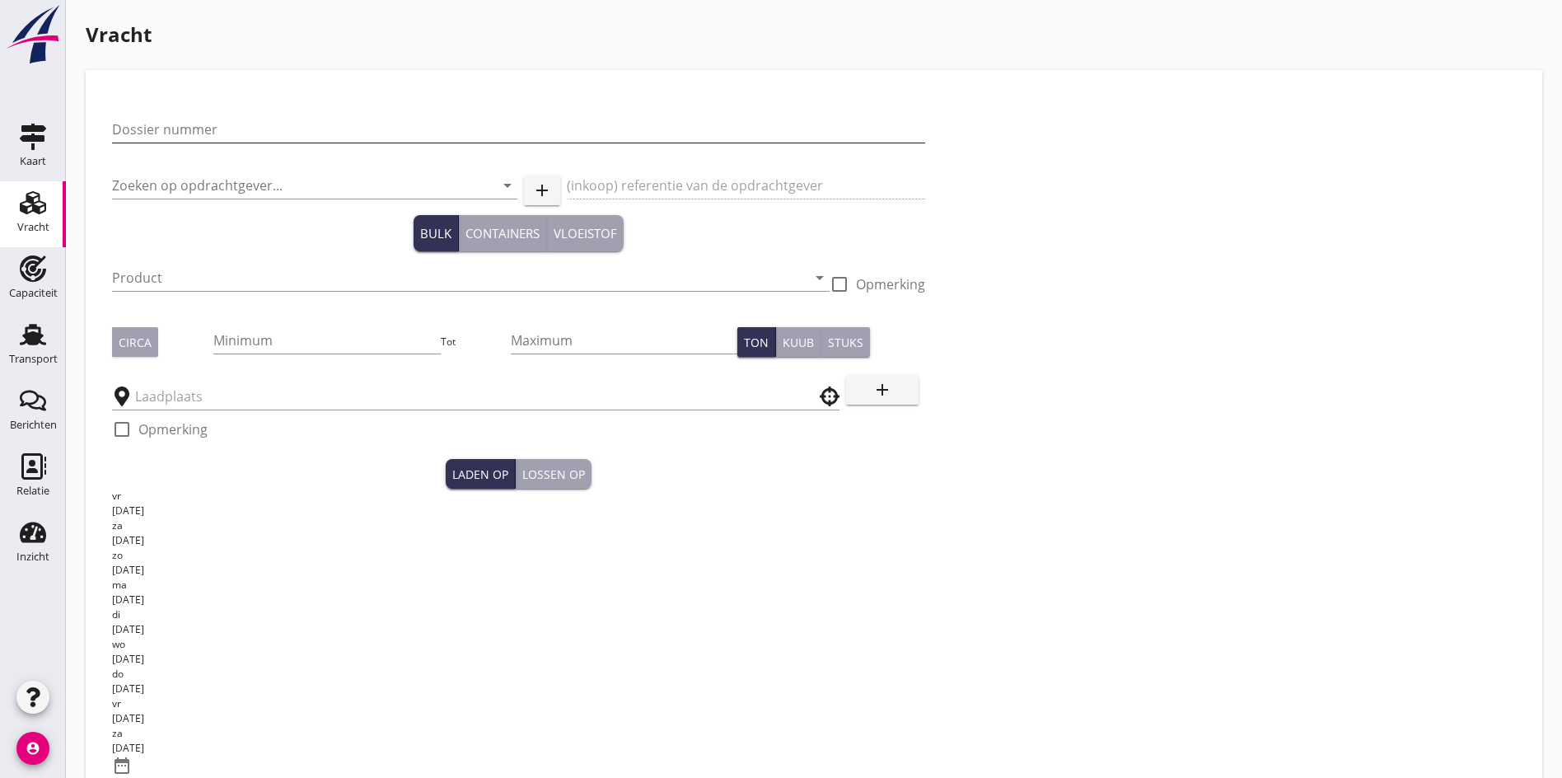
click at [174, 133] on input "Dossier nummer" at bounding box center [518, 129] width 813 height 26
type input "20250640"
click at [147, 172] on input "Zoeken op opdrachtgever..." at bounding box center [291, 185] width 359 height 26
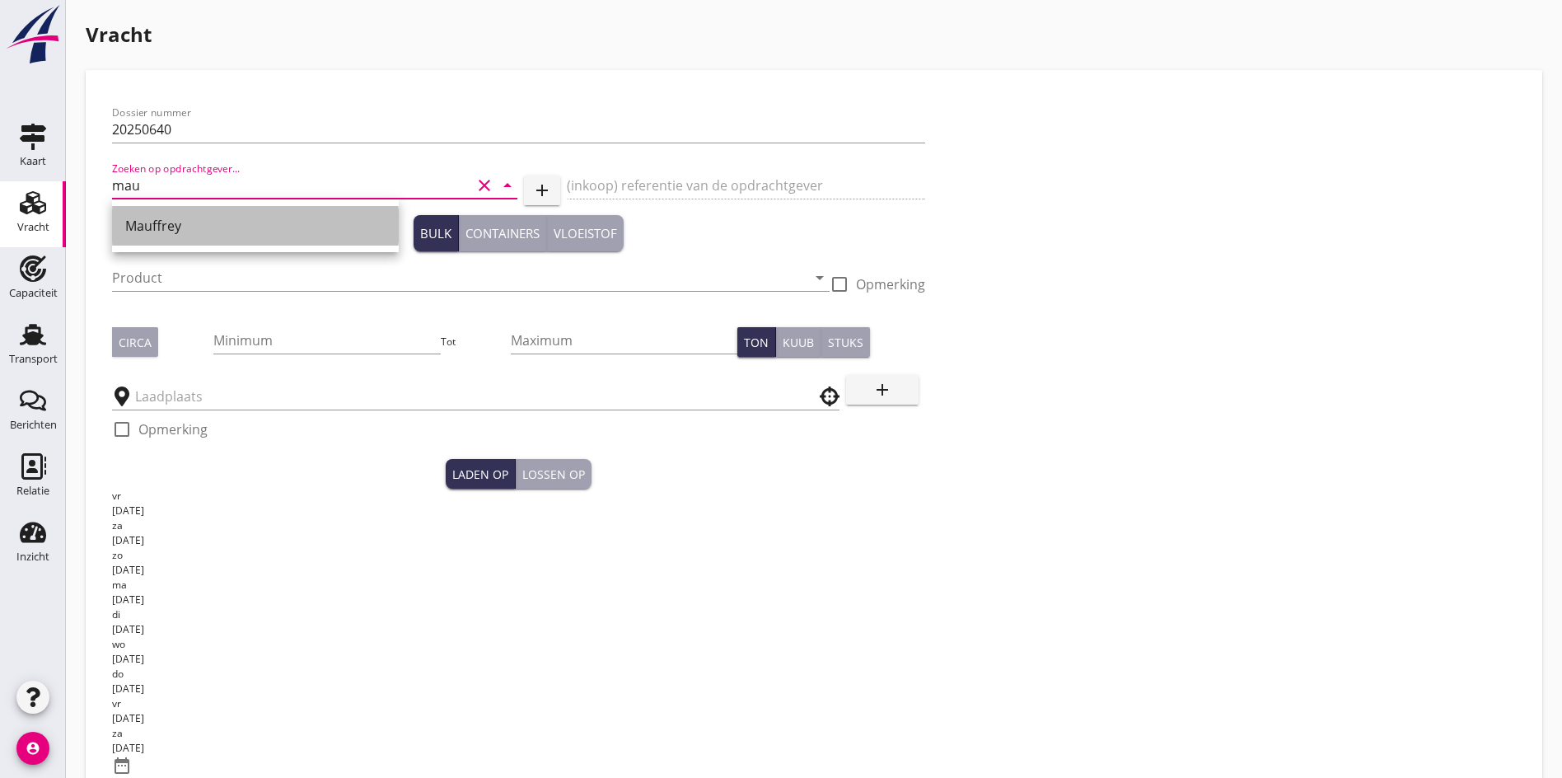
click at [171, 245] on div "Mauffrey" at bounding box center [255, 226] width 260 height 40
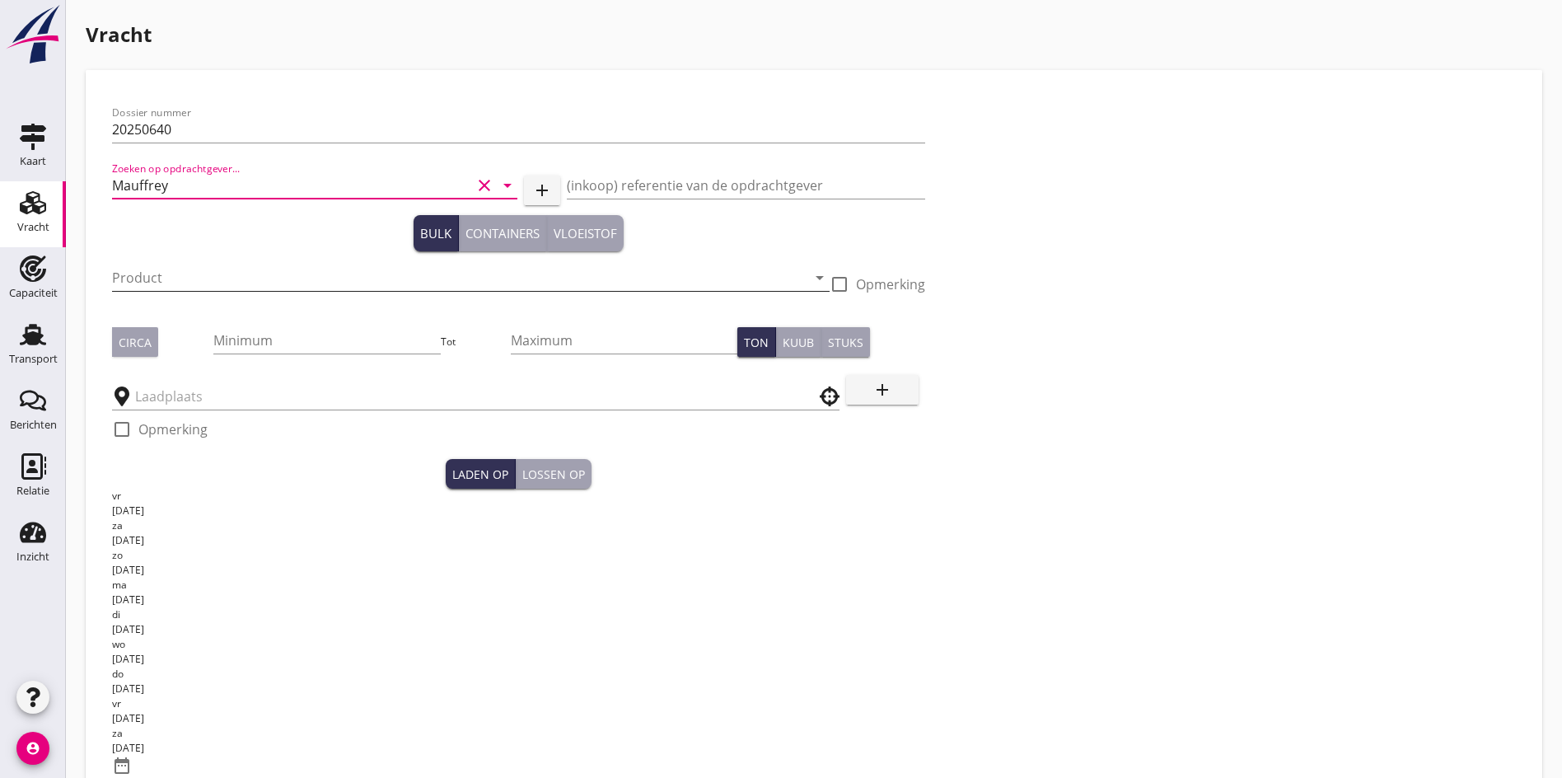
type input "Mauffrey"
click at [174, 280] on input "Product" at bounding box center [459, 277] width 695 height 26
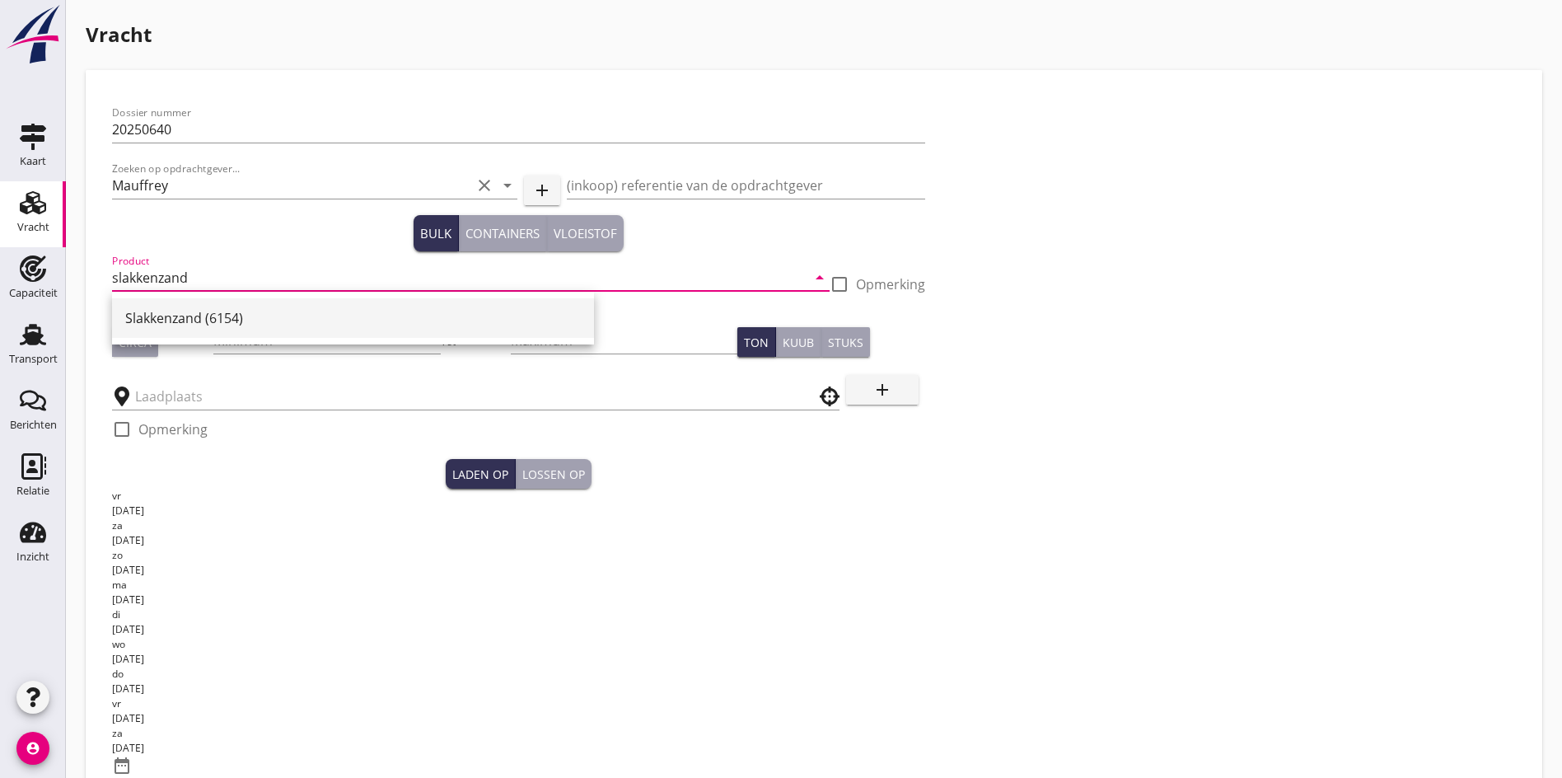
click at [353, 307] on div "Slakkenzand (6154)" at bounding box center [353, 318] width 456 height 40
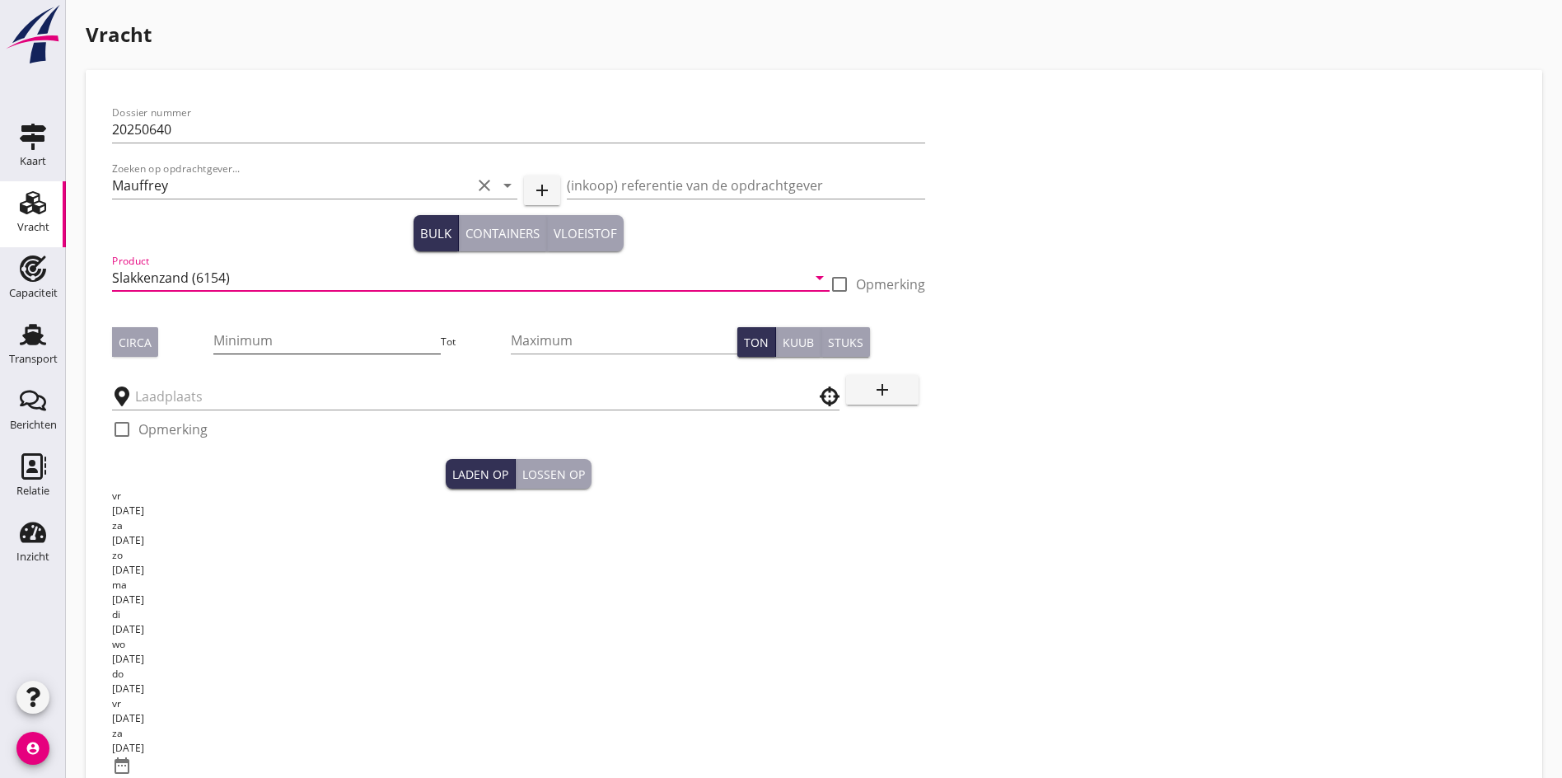
type input "Slakkenzand (6154)"
click at [237, 351] on input "Minimum" at bounding box center [326, 340] width 227 height 26
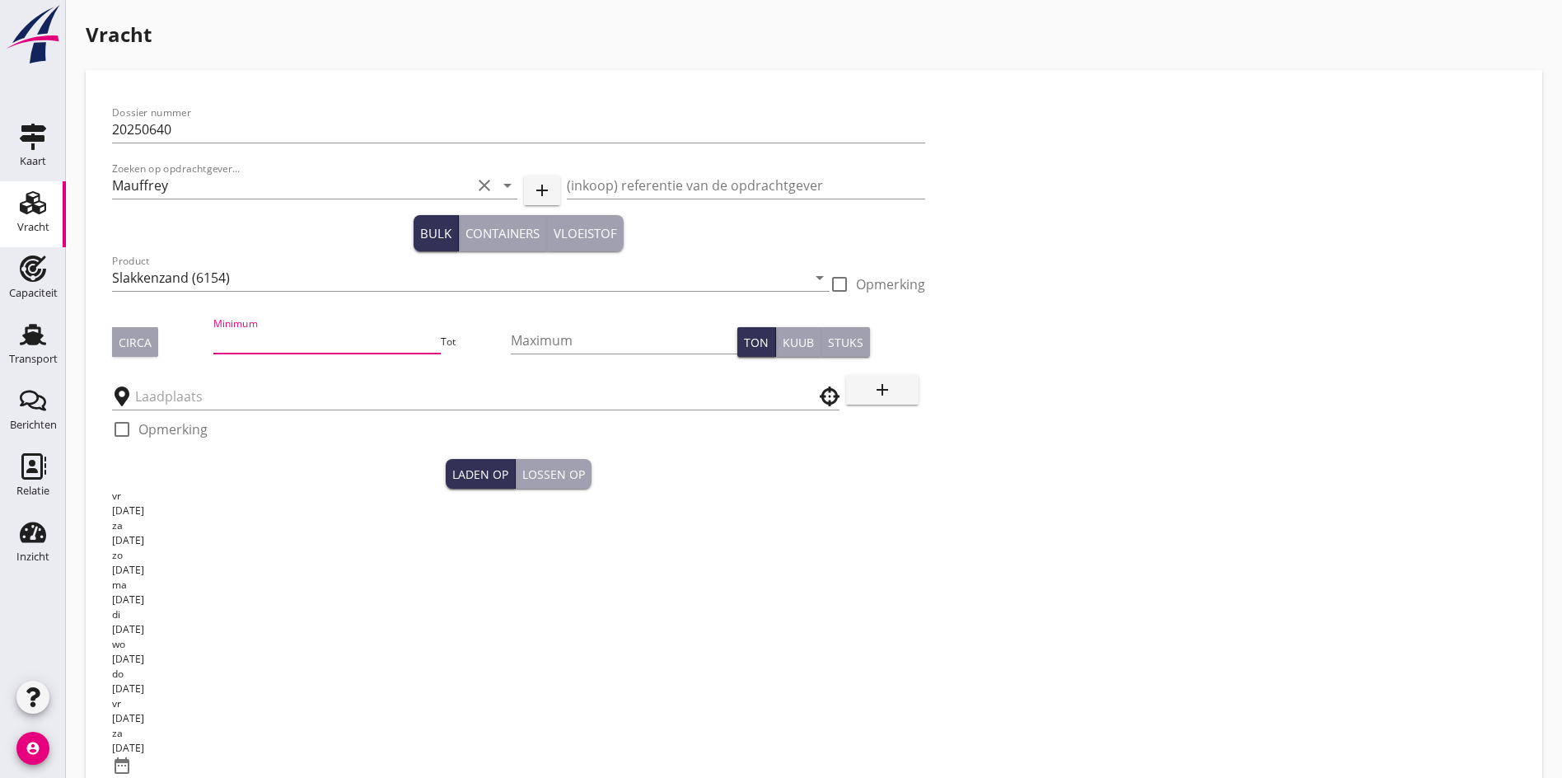
click at [145, 351] on button "Circa" at bounding box center [135, 342] width 46 height 30
click at [218, 335] on input "Minimum" at bounding box center [326, 340] width 227 height 26
type input "1800"
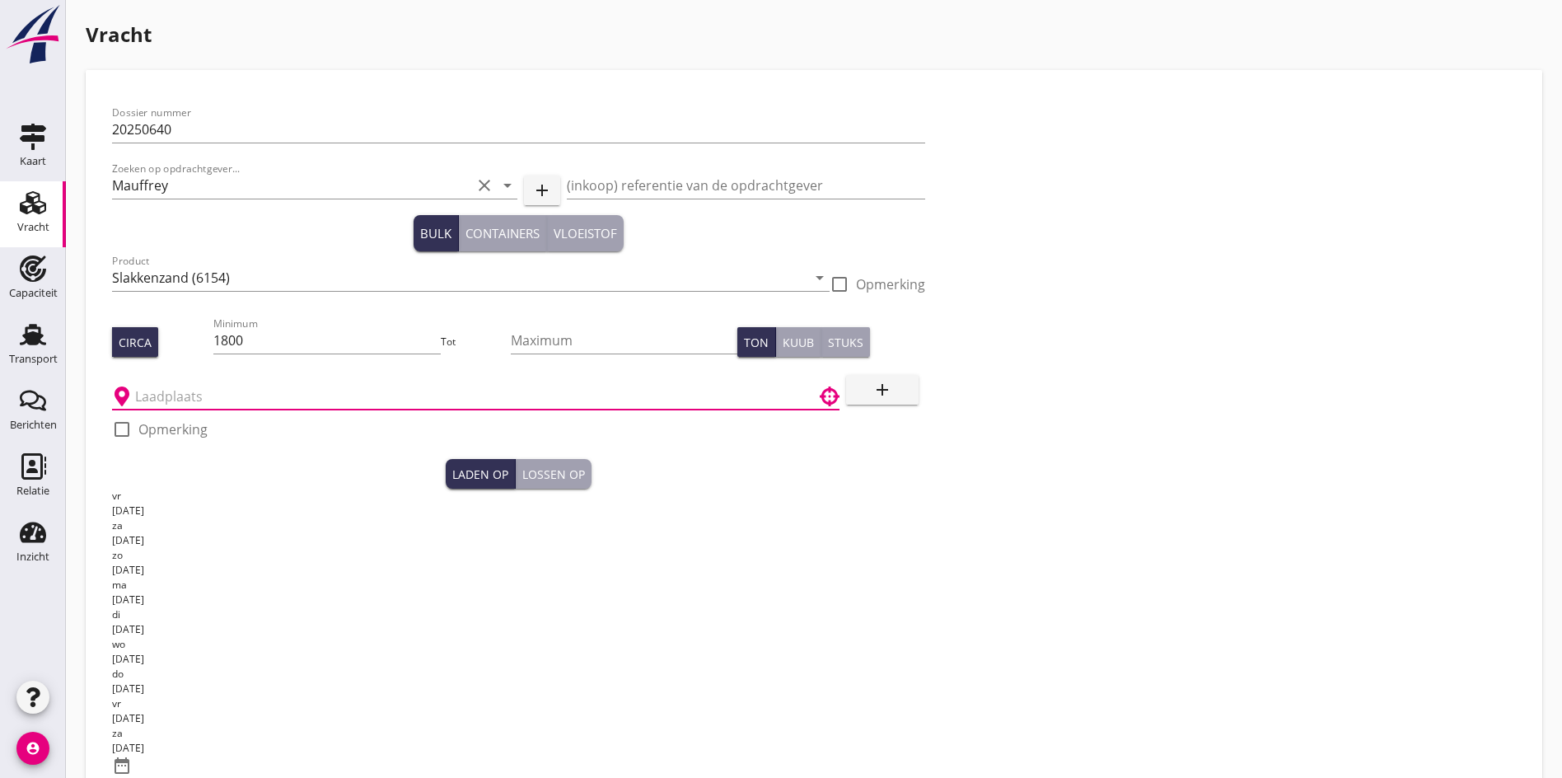
click at [171, 383] on input "text" at bounding box center [464, 396] width 658 height 26
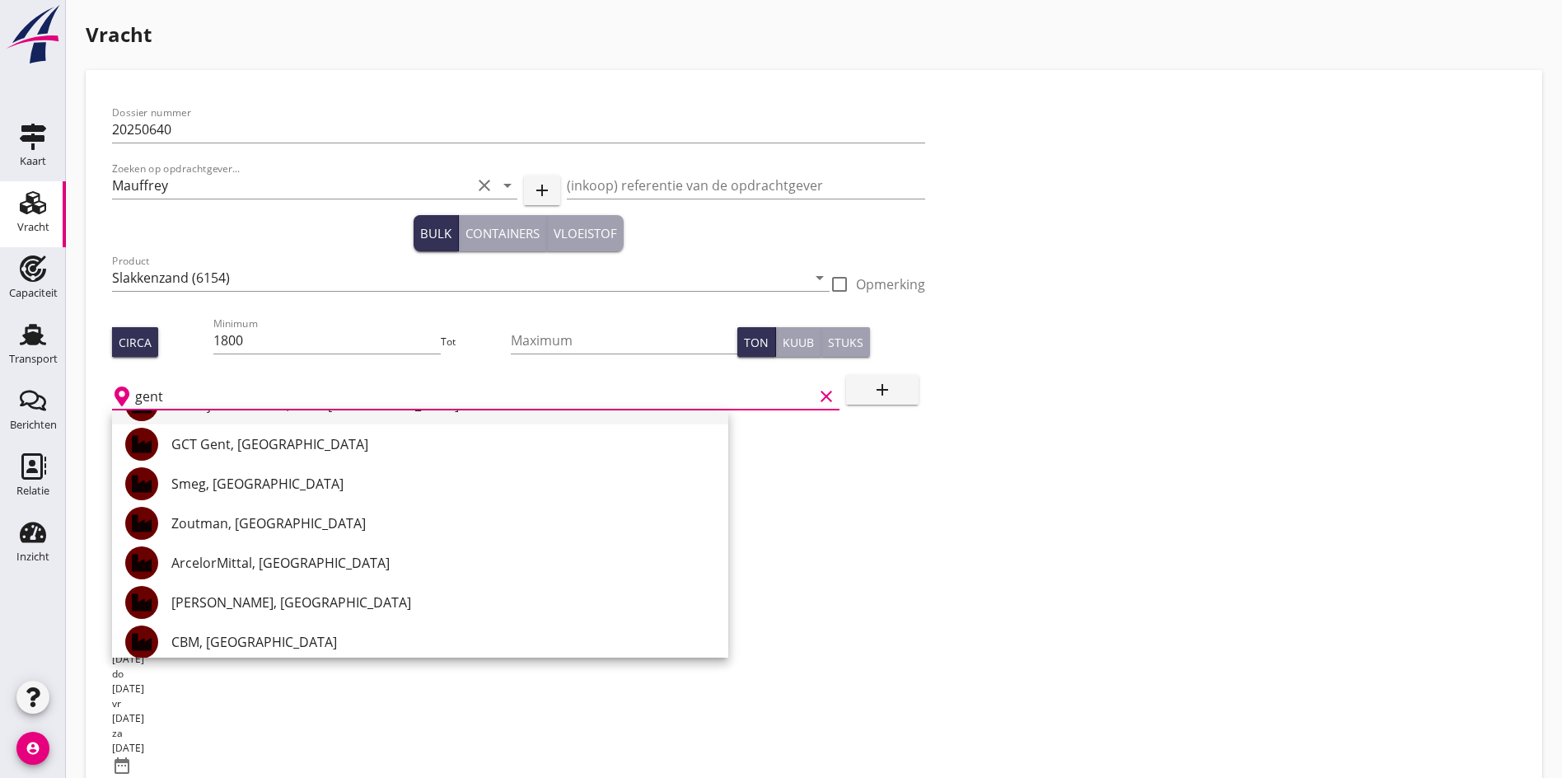
scroll to position [165, 0]
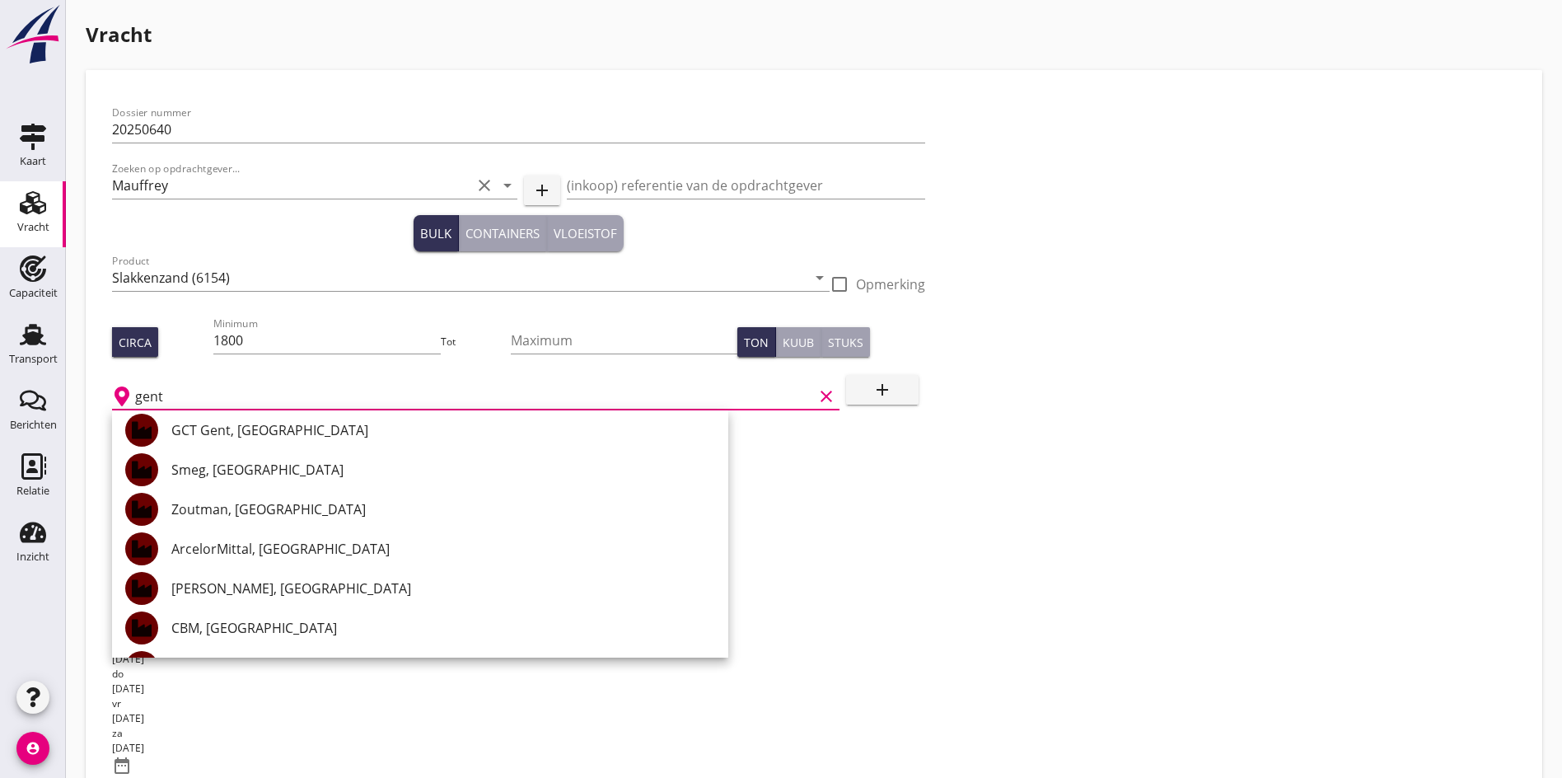
click at [240, 566] on div "ArcelorMittal, [GEOGRAPHIC_DATA]" at bounding box center [443, 549] width 544 height 40
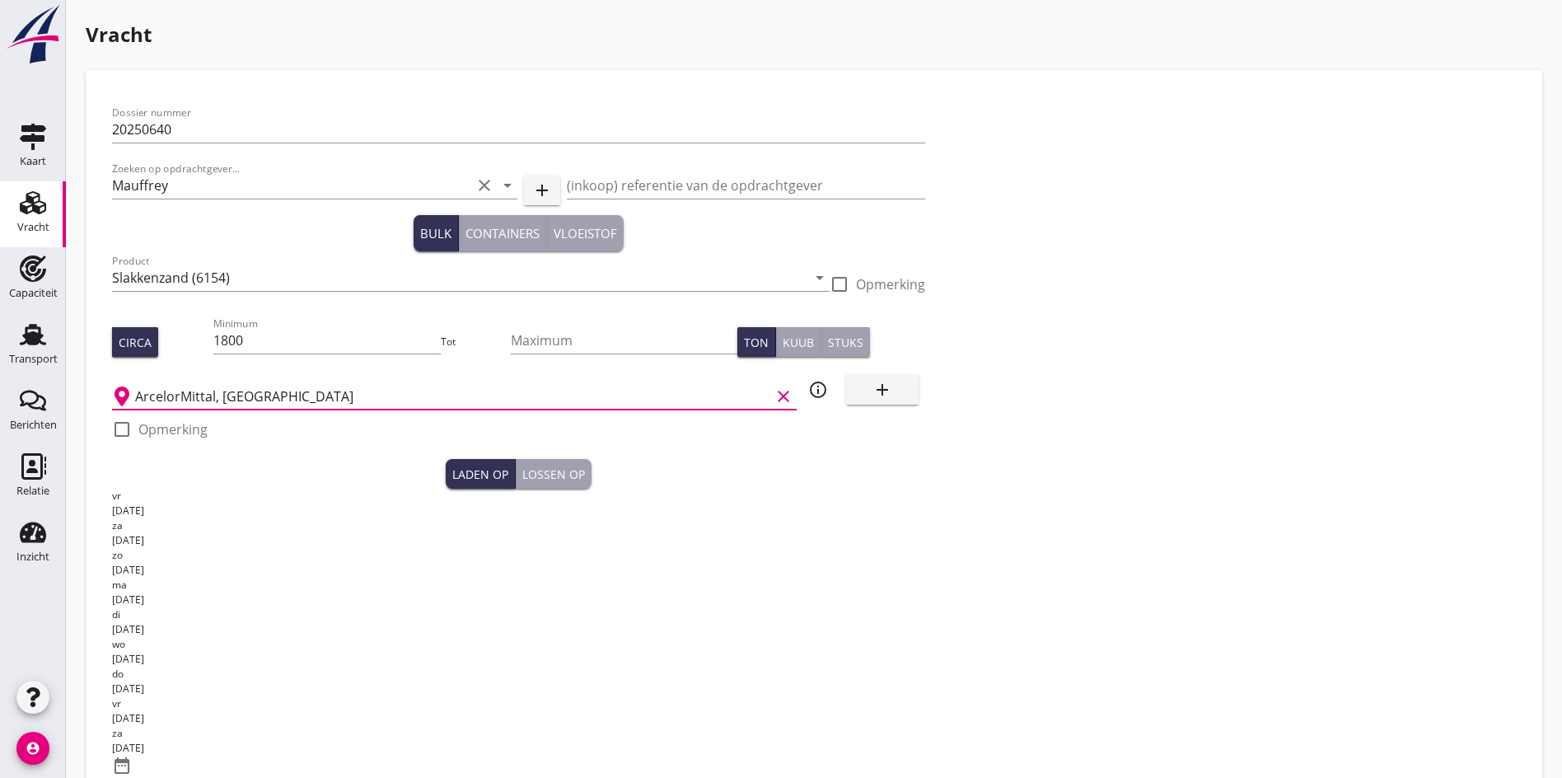
type input "ArcelorMittal, [GEOGRAPHIC_DATA]"
click at [619, 607] on div "di" at bounding box center [518, 614] width 813 height 15
click at [119, 775] on div at bounding box center [122, 789] width 28 height 28
checkbox input "true"
click at [522, 479] on div "Lossen op" at bounding box center [553, 474] width 63 height 17
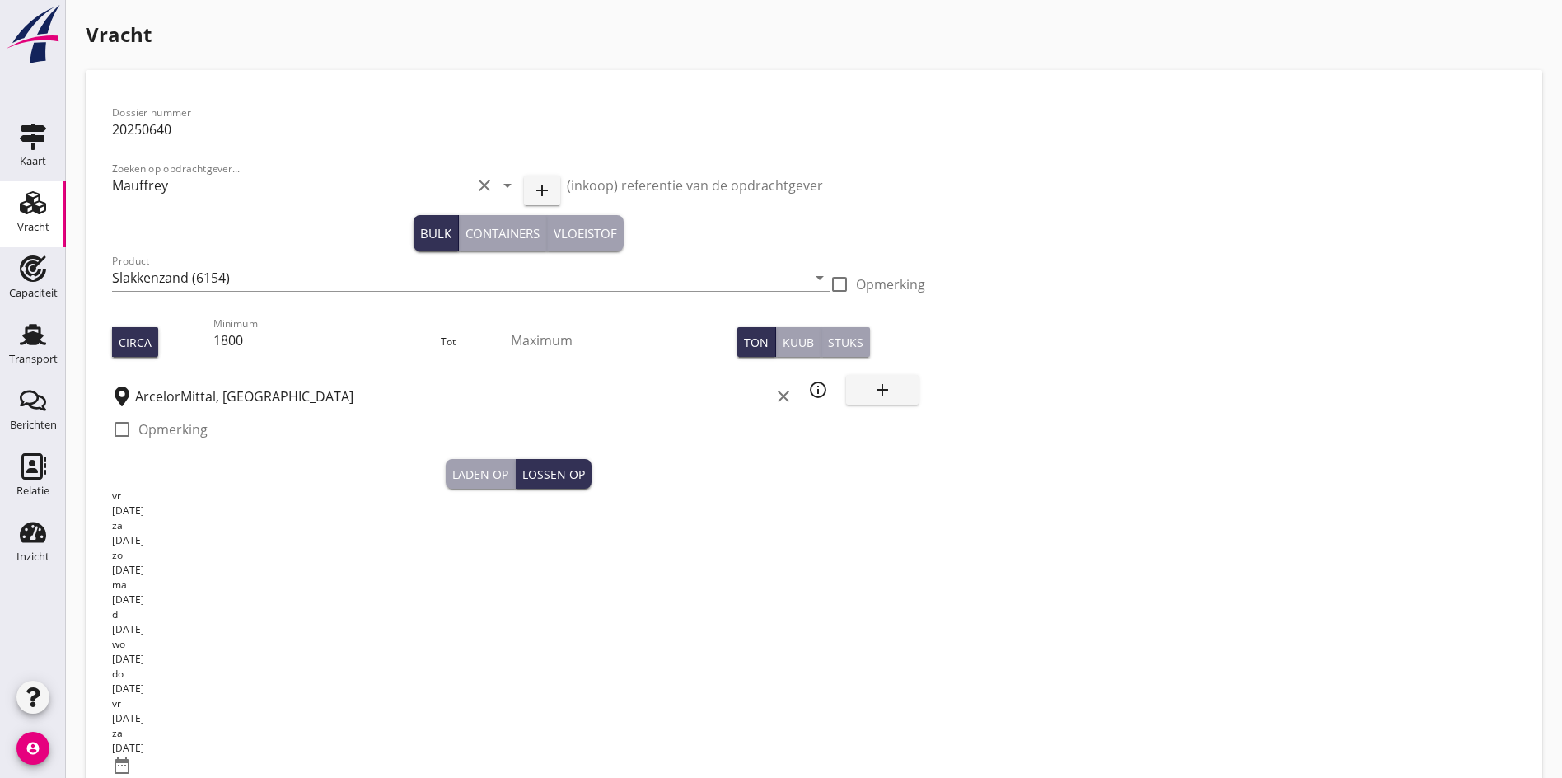
click at [600, 756] on div "date_range" at bounding box center [518, 766] width 813 height 21
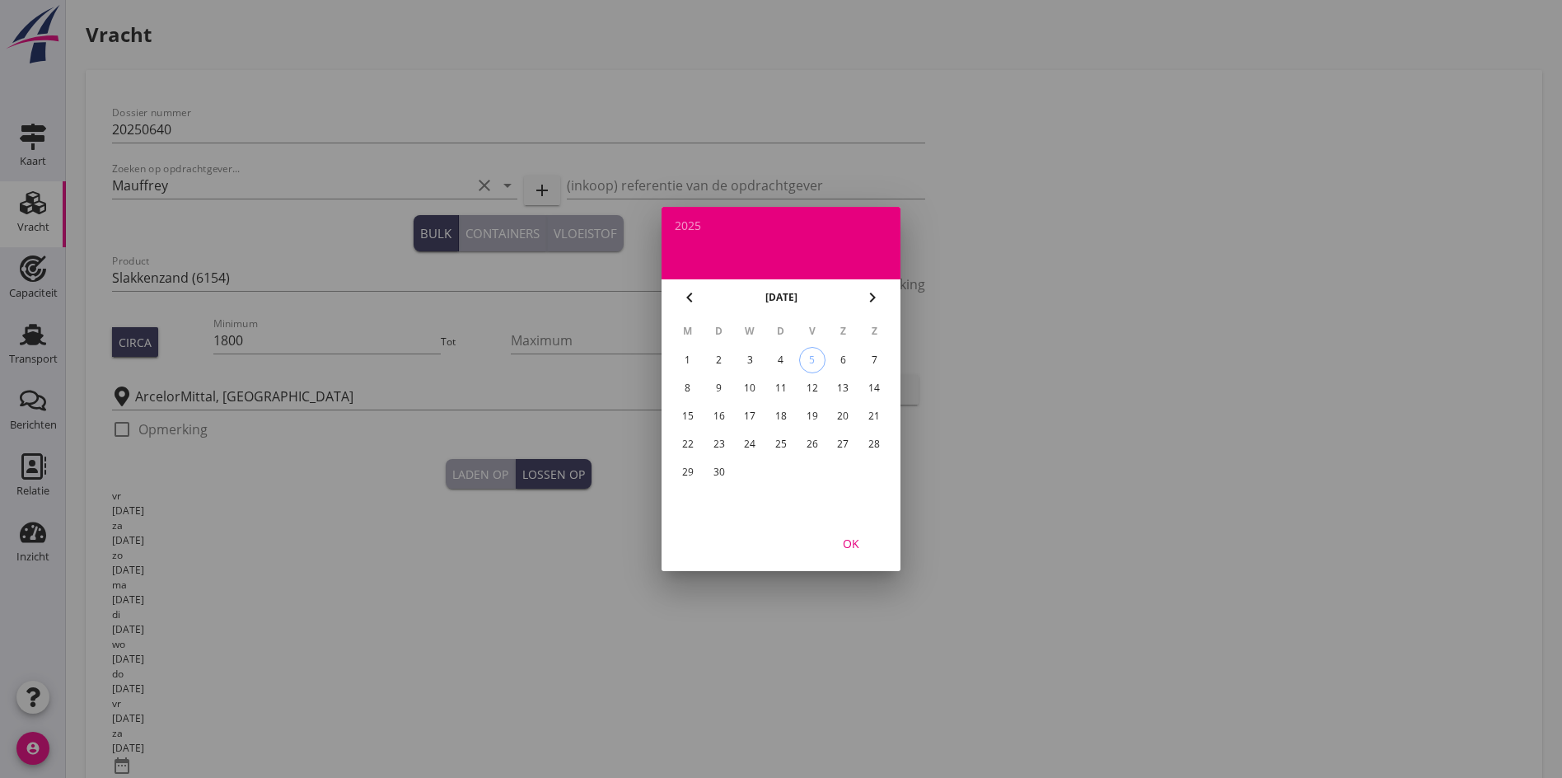
click at [753, 413] on div "17" at bounding box center [750, 416] width 26 height 26
click at [849, 543] on div "OK" at bounding box center [851, 543] width 46 height 17
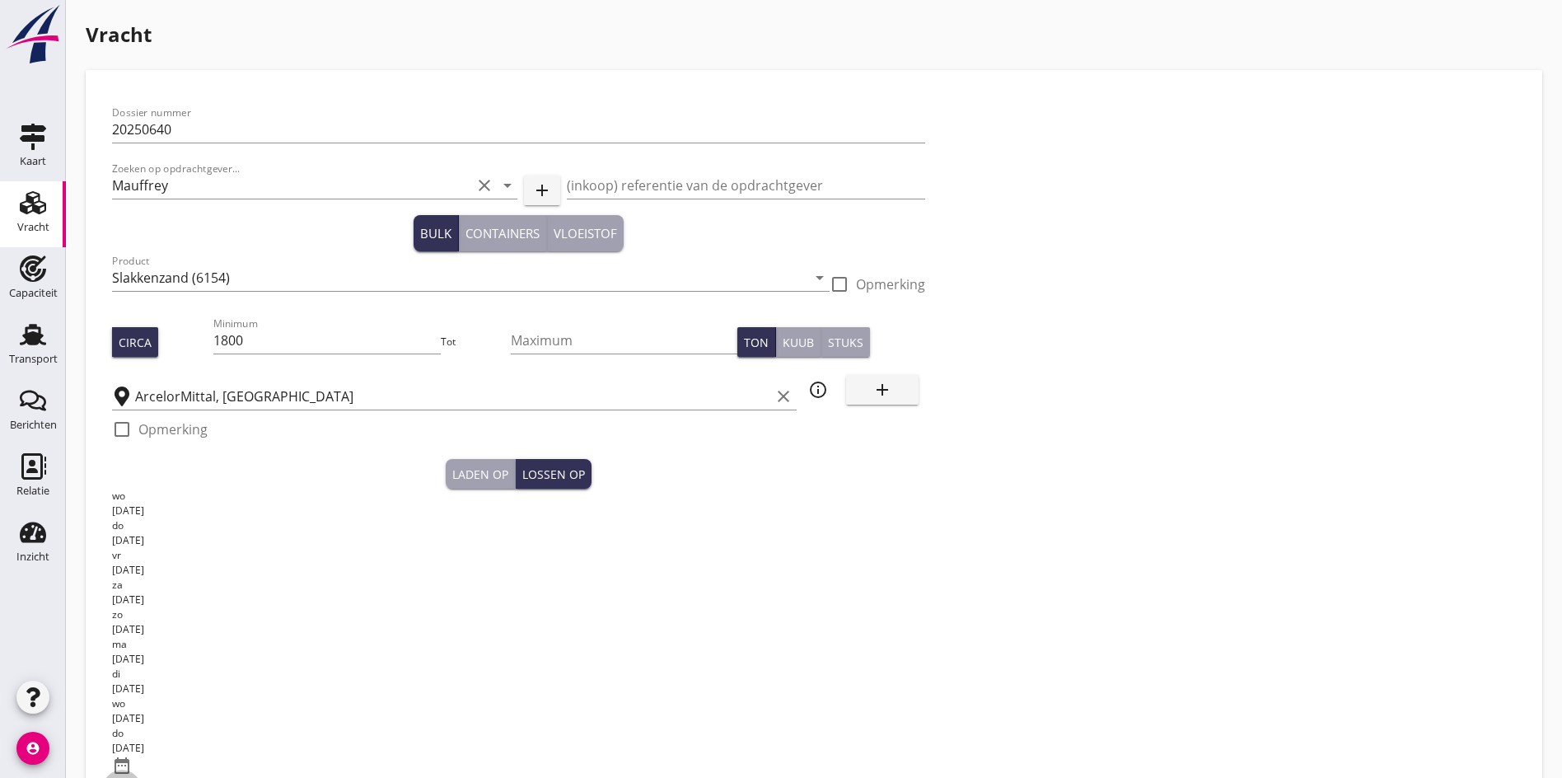
click at [121, 775] on div at bounding box center [122, 789] width 28 height 28
checkbox input "true"
click at [189, 703] on div "wo [DATE] do [DATE] vr [DATE] za [DATE] zo [DATE] ma [DATE] di [DATE] wo [DATE]…" at bounding box center [518, 696] width 813 height 414
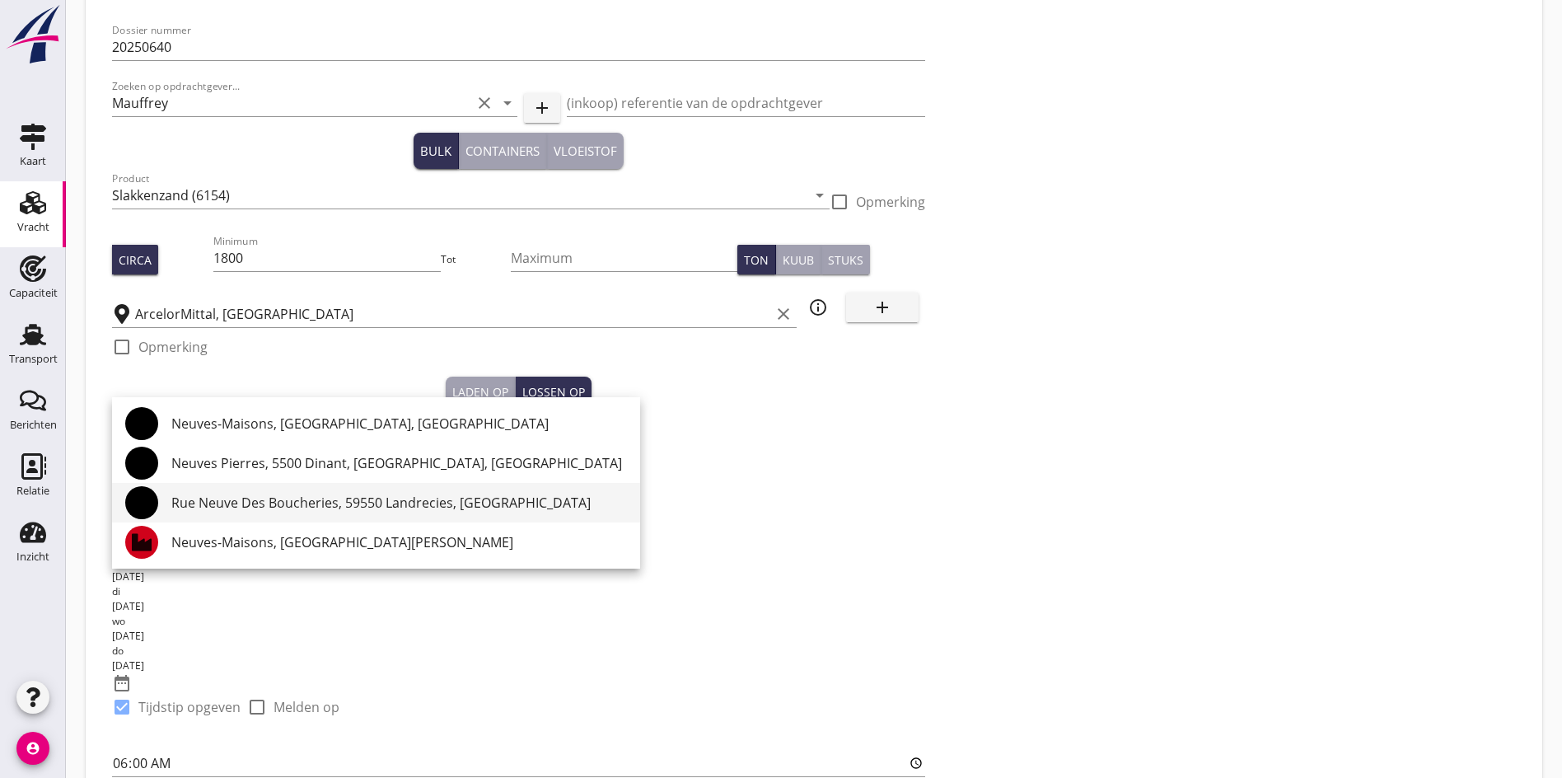
scroll to position [0, 0]
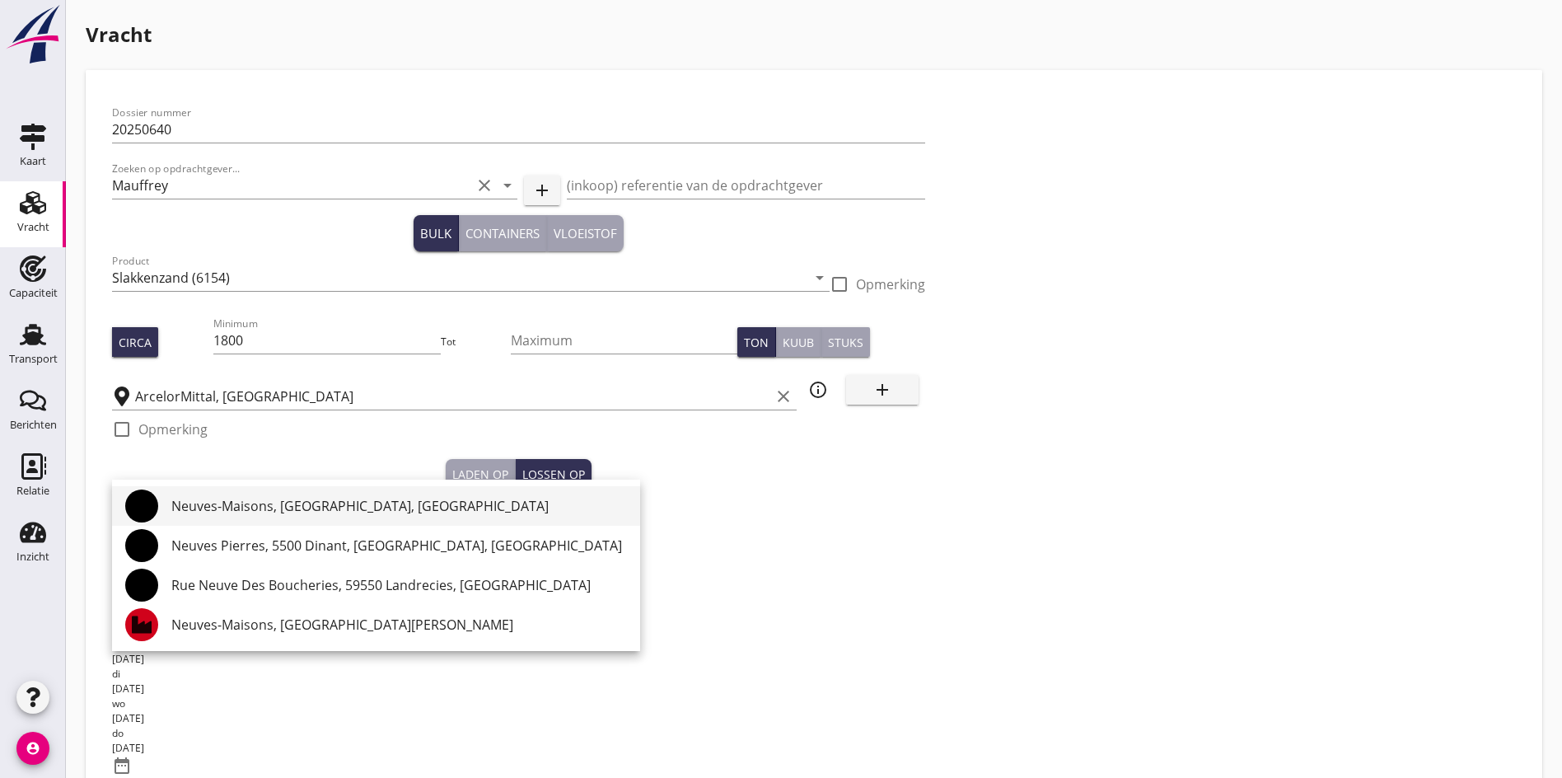
click at [320, 503] on div "Neuves-Maisons, [GEOGRAPHIC_DATA], [GEOGRAPHIC_DATA]" at bounding box center [399, 506] width 456 height 20
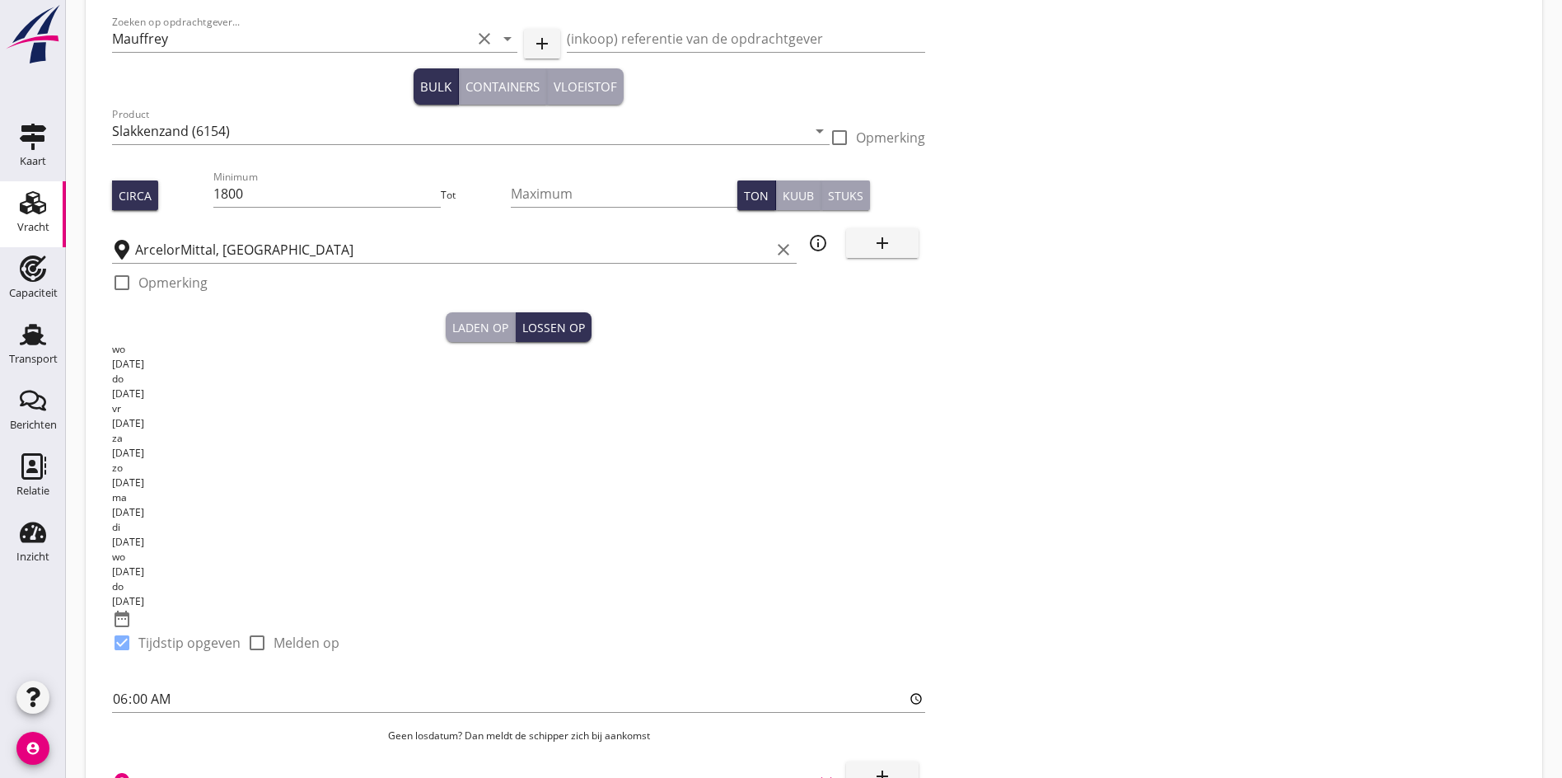
scroll to position [214, 0]
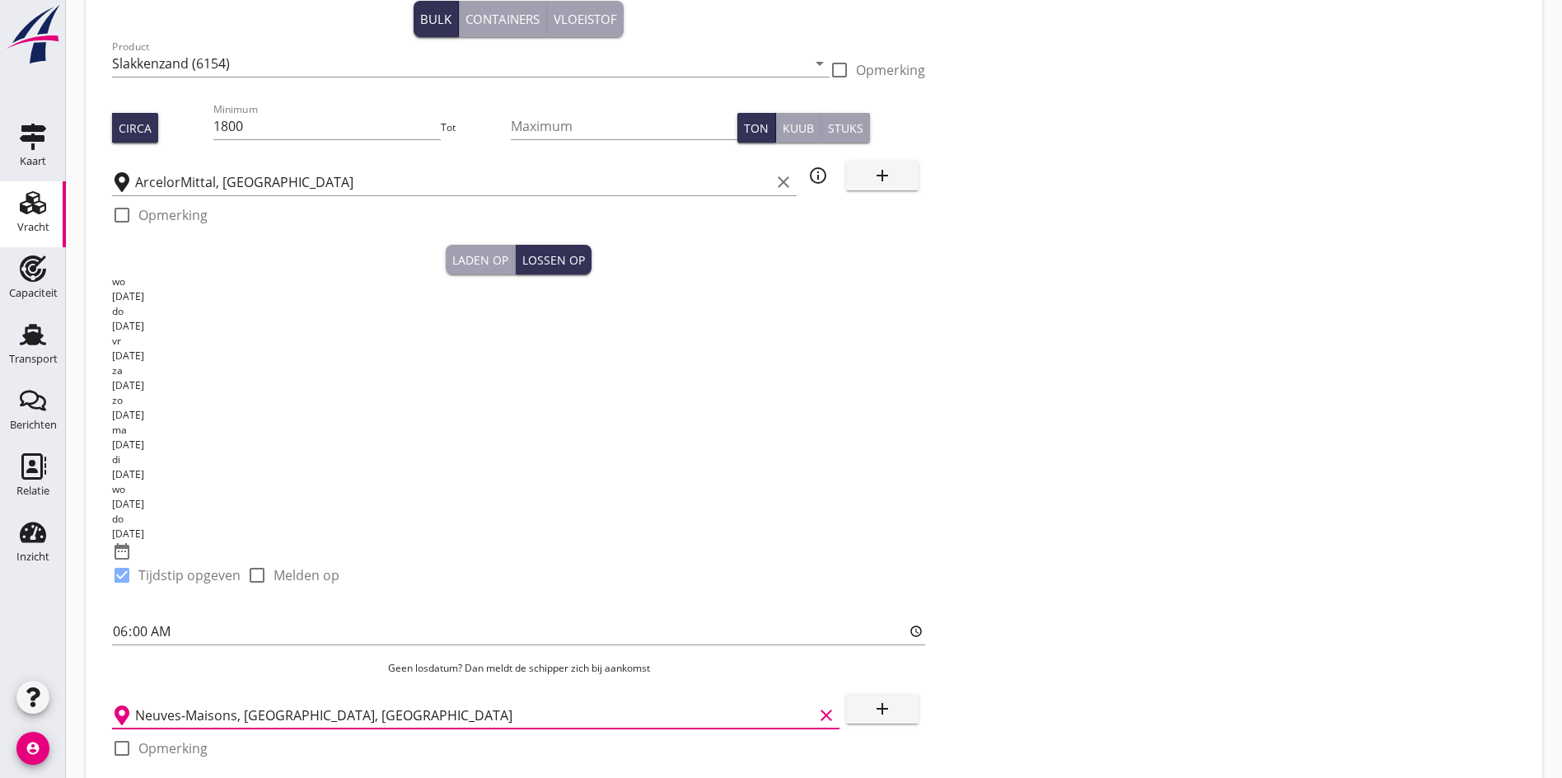
type input "Neuves-Maisons, [GEOGRAPHIC_DATA], [GEOGRAPHIC_DATA]"
click at [122, 777] on div at bounding box center [122, 791] width 28 height 28
checkbox input "true"
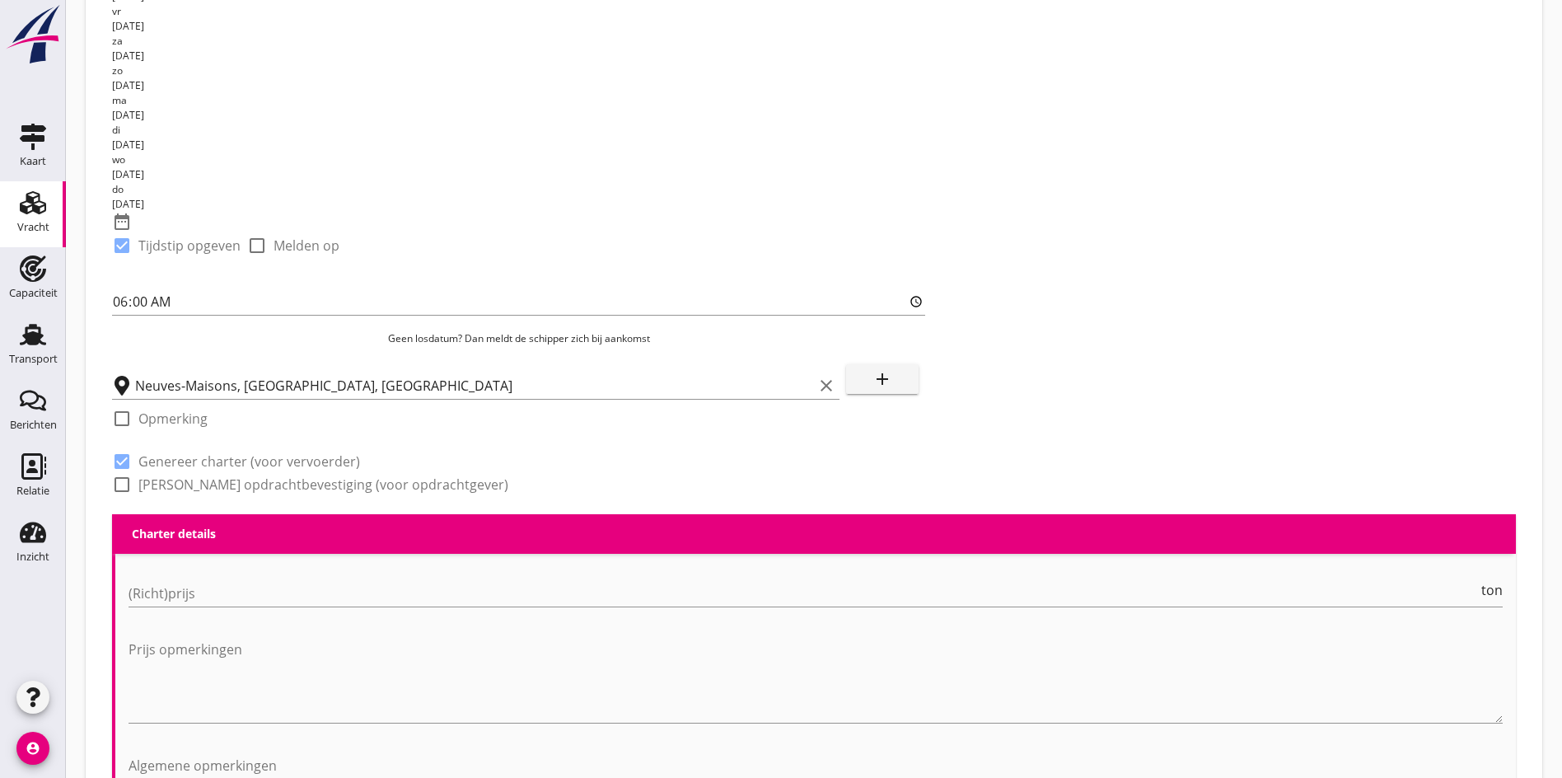
scroll to position [626, 0]
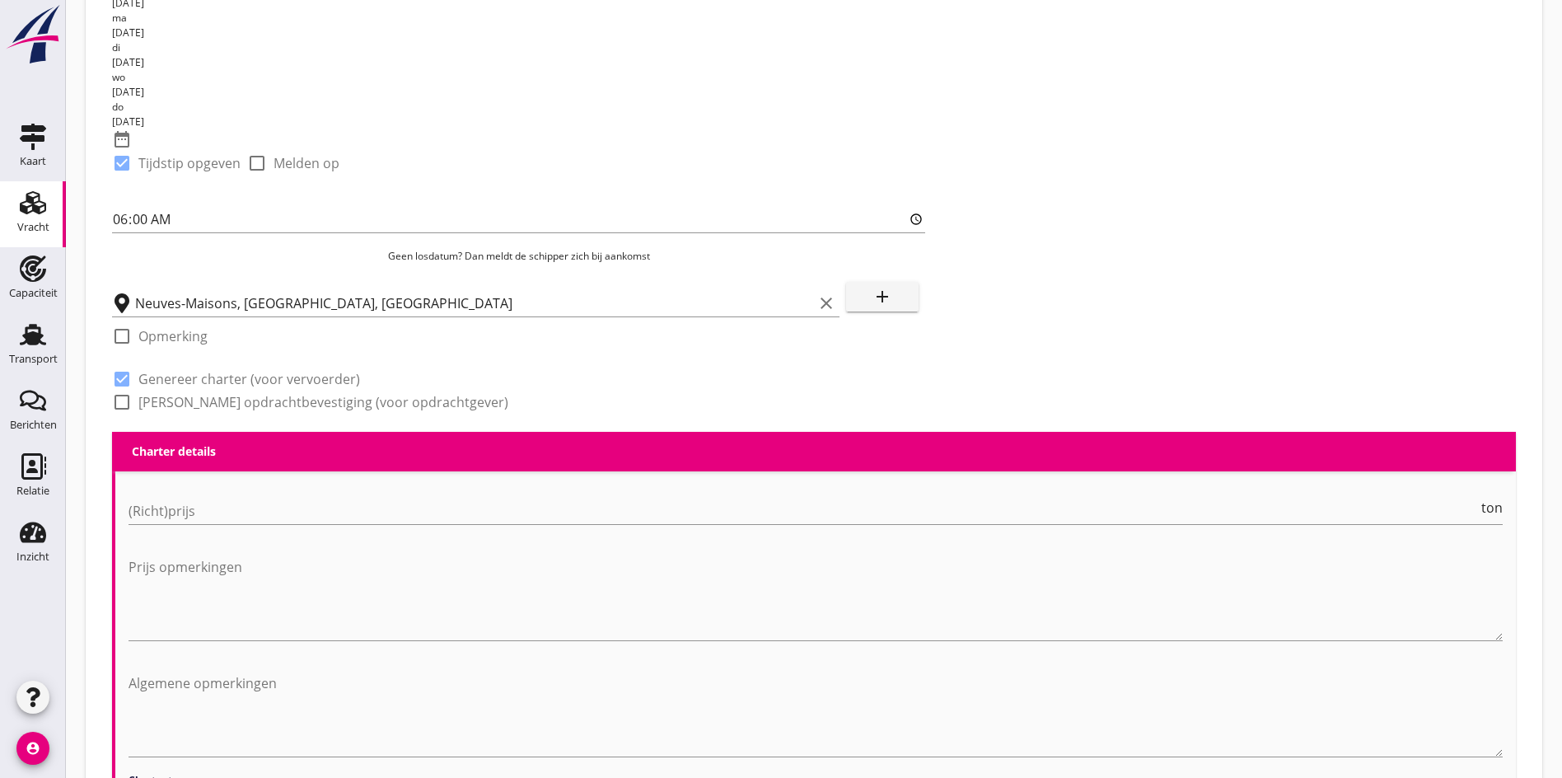
radio input "true"
radio input "false"
radio input "true"
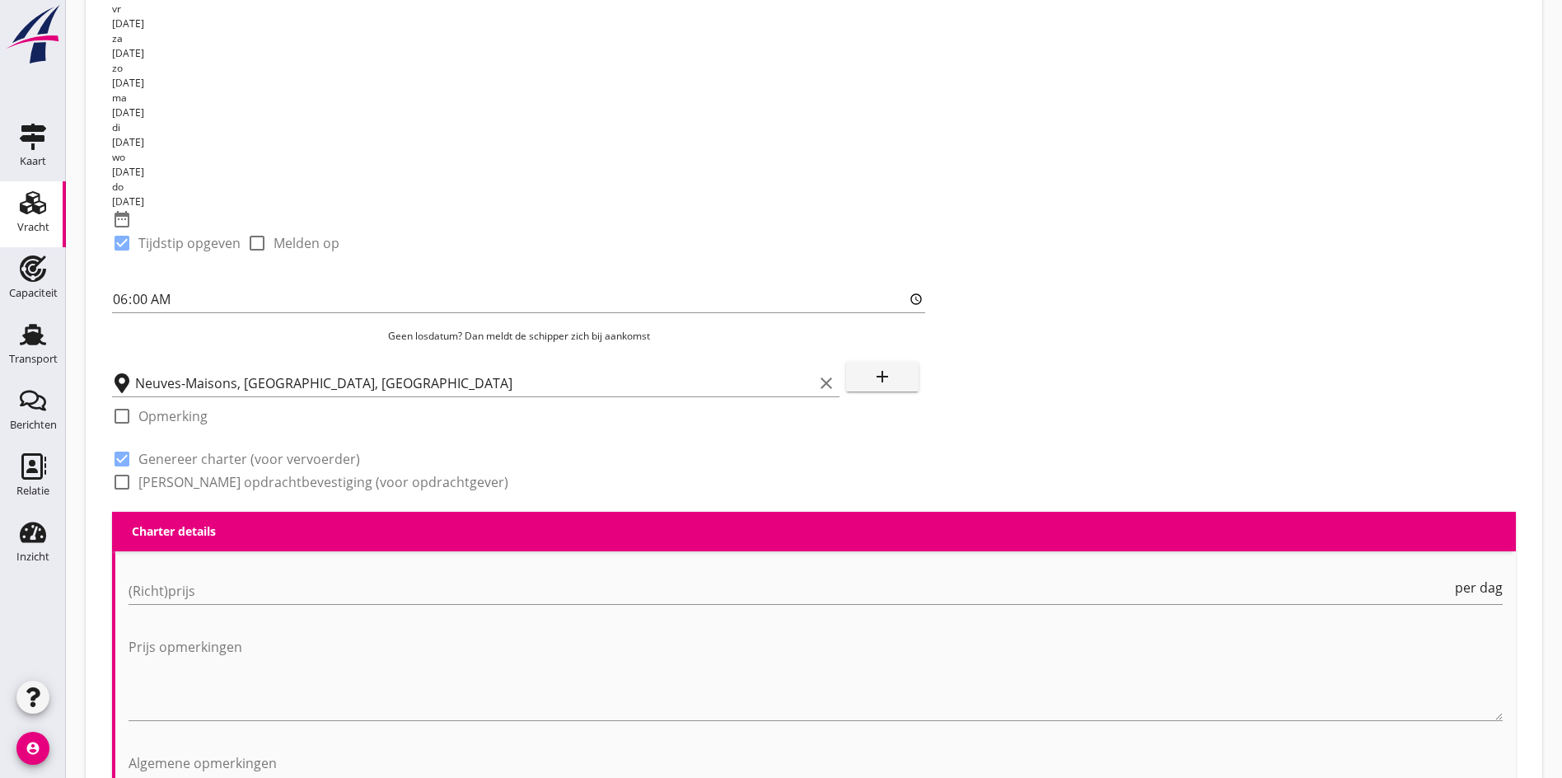
scroll to position [544, 0]
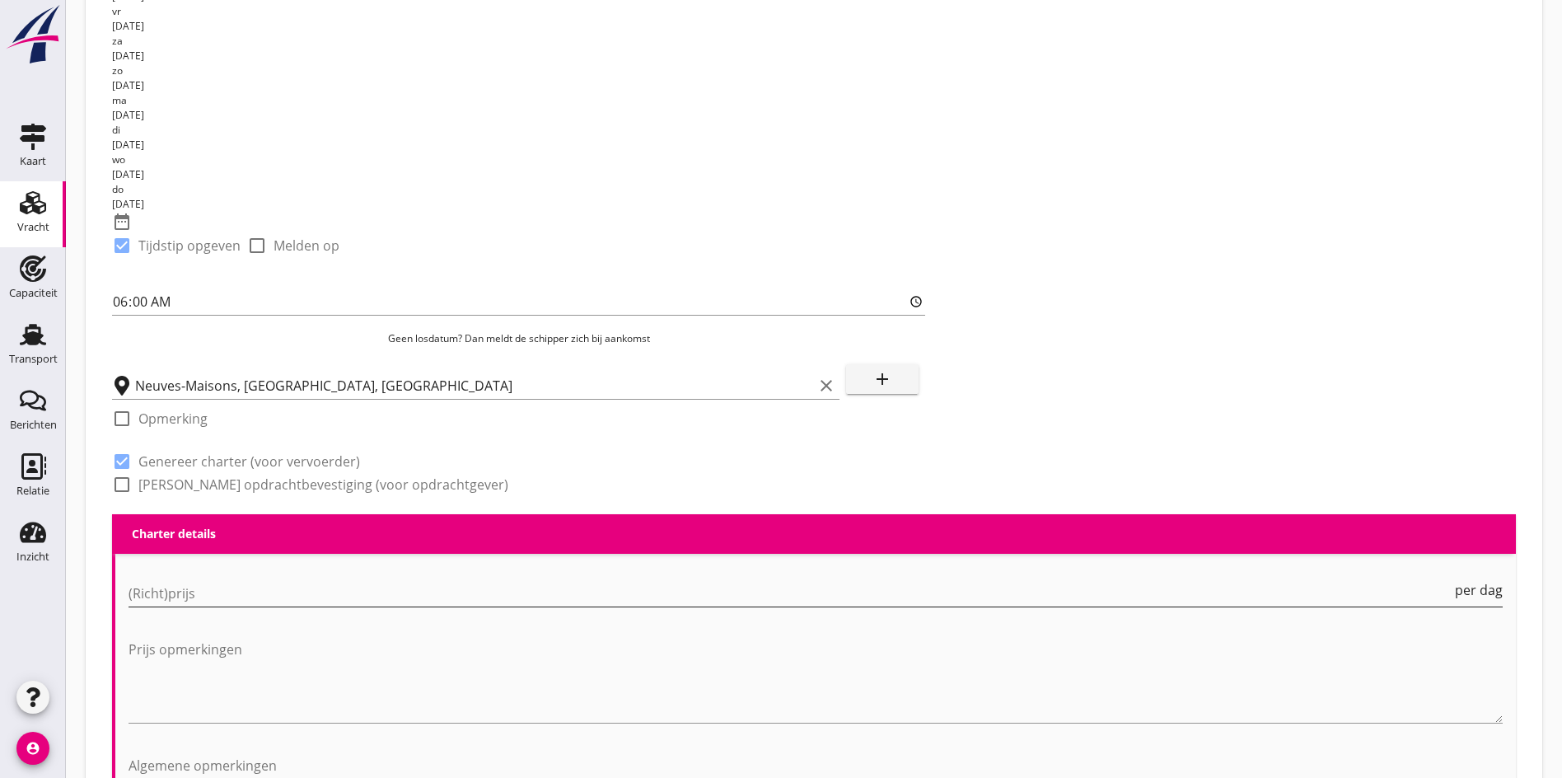
click at [195, 580] on input "(Richt)prijs" at bounding box center [790, 593] width 1323 height 26
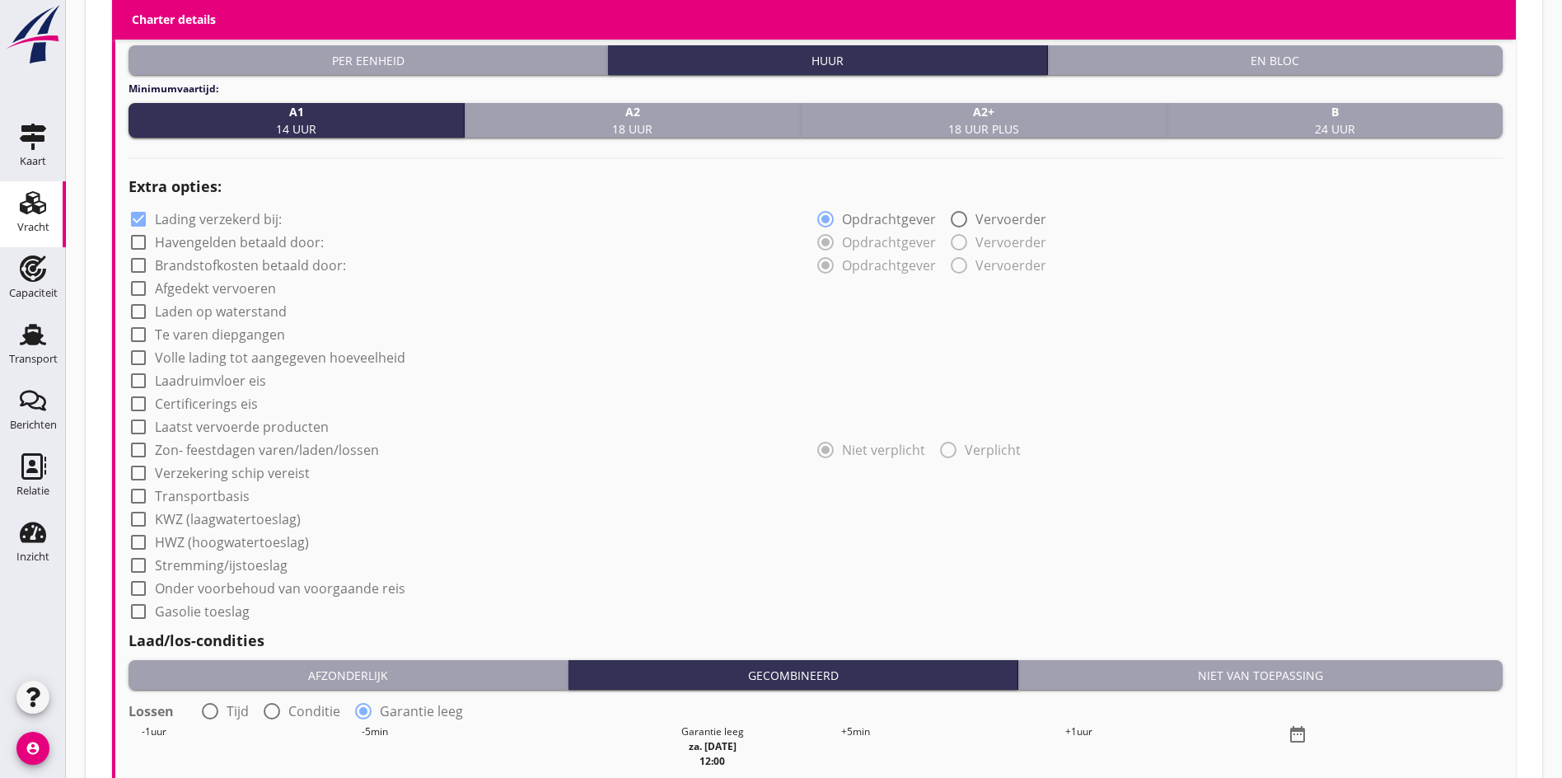
scroll to position [1450, 0]
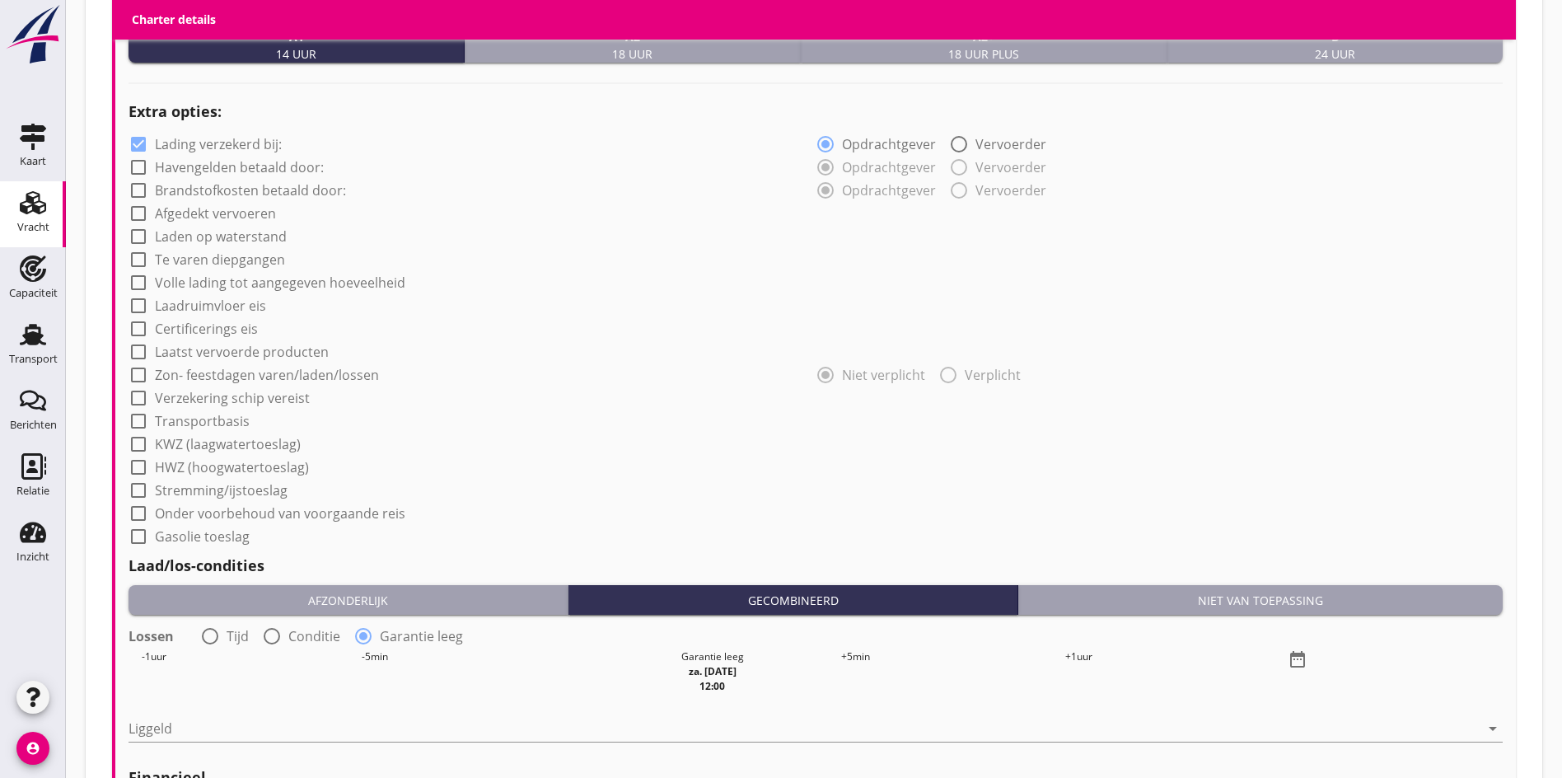
type input "1475"
click at [1180, 592] on div "Niet van toepassing" at bounding box center [1260, 600] width 471 height 17
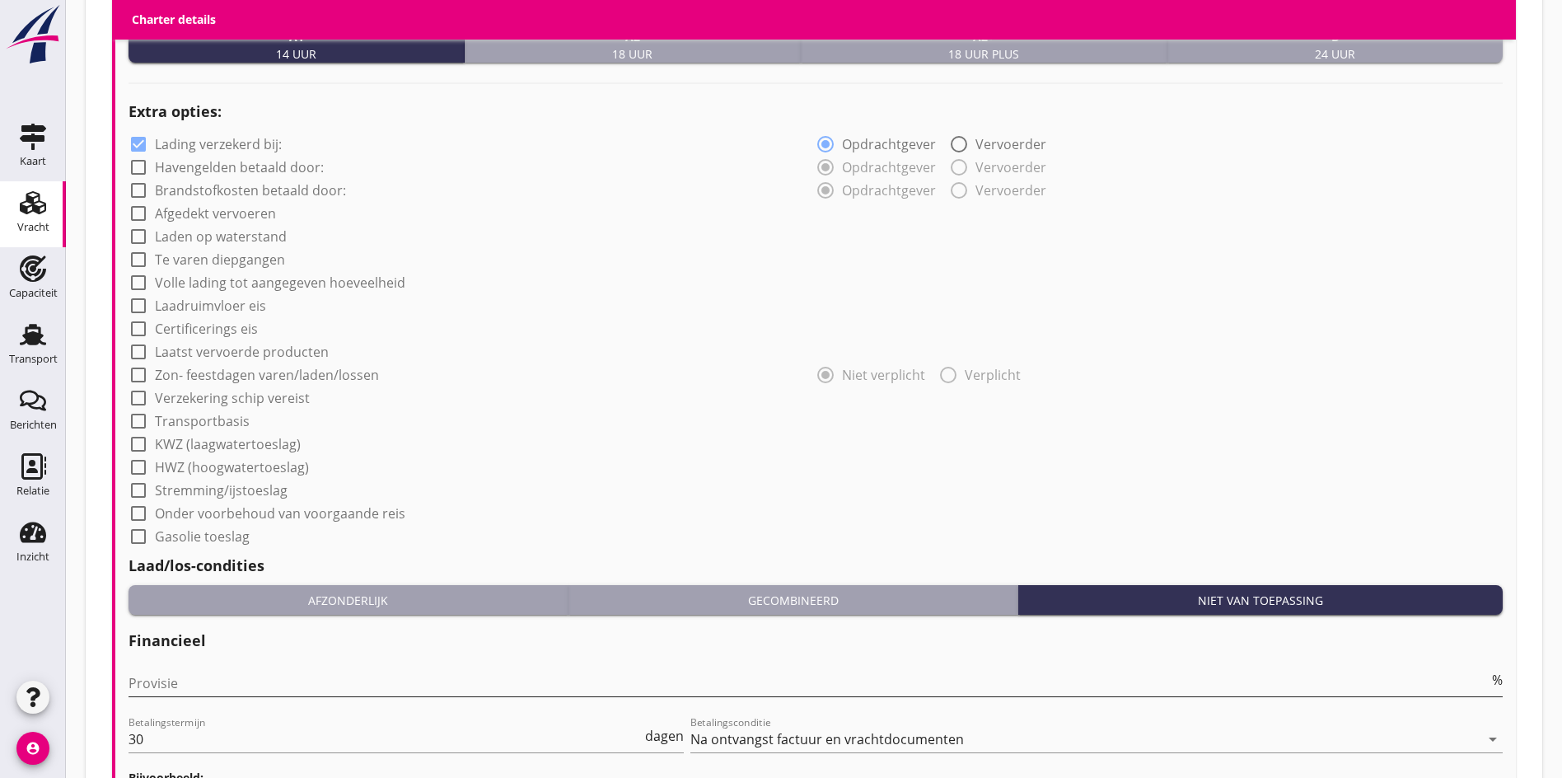
click at [300, 670] on input "Provisie" at bounding box center [809, 683] width 1360 height 26
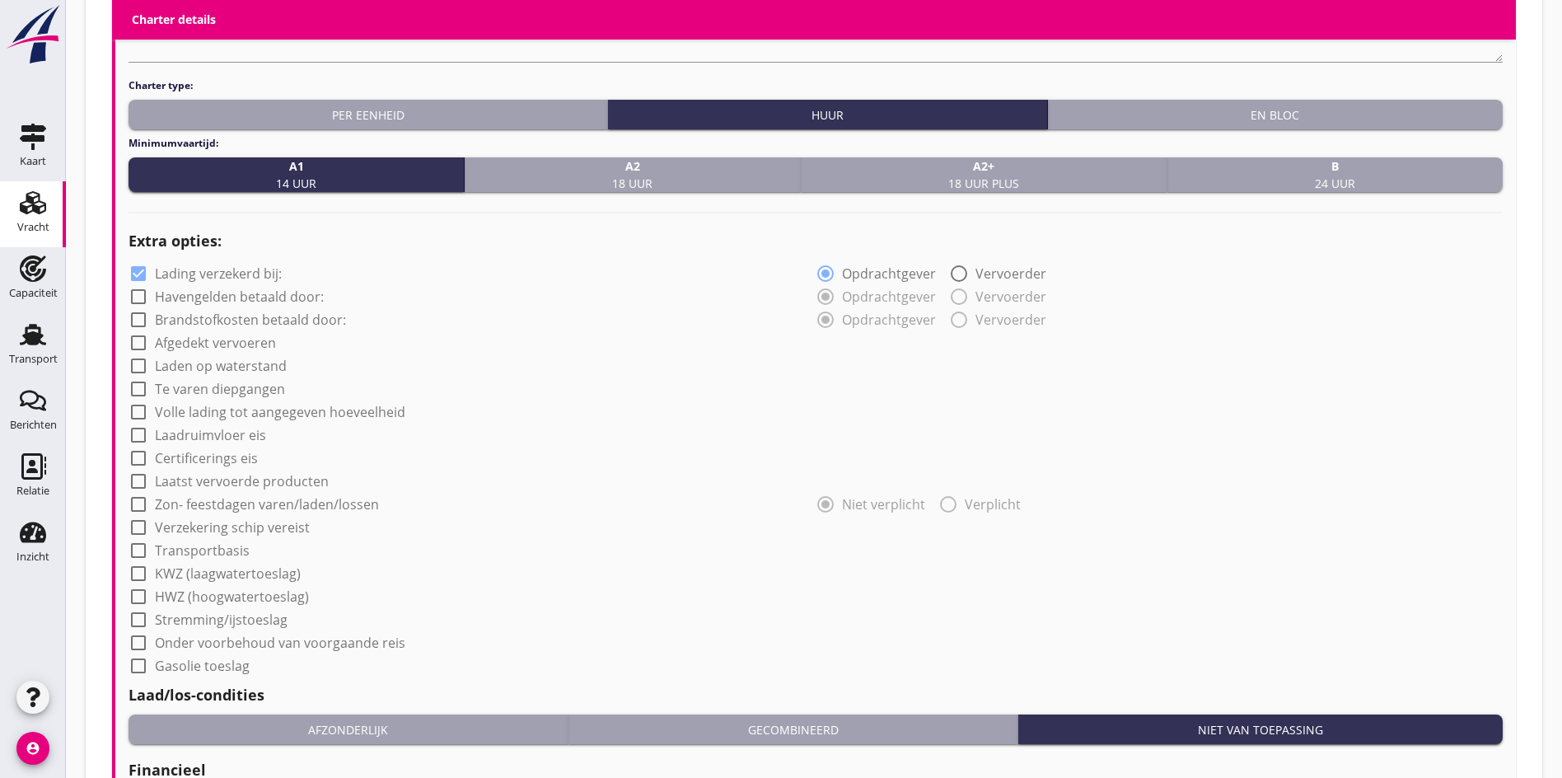
scroll to position [1285, 0]
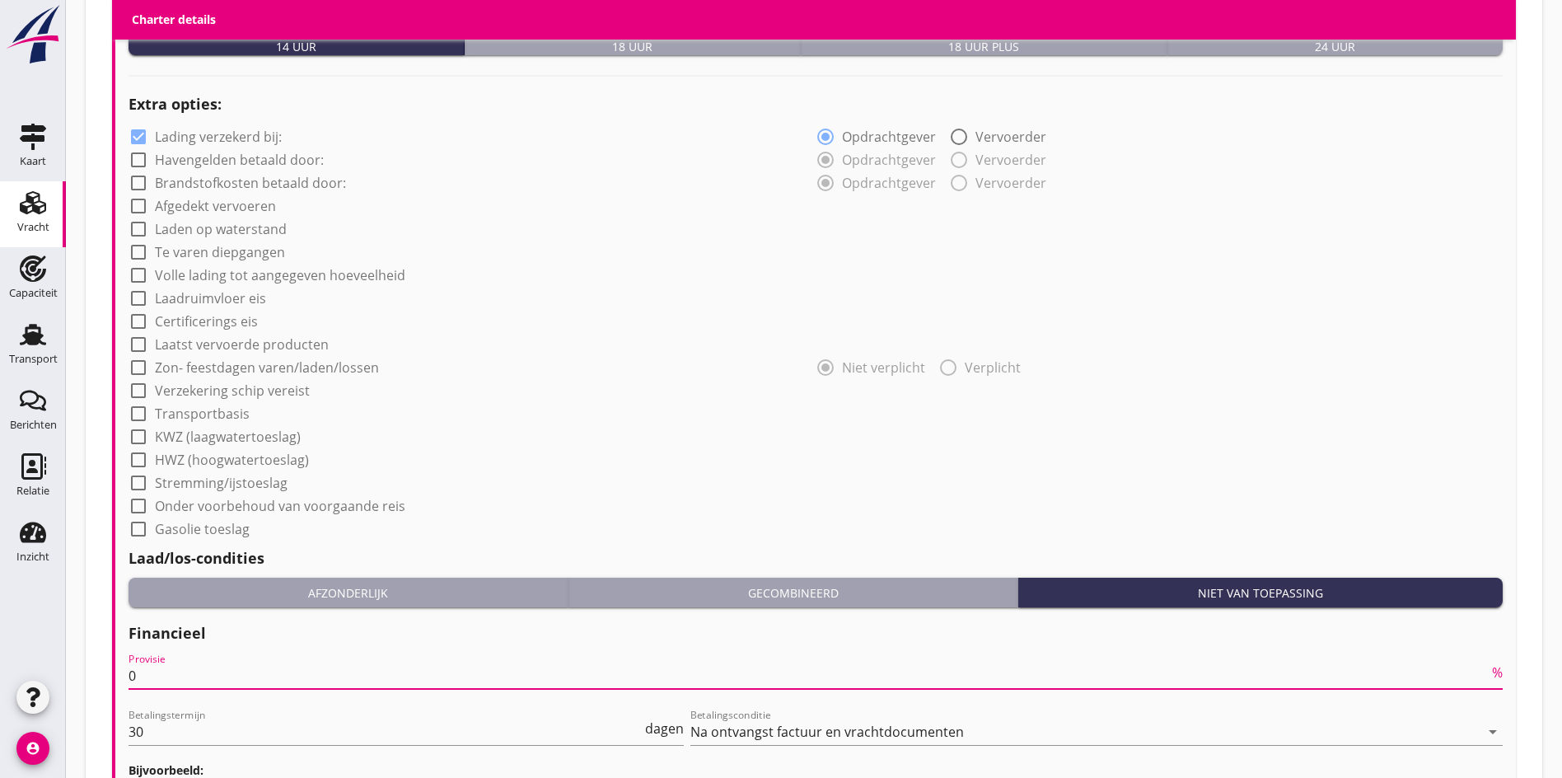
type input "0"
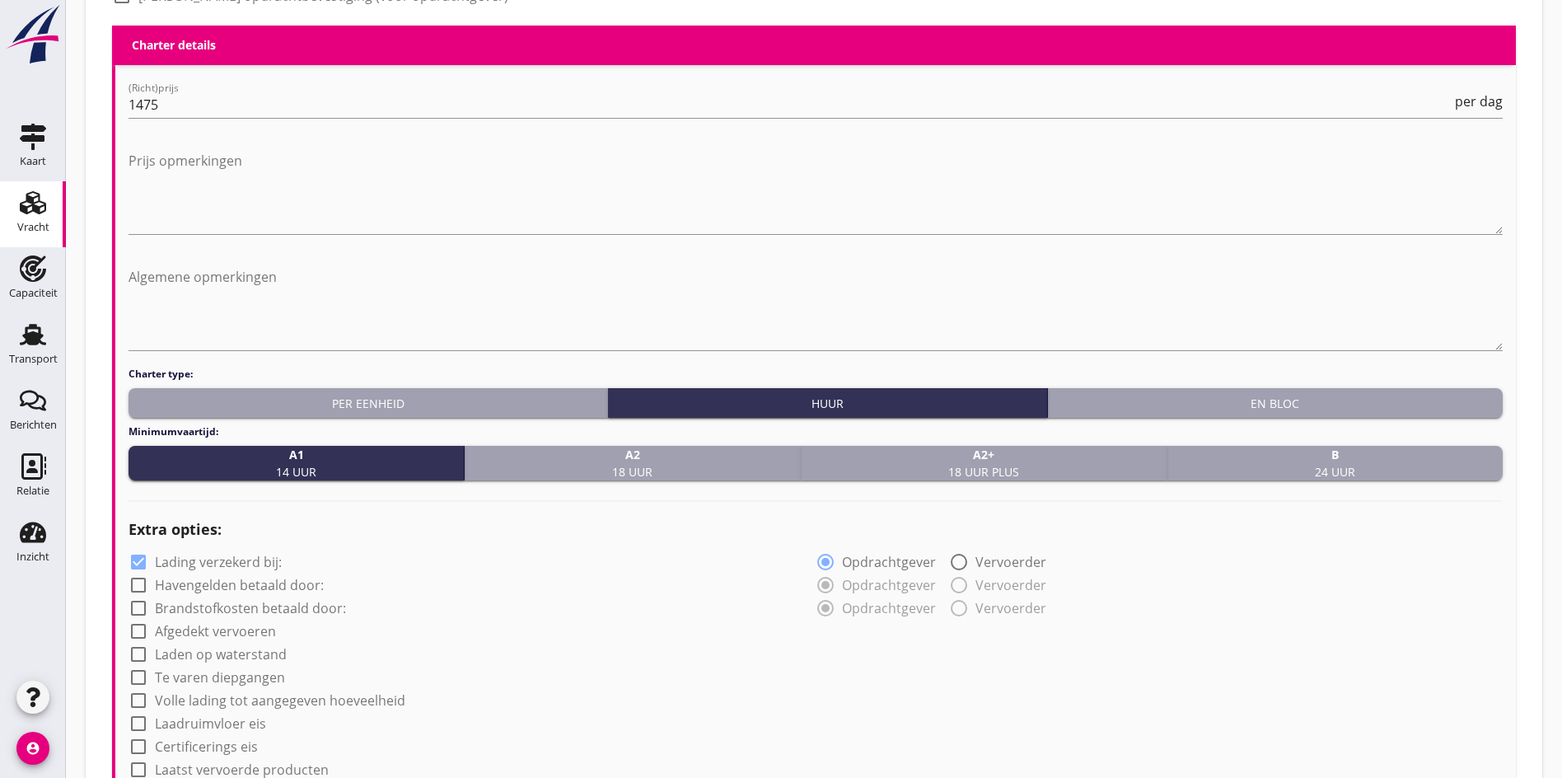
scroll to position [994, 0]
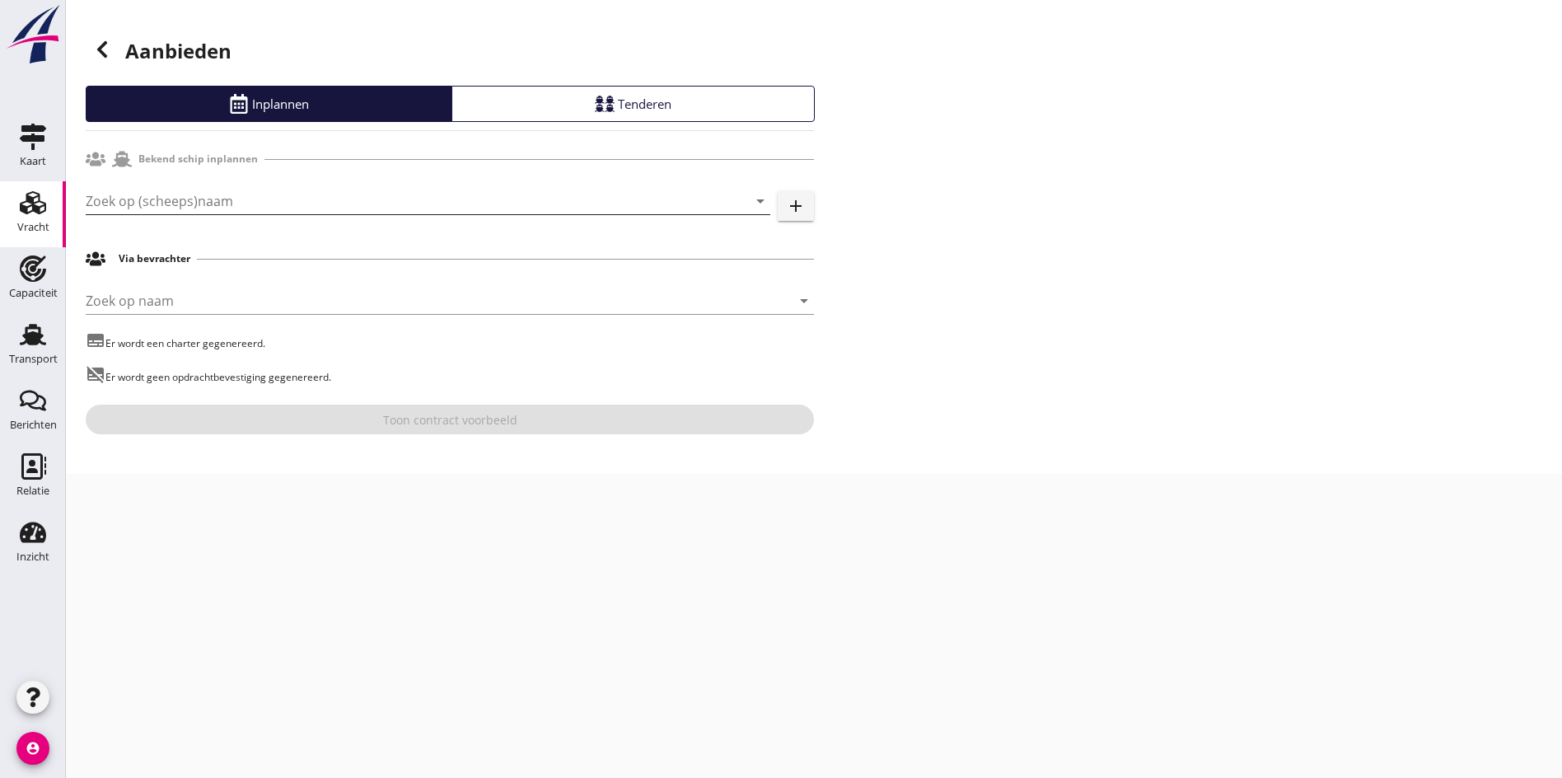
click at [165, 201] on input "Zoek op (scheeps)naam" at bounding box center [405, 201] width 639 height 26
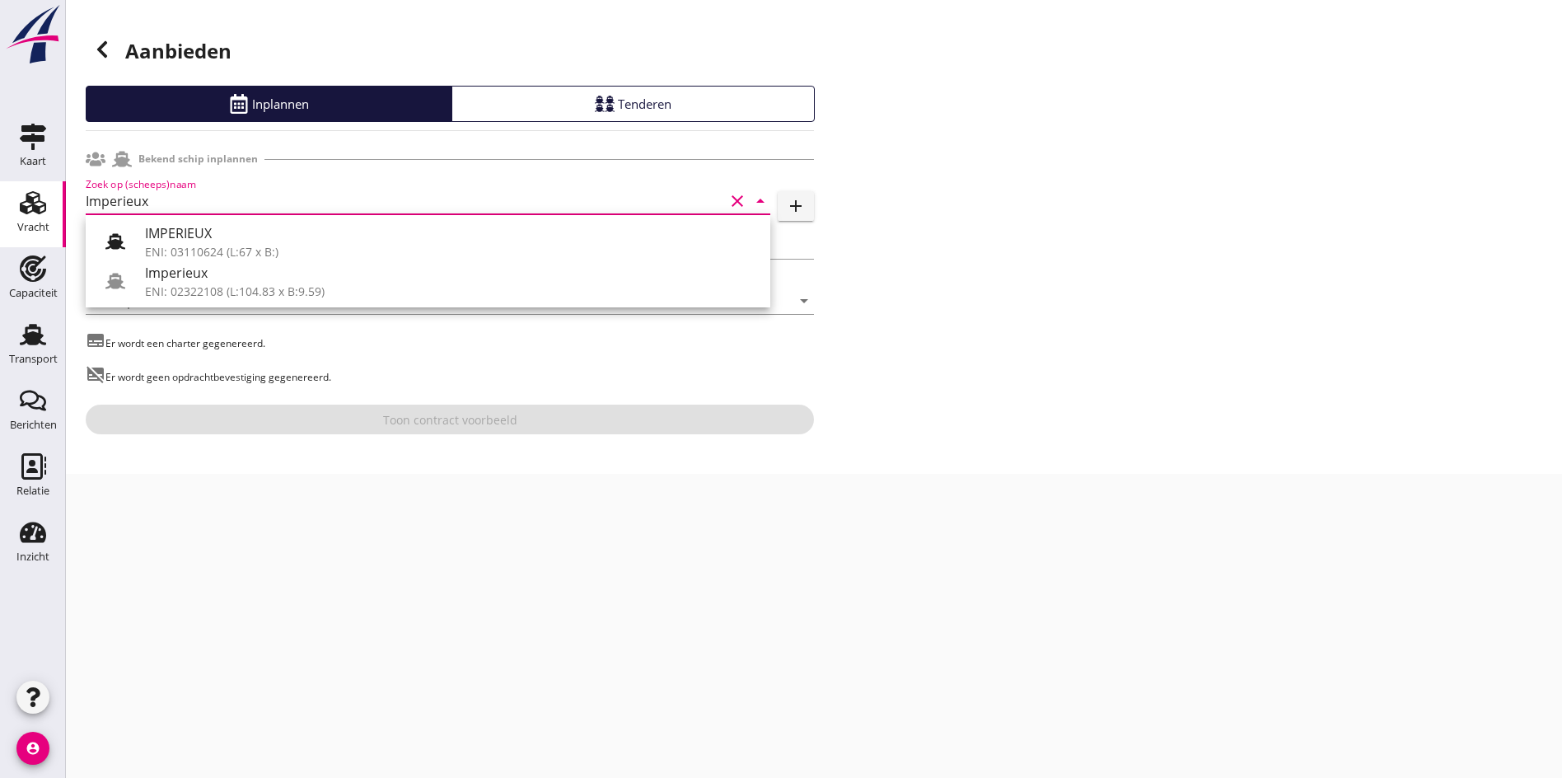
drag, startPoint x: 106, startPoint y: 260, endPoint x: 249, endPoint y: 302, distance: 148.6
click at [123, 270] on div "IMPERIEUX ENI: 03110624 (L:67 x B:) Imperieux ENI: 02322108 (L:104.83 x B:9.59)" at bounding box center [428, 261] width 685 height 92
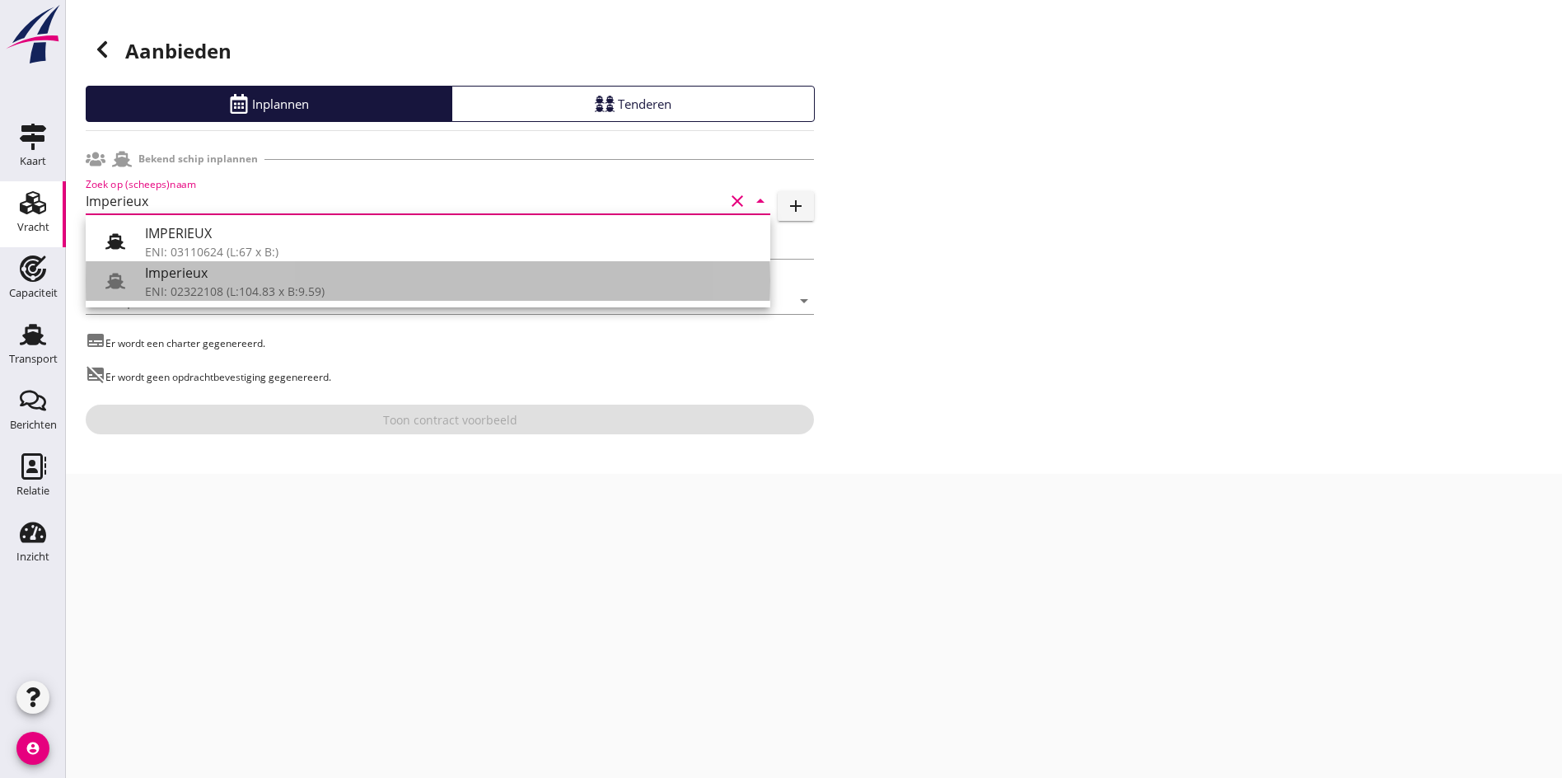
click at [225, 278] on div "Imperieux" at bounding box center [451, 273] width 612 height 20
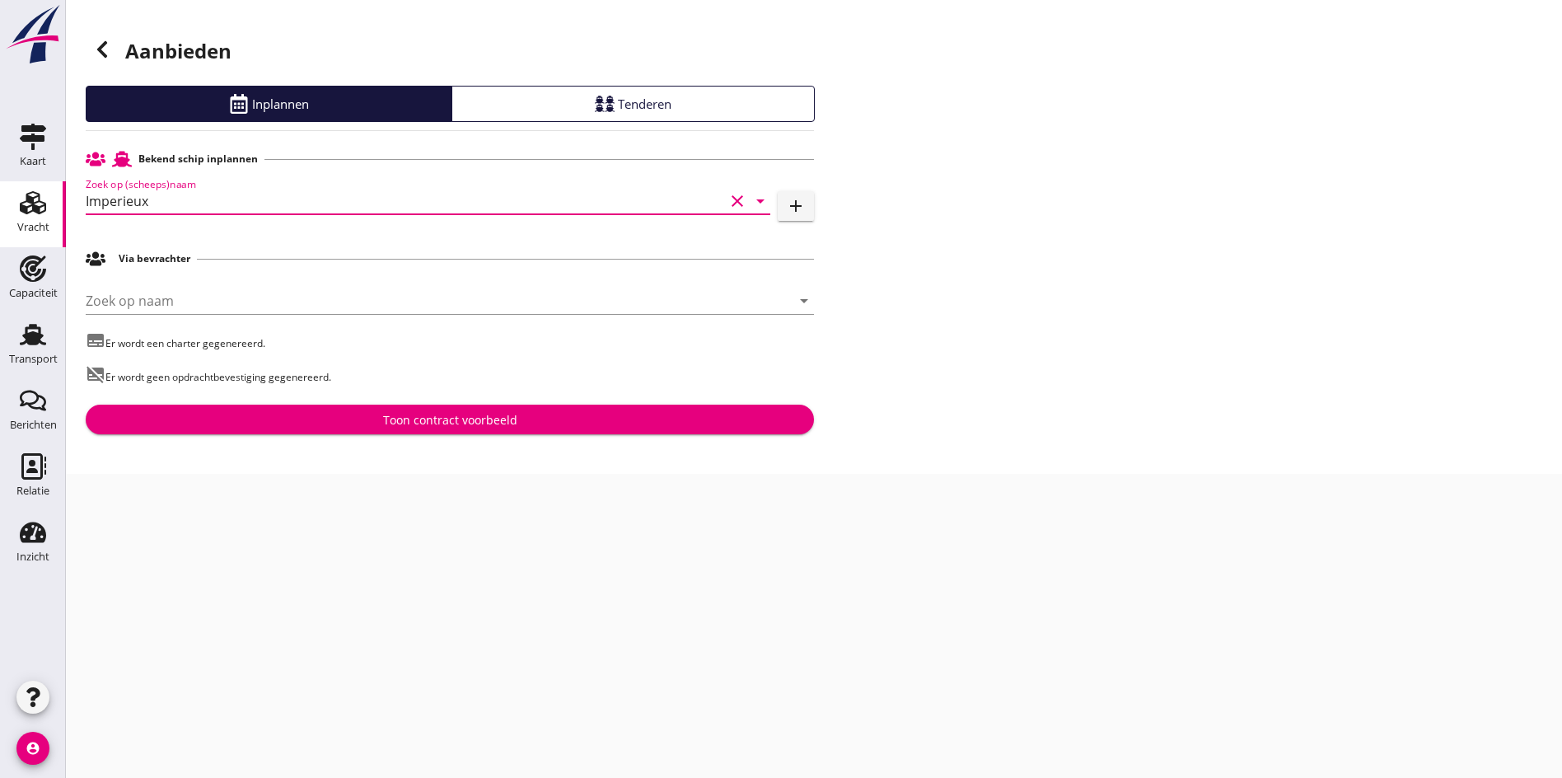
type input "Imperieux"
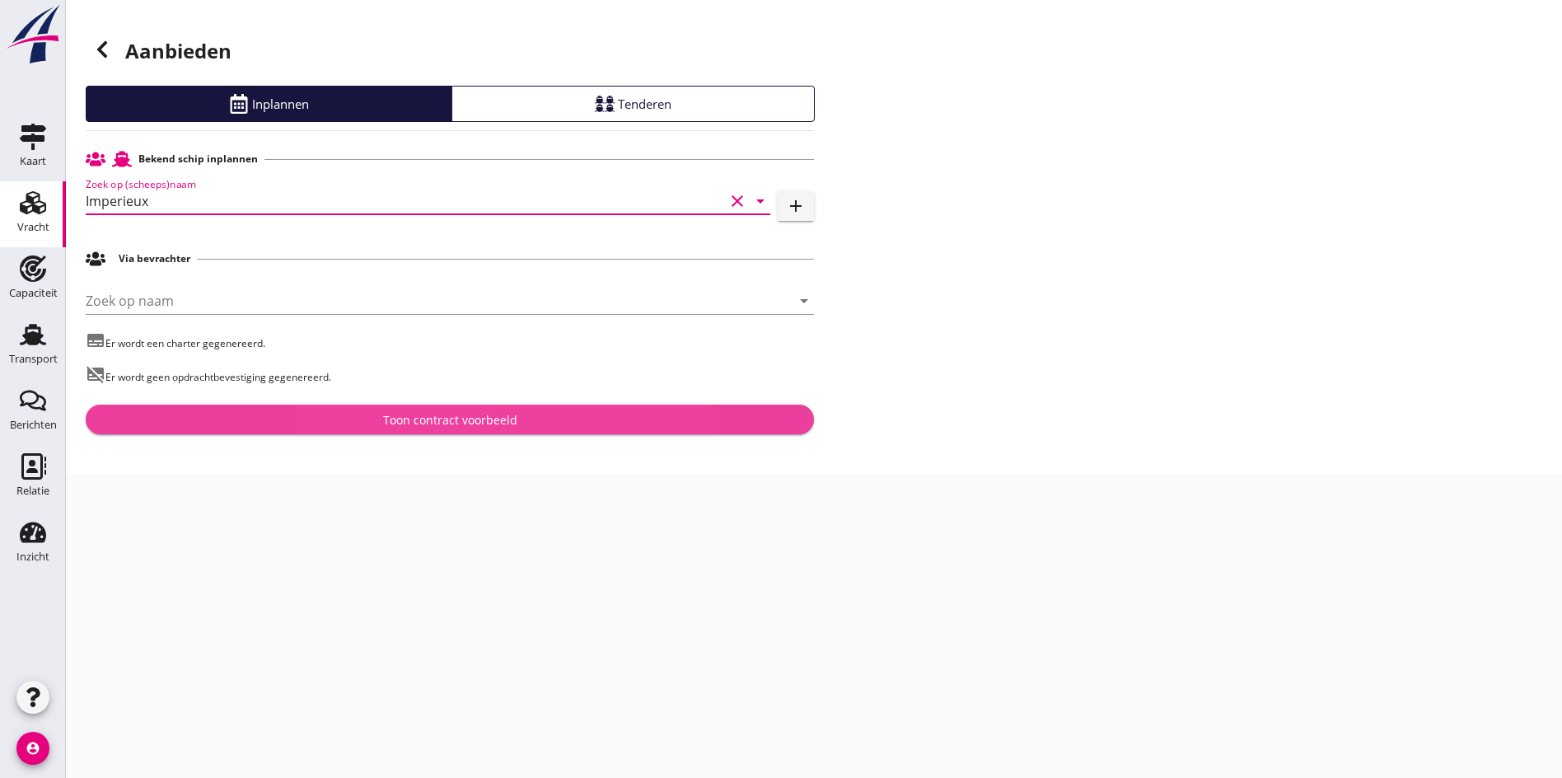
click at [292, 419] on div "Toon contract voorbeeld" at bounding box center [450, 419] width 702 height 17
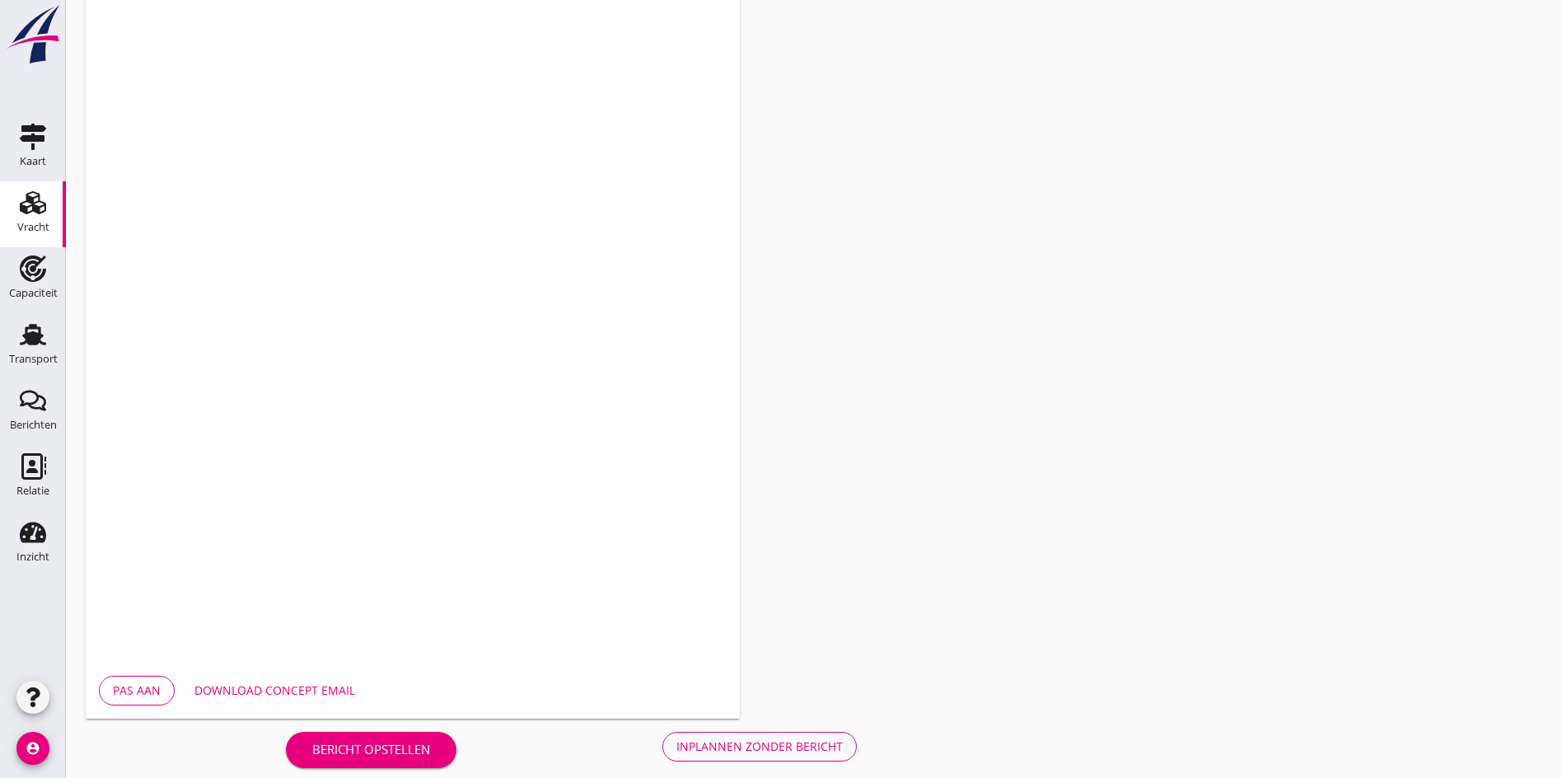
scroll to position [442, 0]
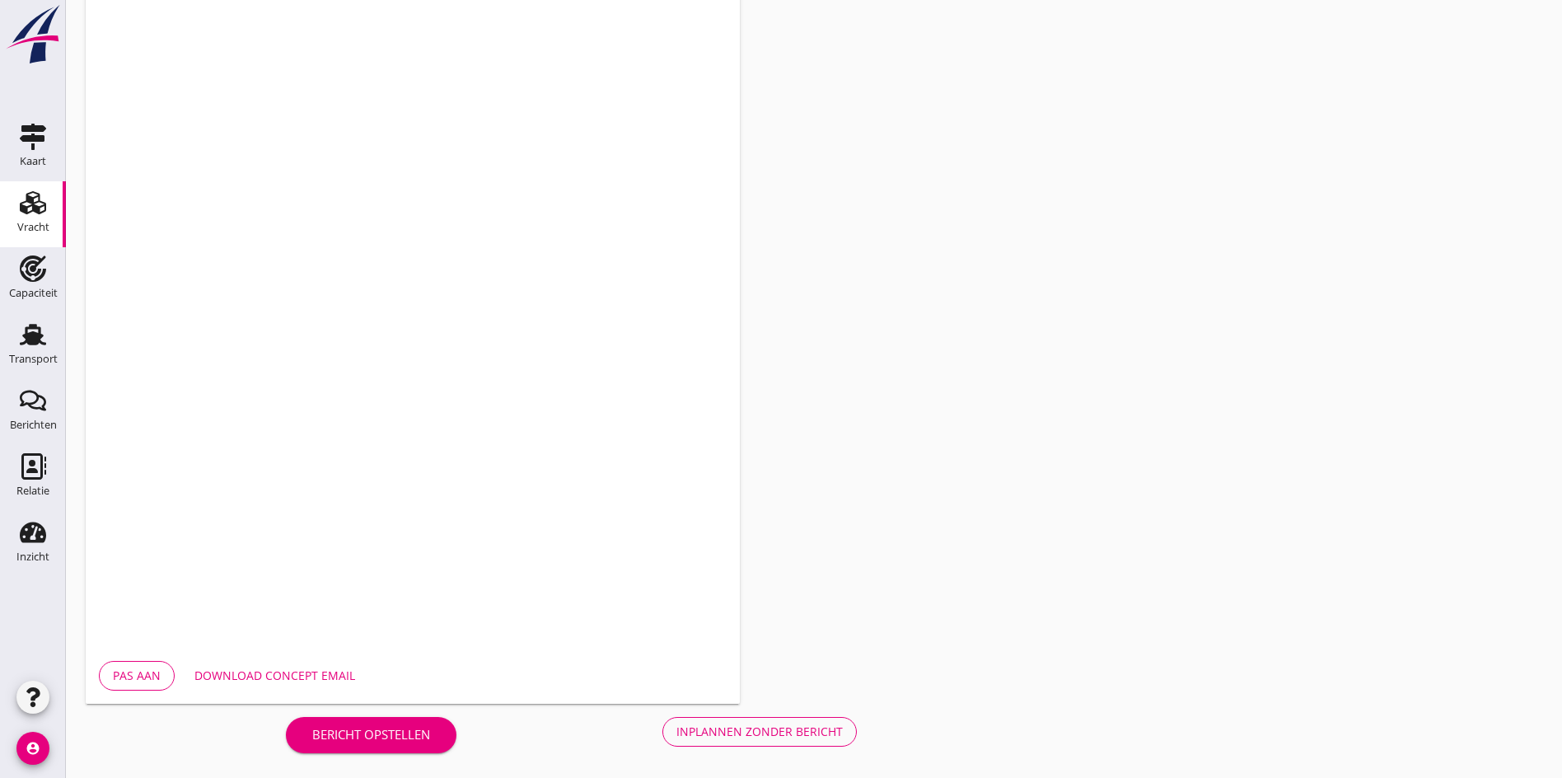
click at [417, 747] on div "Bericht opstellen Inplannen zonder bericht" at bounding box center [571, 731] width 971 height 54
click at [676, 732] on div "Inplannen zonder bericht" at bounding box center [759, 731] width 166 height 17
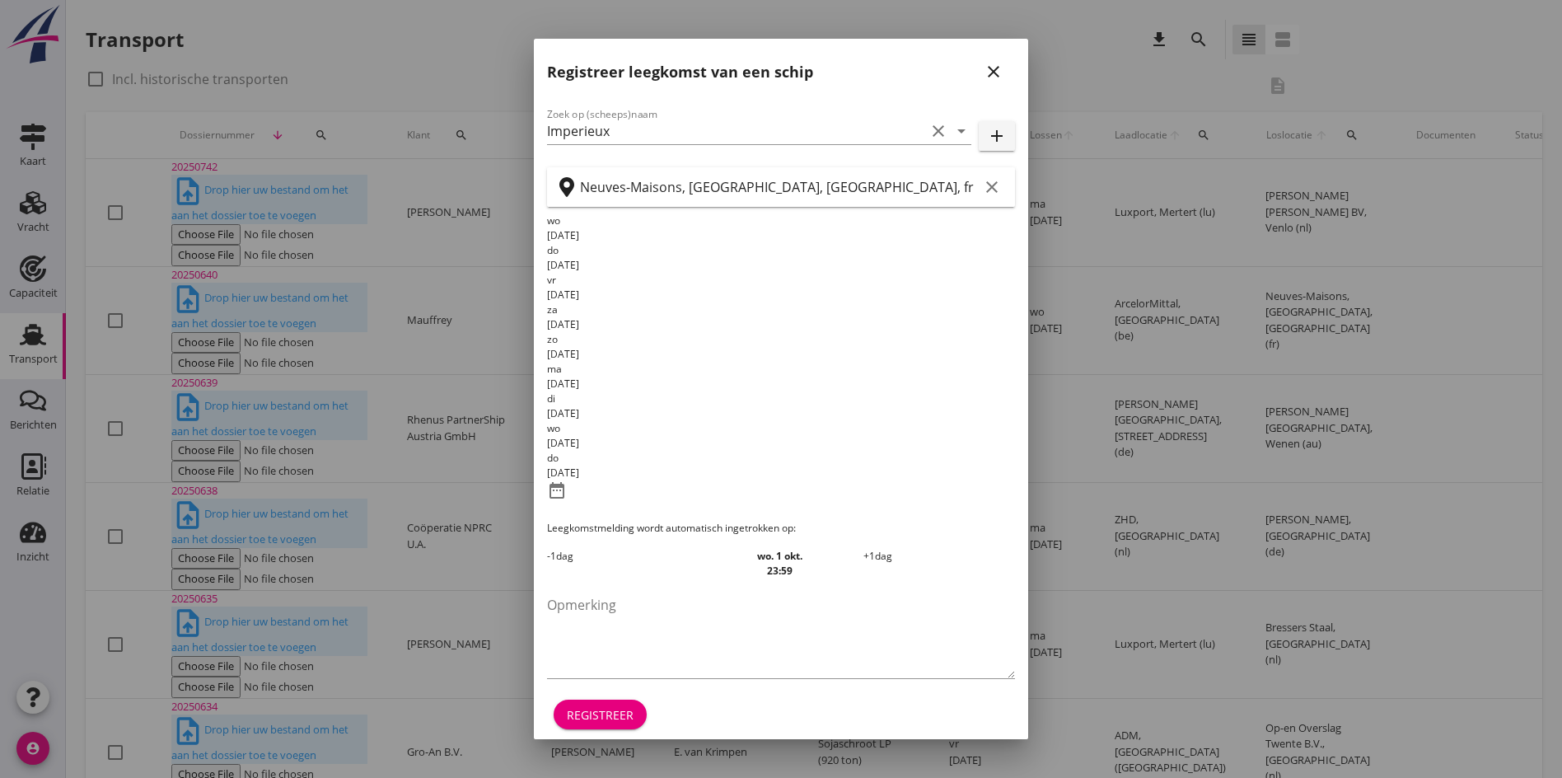
click at [1003, 82] on icon "close" at bounding box center [994, 72] width 20 height 20
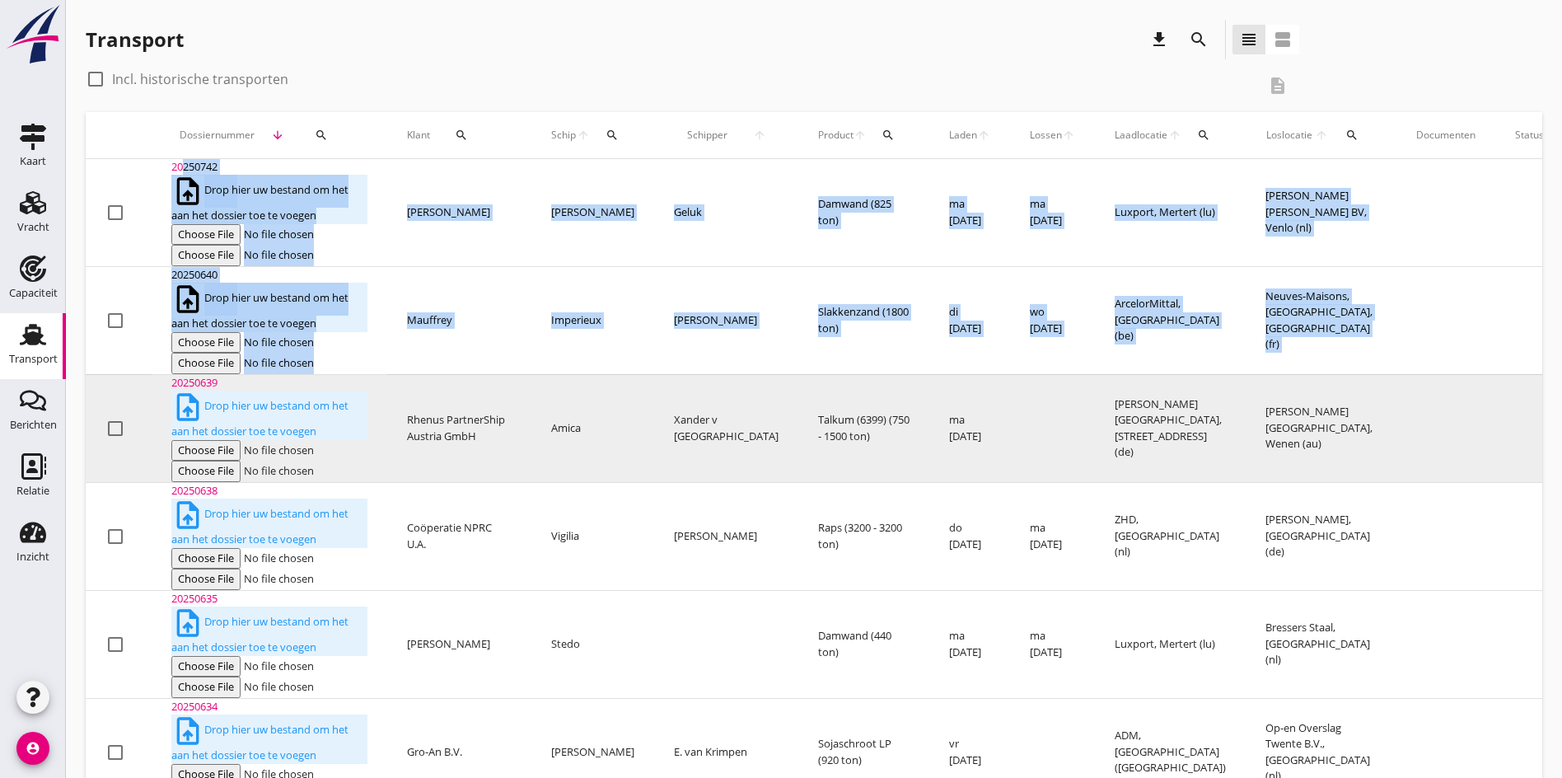
drag, startPoint x: 180, startPoint y: 193, endPoint x: 162, endPoint y: 291, distance: 99.6
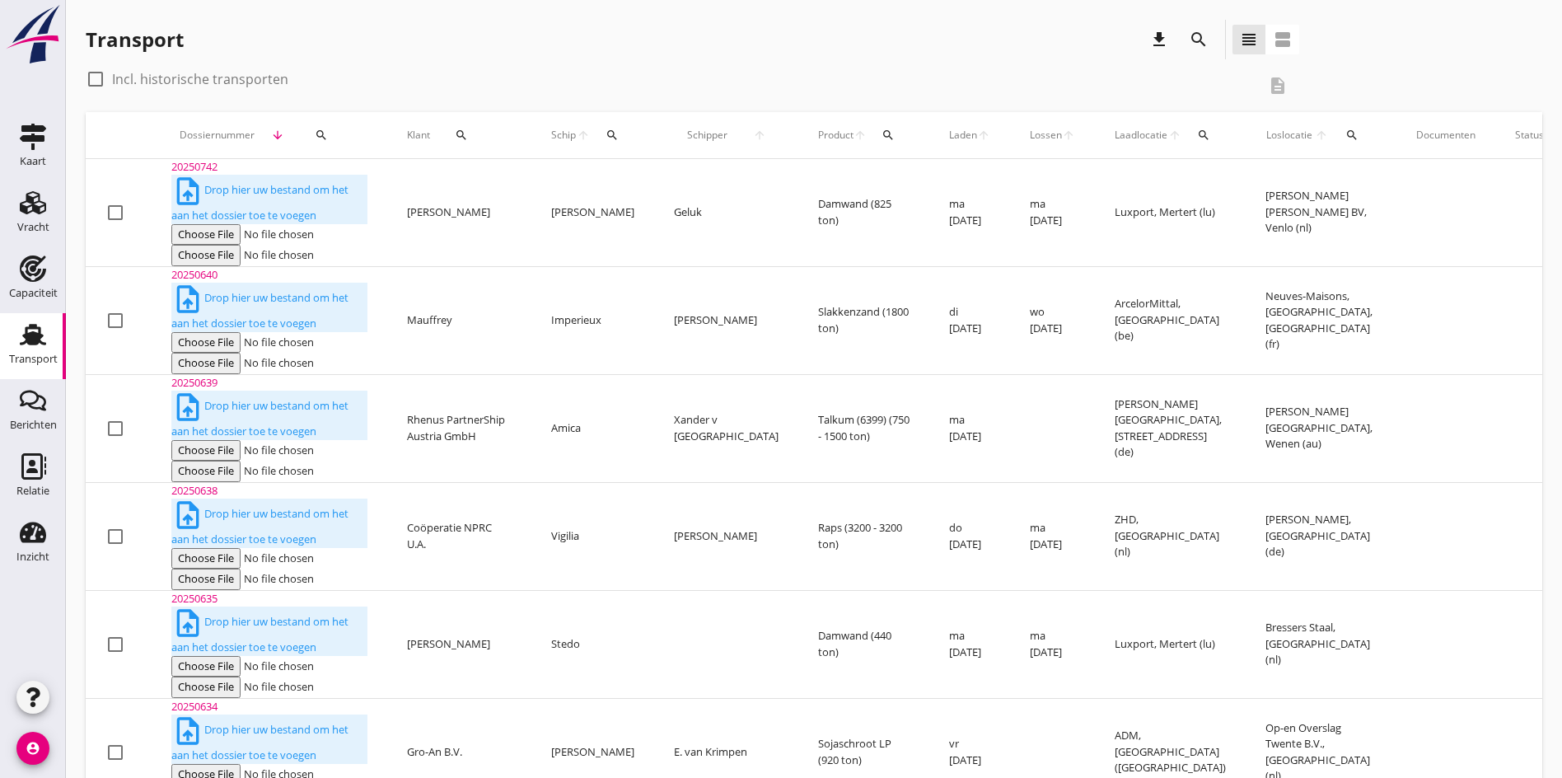
drag, startPoint x: 196, startPoint y: 289, endPoint x: 183, endPoint y: 237, distance: 53.6
click at [194, 374] on td "20250639 upload_file Drop hier uw bestand om het aan het dossier toe te voegen" at bounding box center [270, 428] width 236 height 108
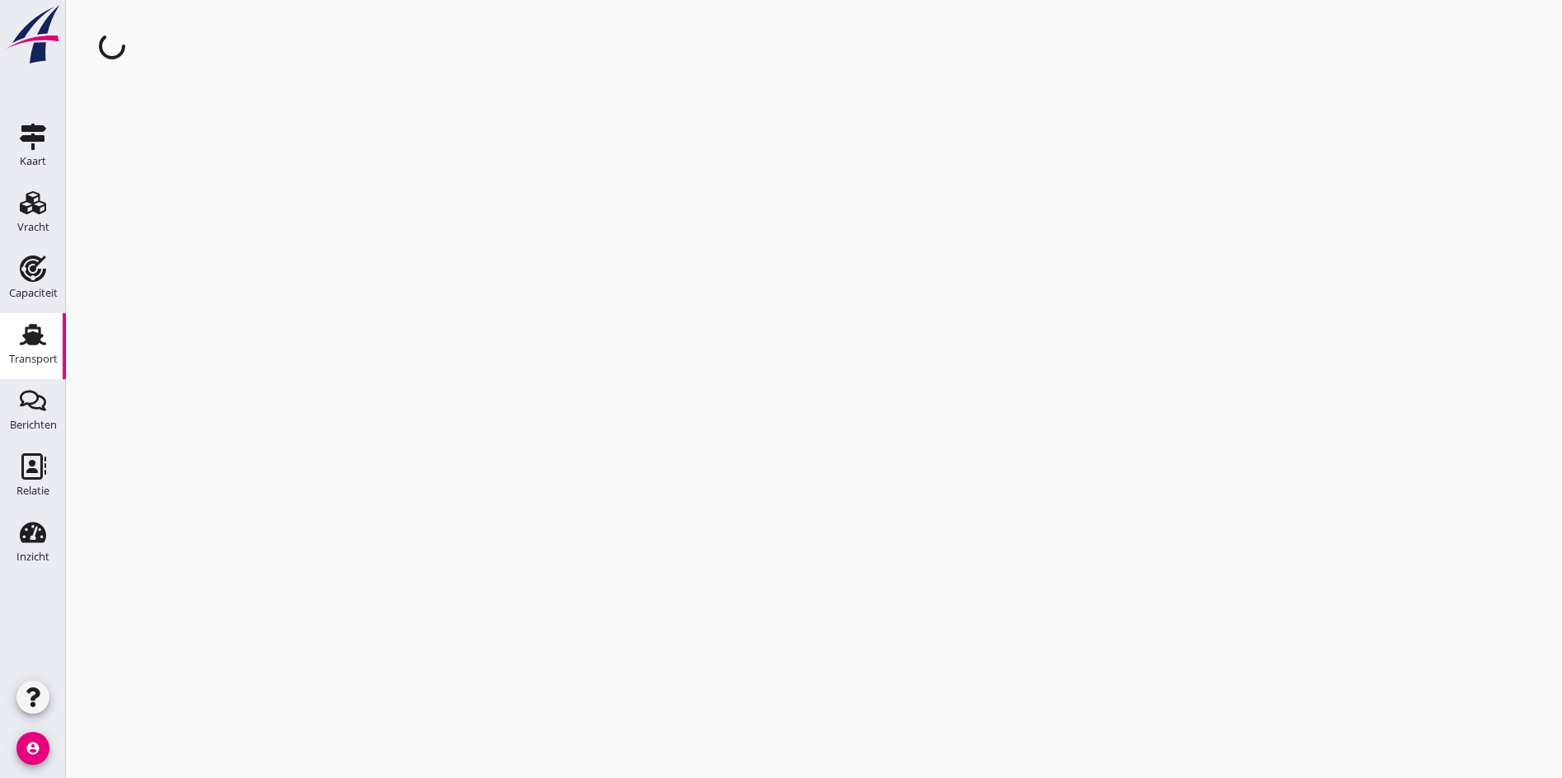
click at [183, 237] on div "cancel You are impersonating another user." at bounding box center [814, 389] width 1496 height 778
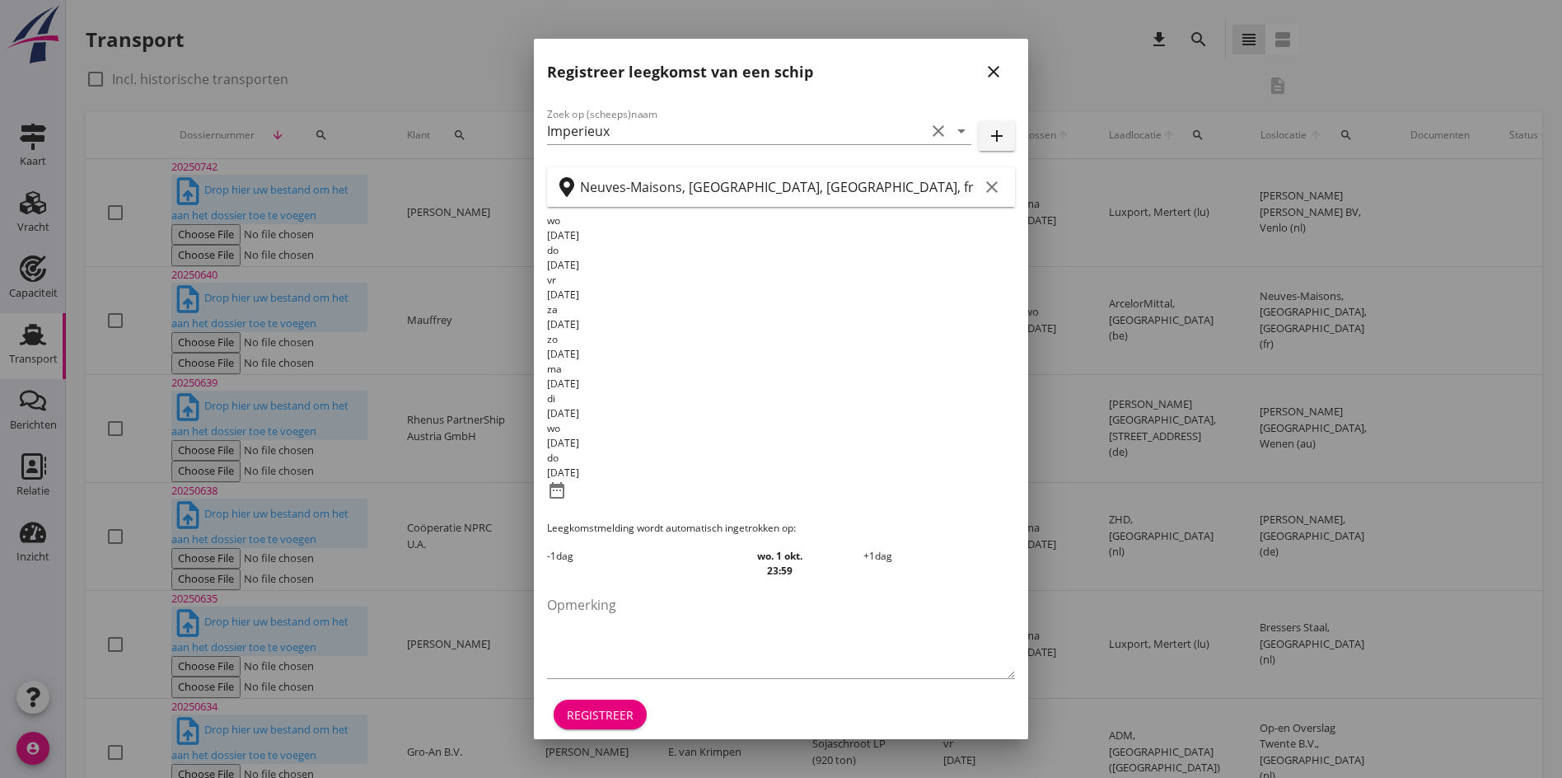
click at [994, 82] on icon "close" at bounding box center [994, 72] width 20 height 20
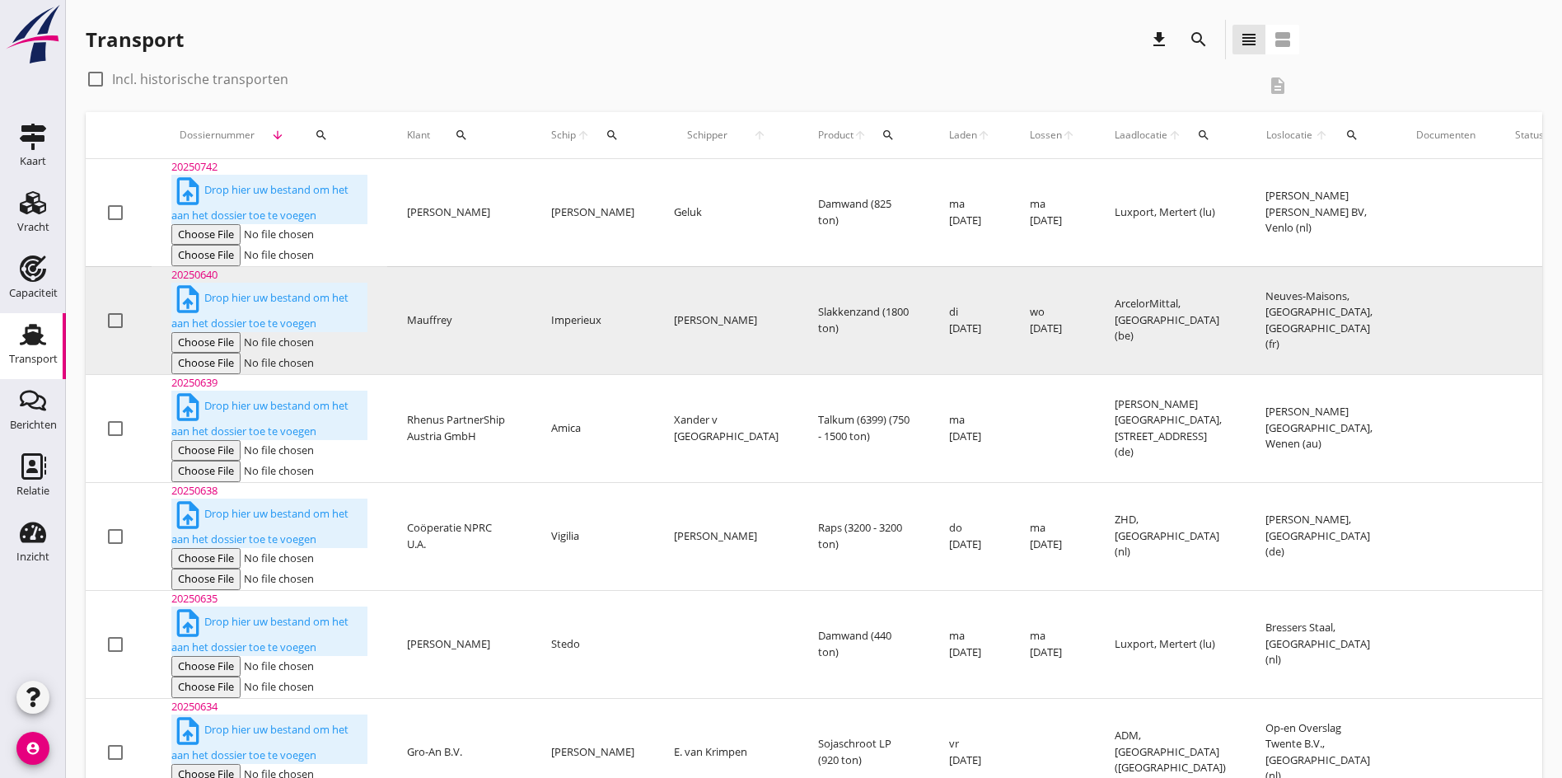
click at [204, 267] on div "20250640" at bounding box center [269, 275] width 196 height 16
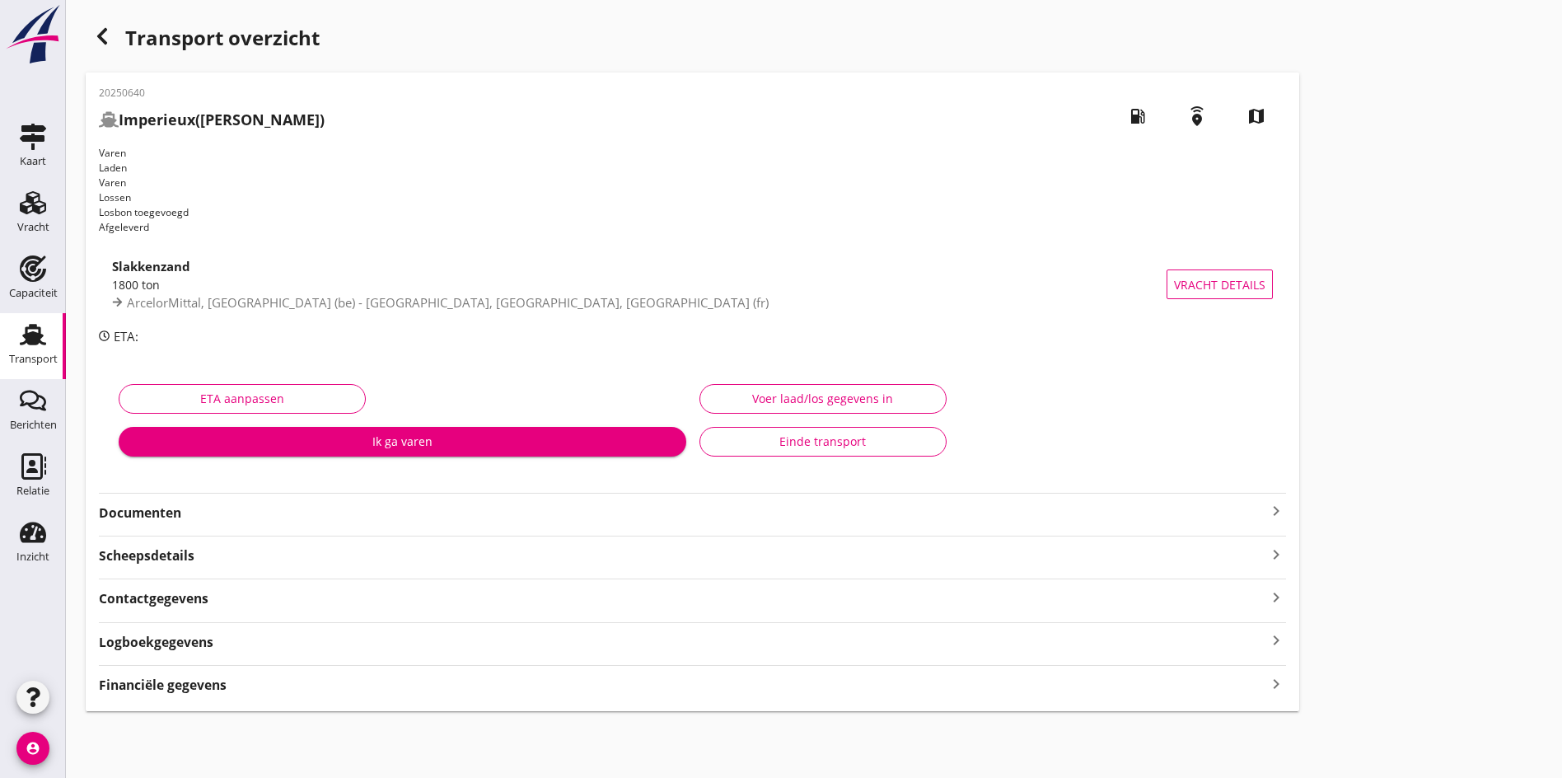
click at [1266, 501] on icon "keyboard_arrow_right" at bounding box center [1276, 511] width 20 height 20
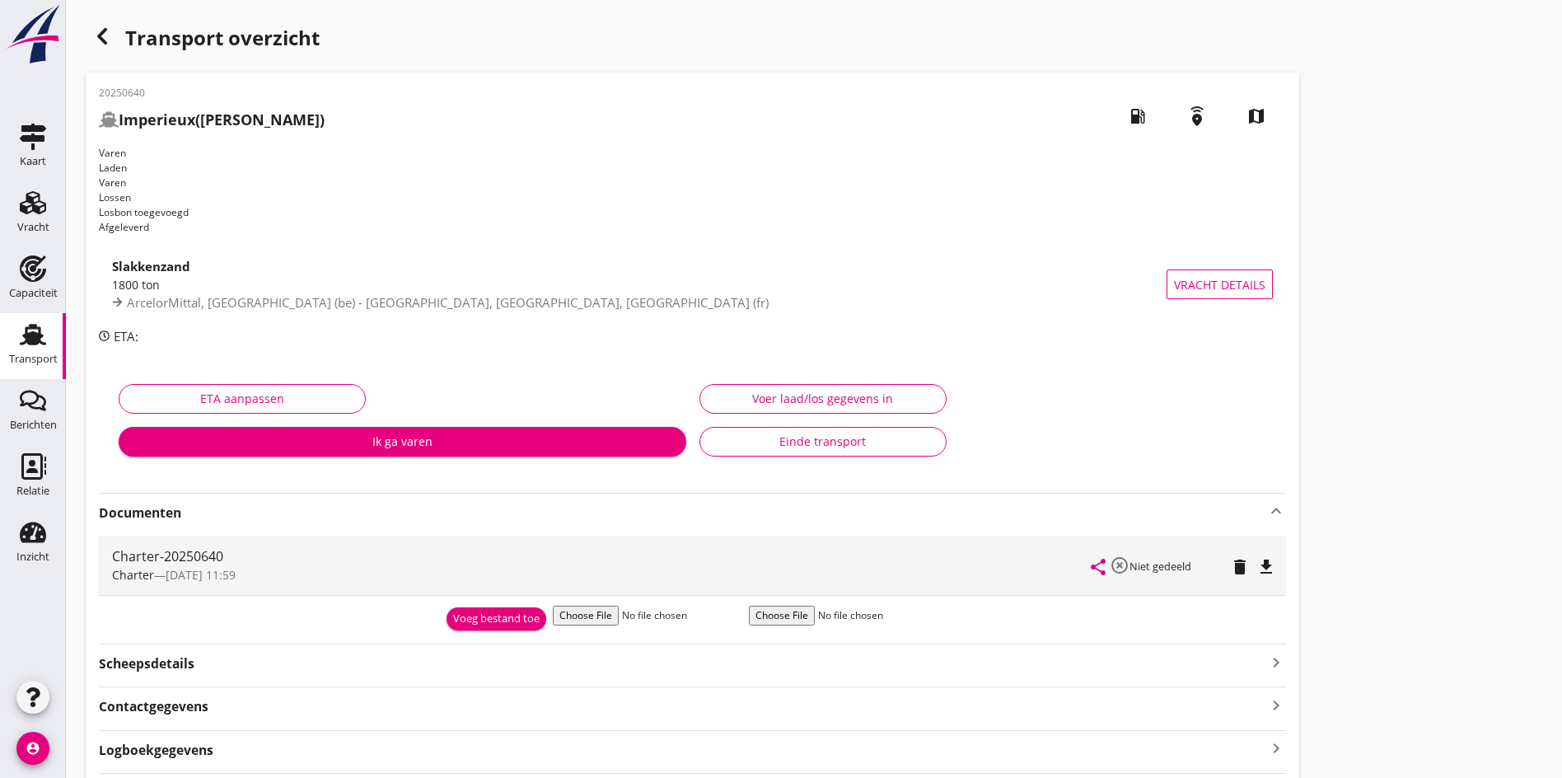
click at [1257, 557] on icon "file_download" at bounding box center [1267, 567] width 20 height 20
